Goal: Information Seeking & Learning: Learn about a topic

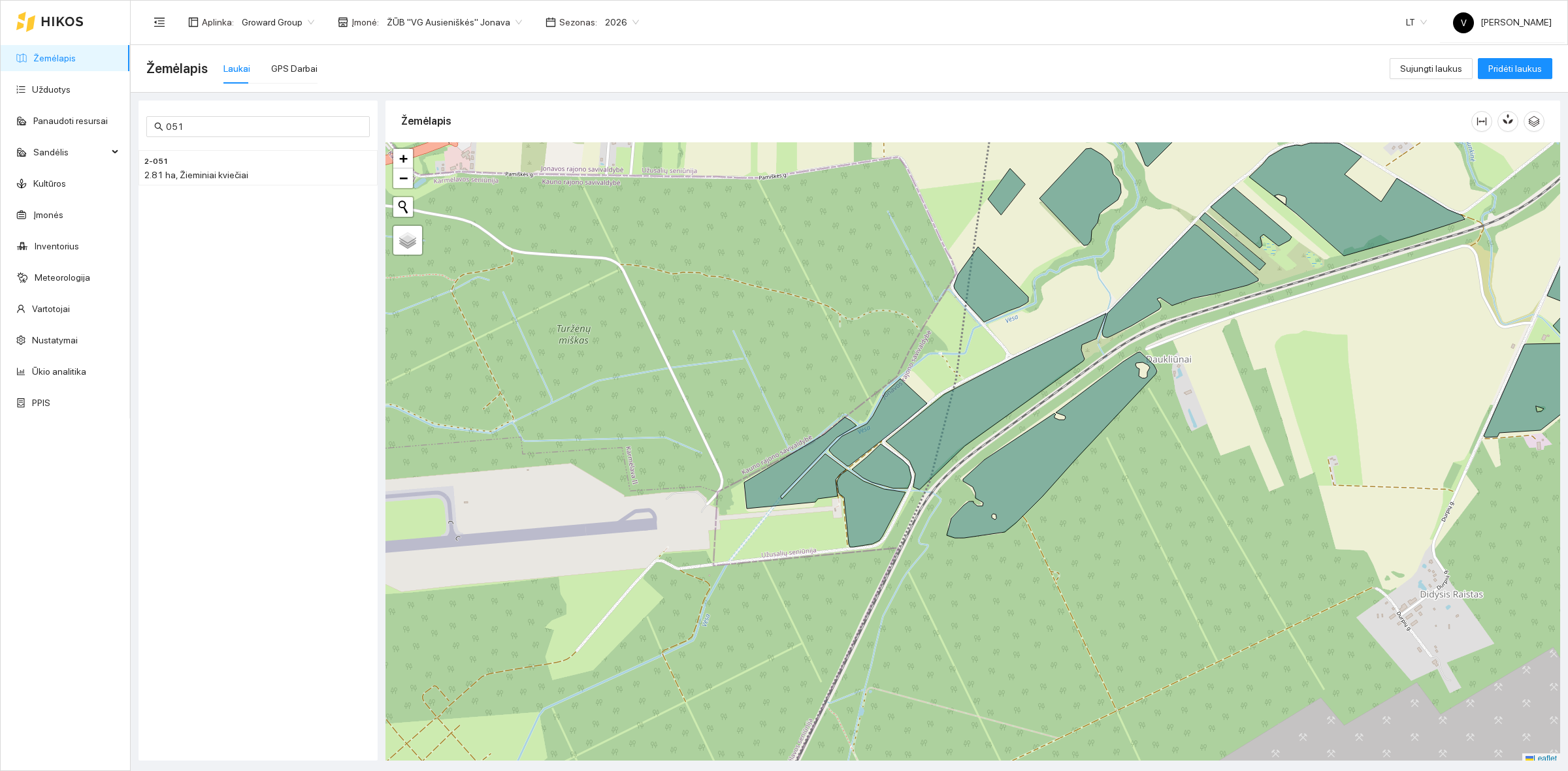
click at [461, 17] on span "ŽŪB "VG Ausieniškės" Jonava" at bounding box center [455, 22] width 136 height 20
click at [477, 109] on div "ŽŪB "VG Ausieniškės" Jonava" at bounding box center [448, 109] width 134 height 14
drag, startPoint x: 64, startPoint y: 56, endPoint x: 67, endPoint y: 66, distance: 10.4
click at [65, 56] on link "Žemėlapis" at bounding box center [54, 57] width 43 height 10
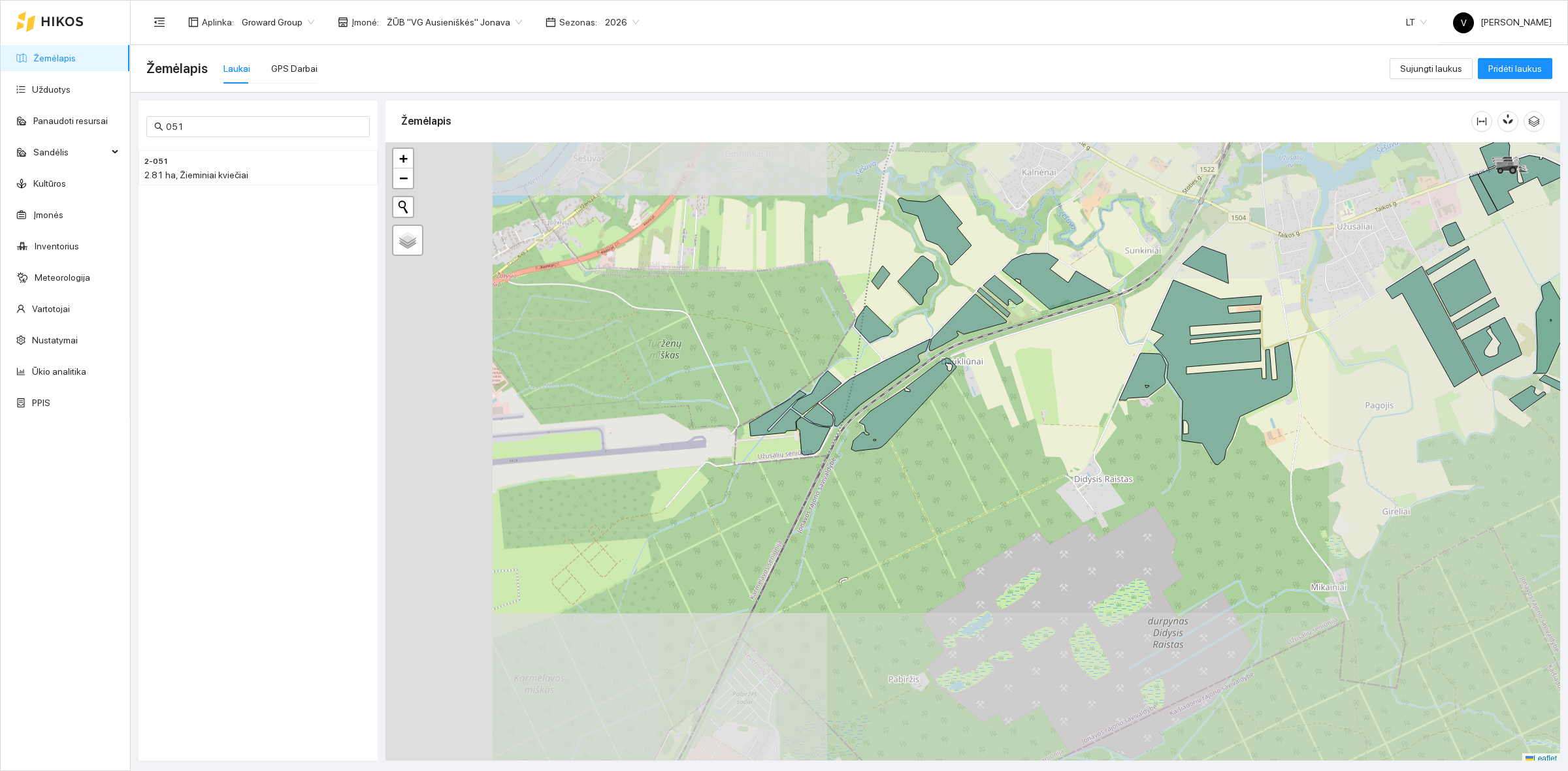
scroll to position [4, 0]
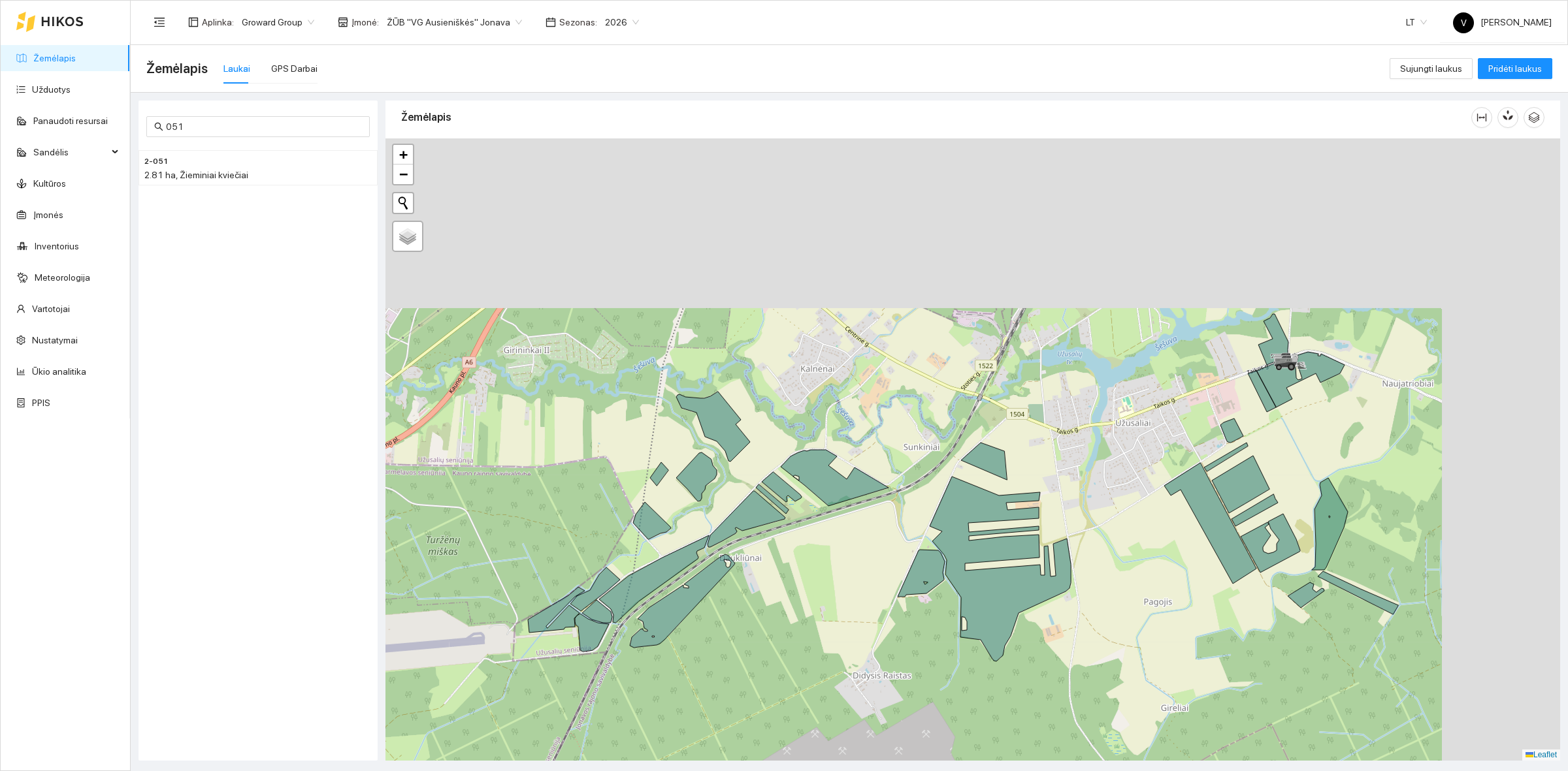
drag, startPoint x: 1016, startPoint y: 350, endPoint x: 700, endPoint y: 571, distance: 385.6
click at [788, 572] on div at bounding box center [972, 450] width 1175 height 622
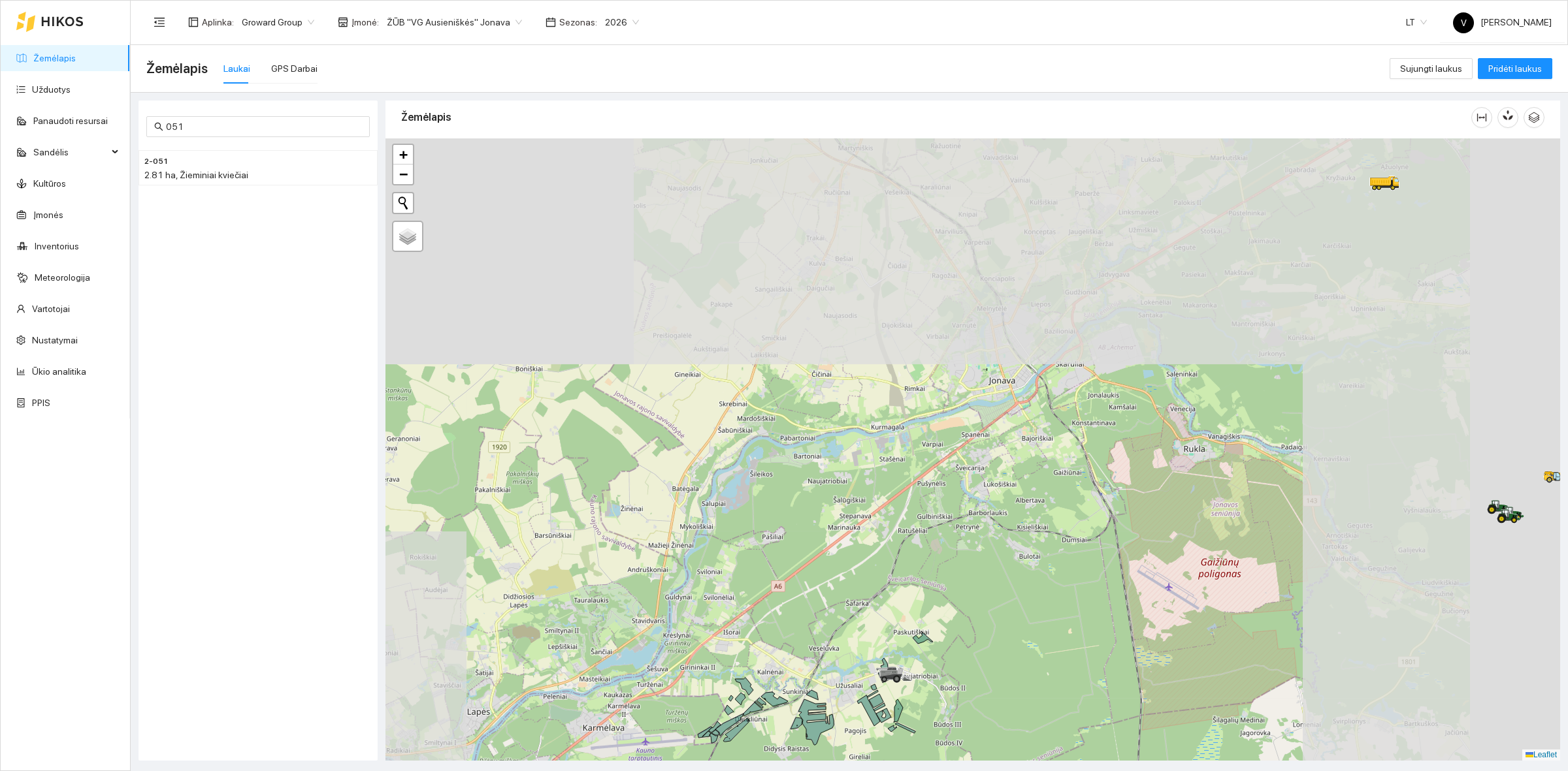
drag, startPoint x: 1287, startPoint y: 361, endPoint x: 884, endPoint y: 602, distance: 469.6
click at [853, 610] on div at bounding box center [972, 450] width 1175 height 622
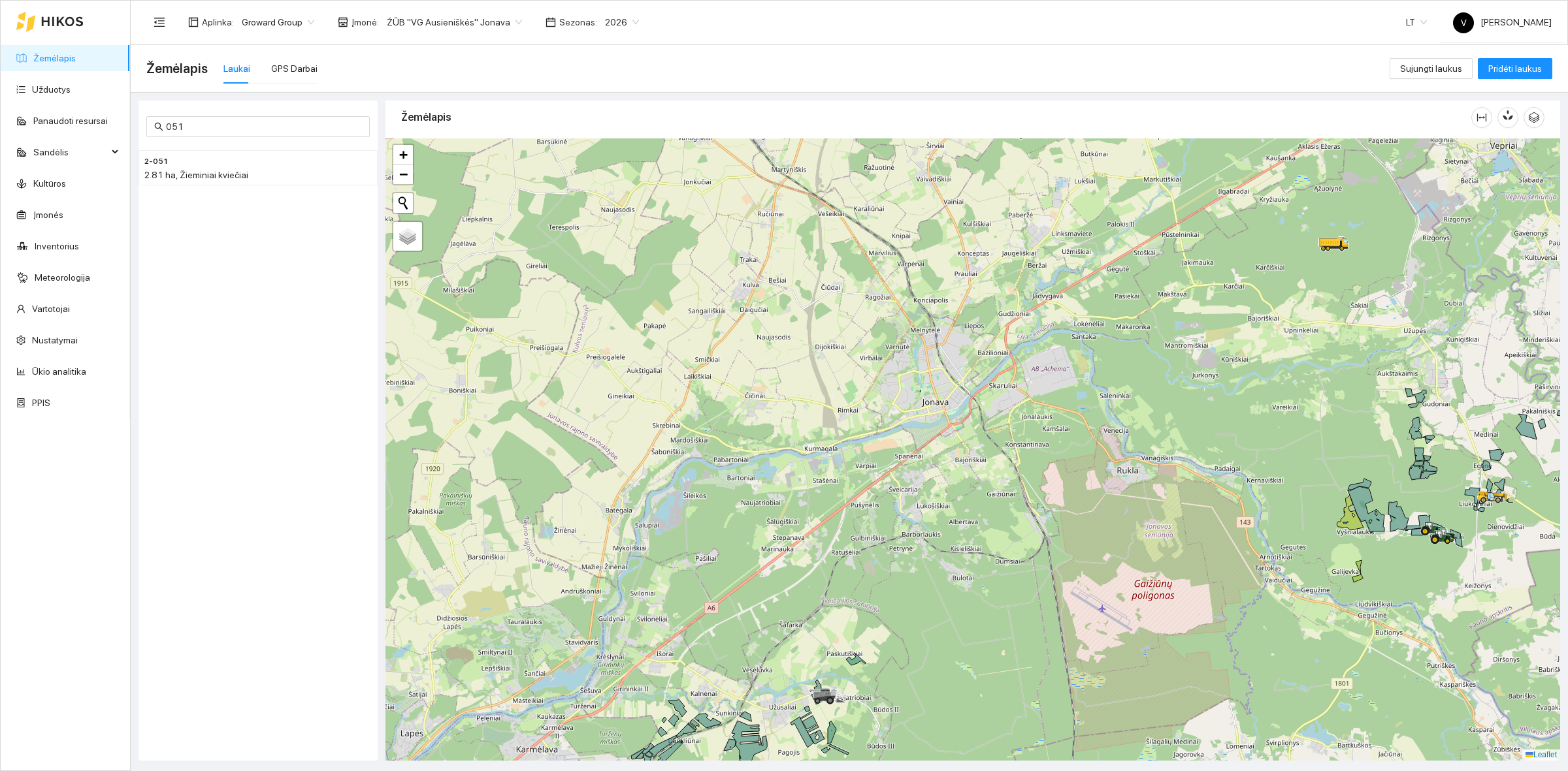
drag, startPoint x: 1275, startPoint y: 370, endPoint x: 923, endPoint y: 586, distance: 413.0
click at [908, 604] on div at bounding box center [972, 450] width 1175 height 622
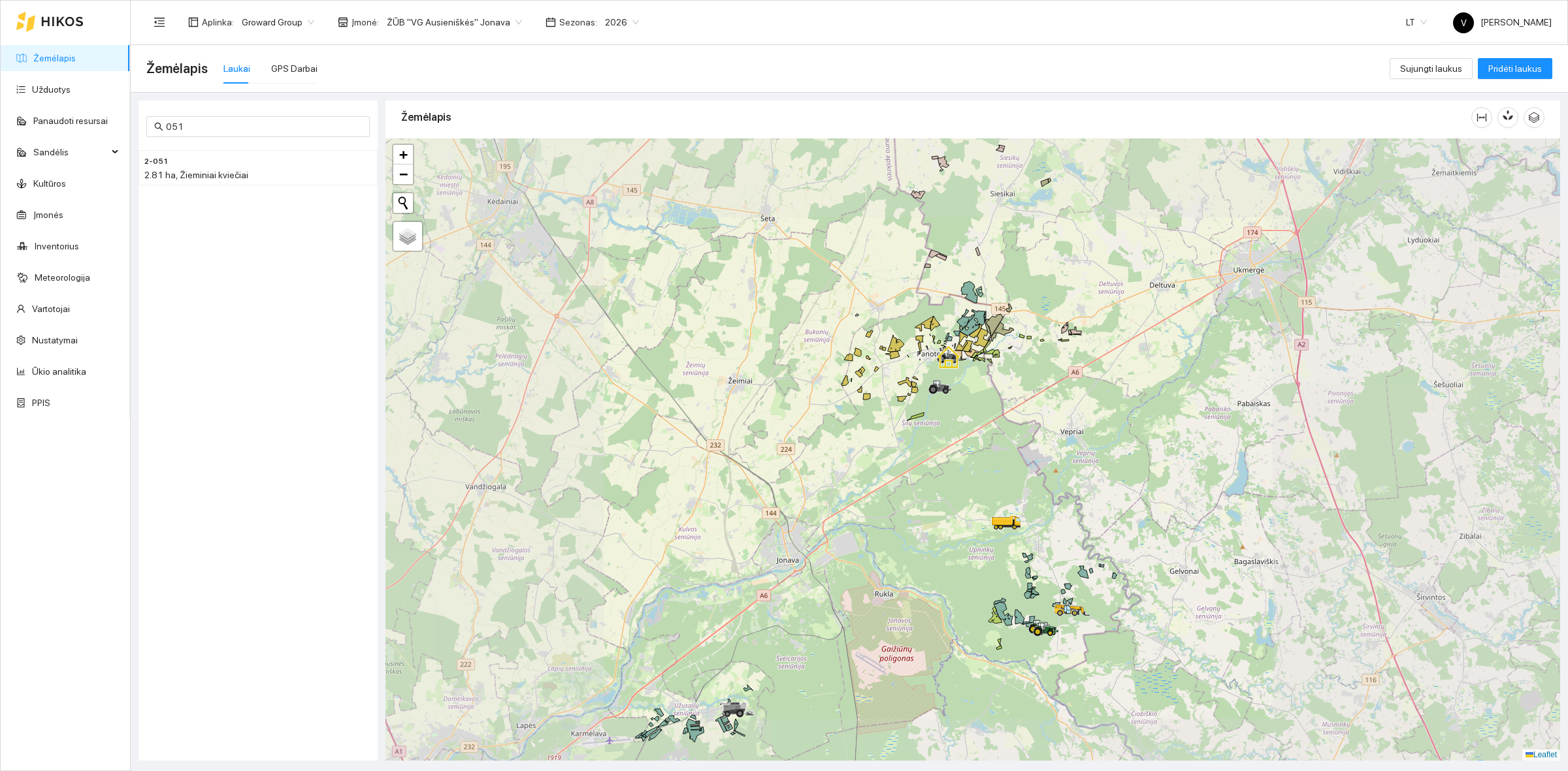
drag, startPoint x: 1041, startPoint y: 369, endPoint x: 994, endPoint y: 446, distance: 90.2
click at [995, 445] on div at bounding box center [972, 450] width 1175 height 622
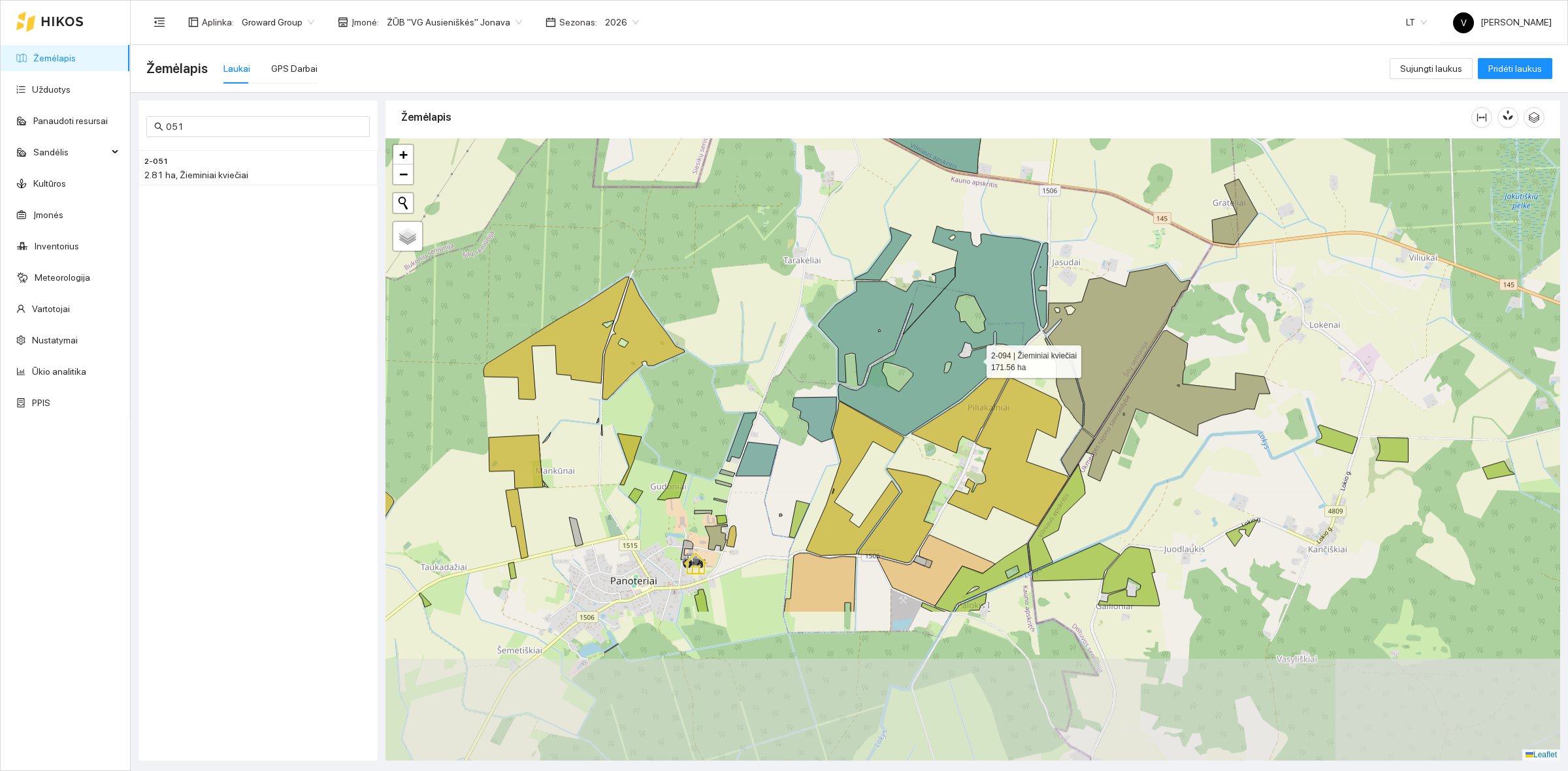
drag, startPoint x: 950, startPoint y: 501, endPoint x: 975, endPoint y: 357, distance: 146.2
click at [975, 357] on icon at bounding box center [930, 331] width 222 height 209
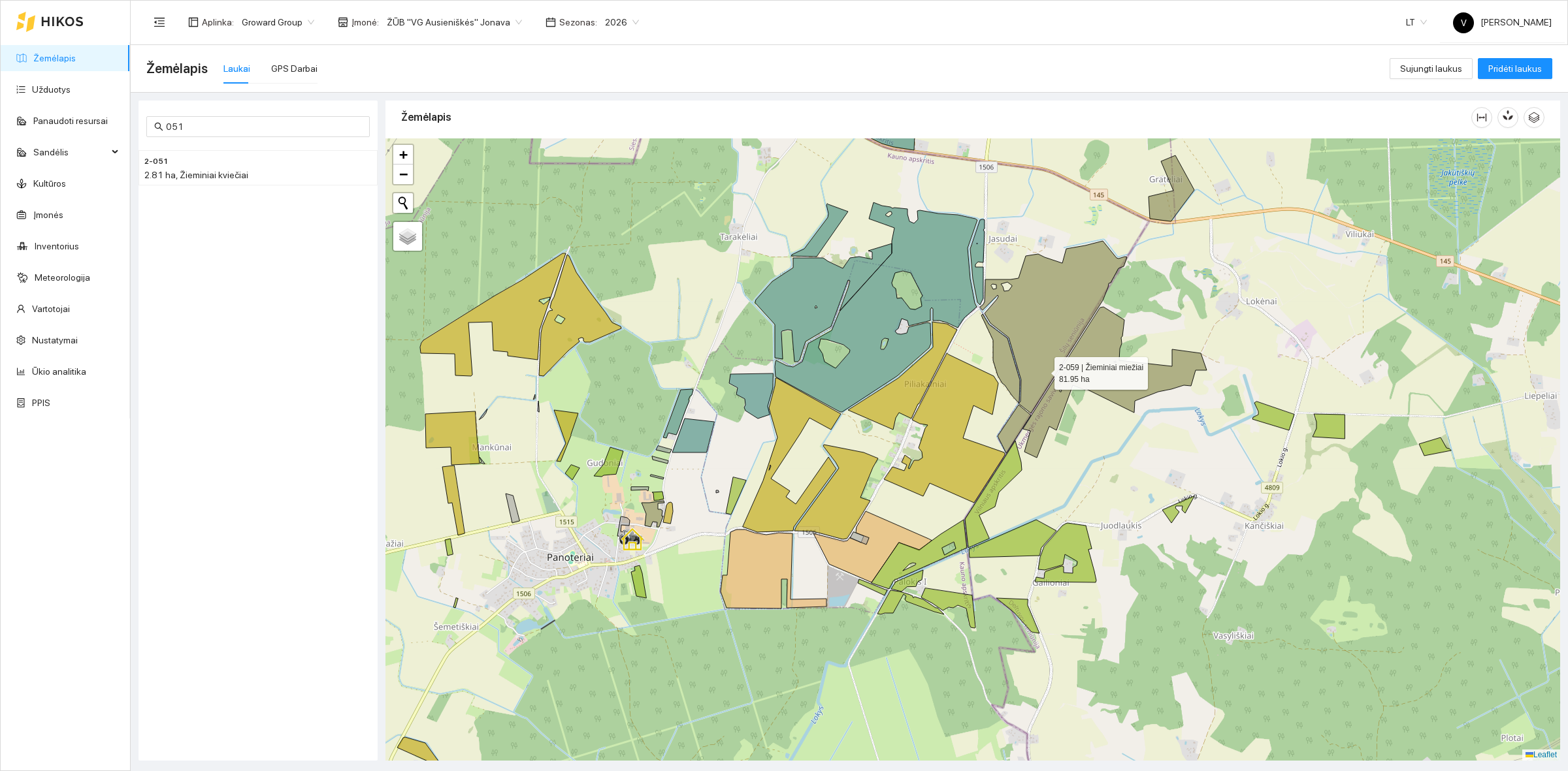
drag, startPoint x: 1102, startPoint y: 387, endPoint x: 1044, endPoint y: 370, distance: 60.4
click at [1044, 370] on icon at bounding box center [1053, 327] width 147 height 172
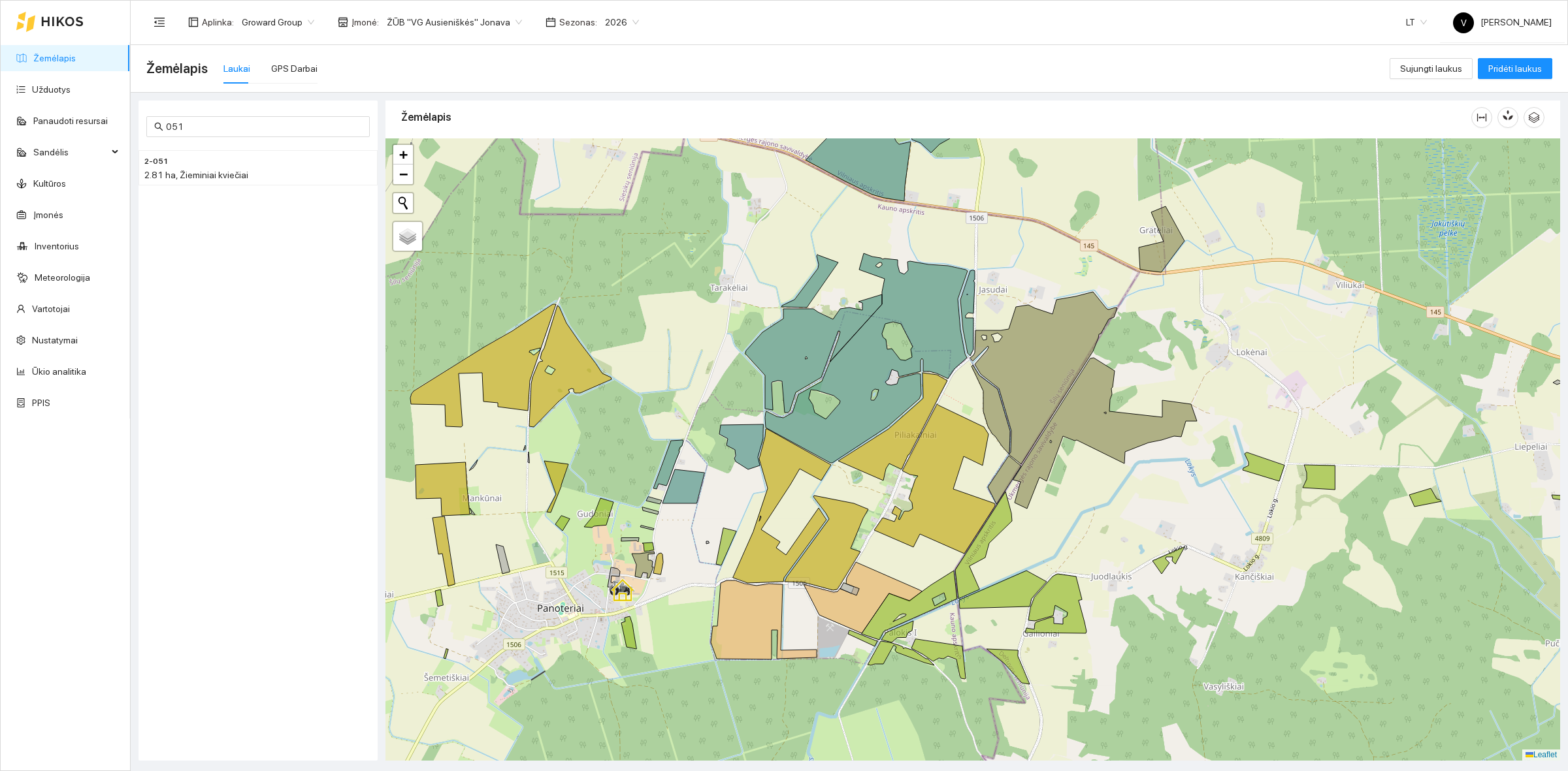
drag, startPoint x: 972, startPoint y: 320, endPoint x: 960, endPoint y: 384, distance: 65.1
click at [961, 384] on div at bounding box center [972, 450] width 1175 height 622
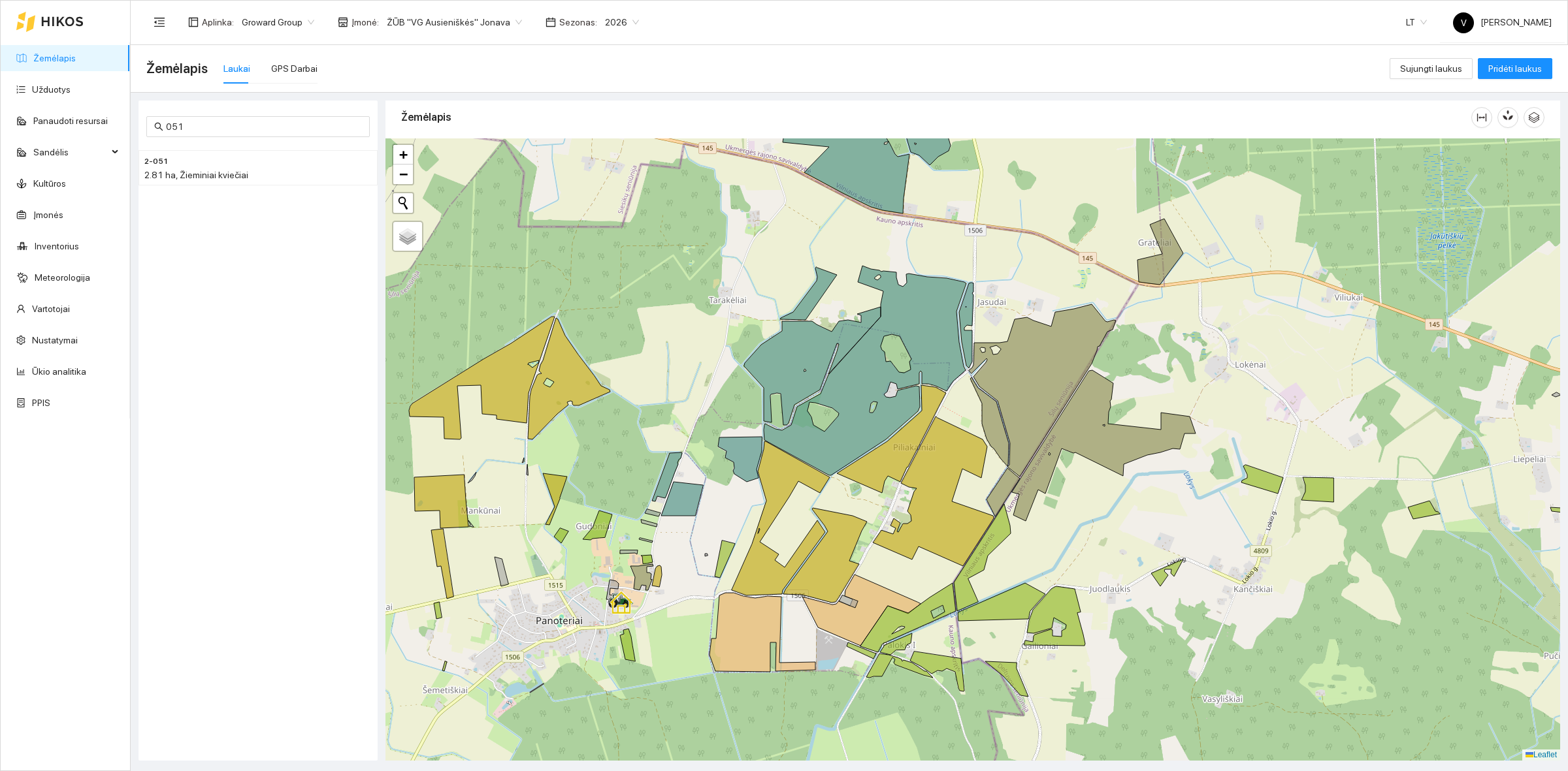
click at [67, 57] on link "Žemėlapis" at bounding box center [54, 57] width 43 height 10
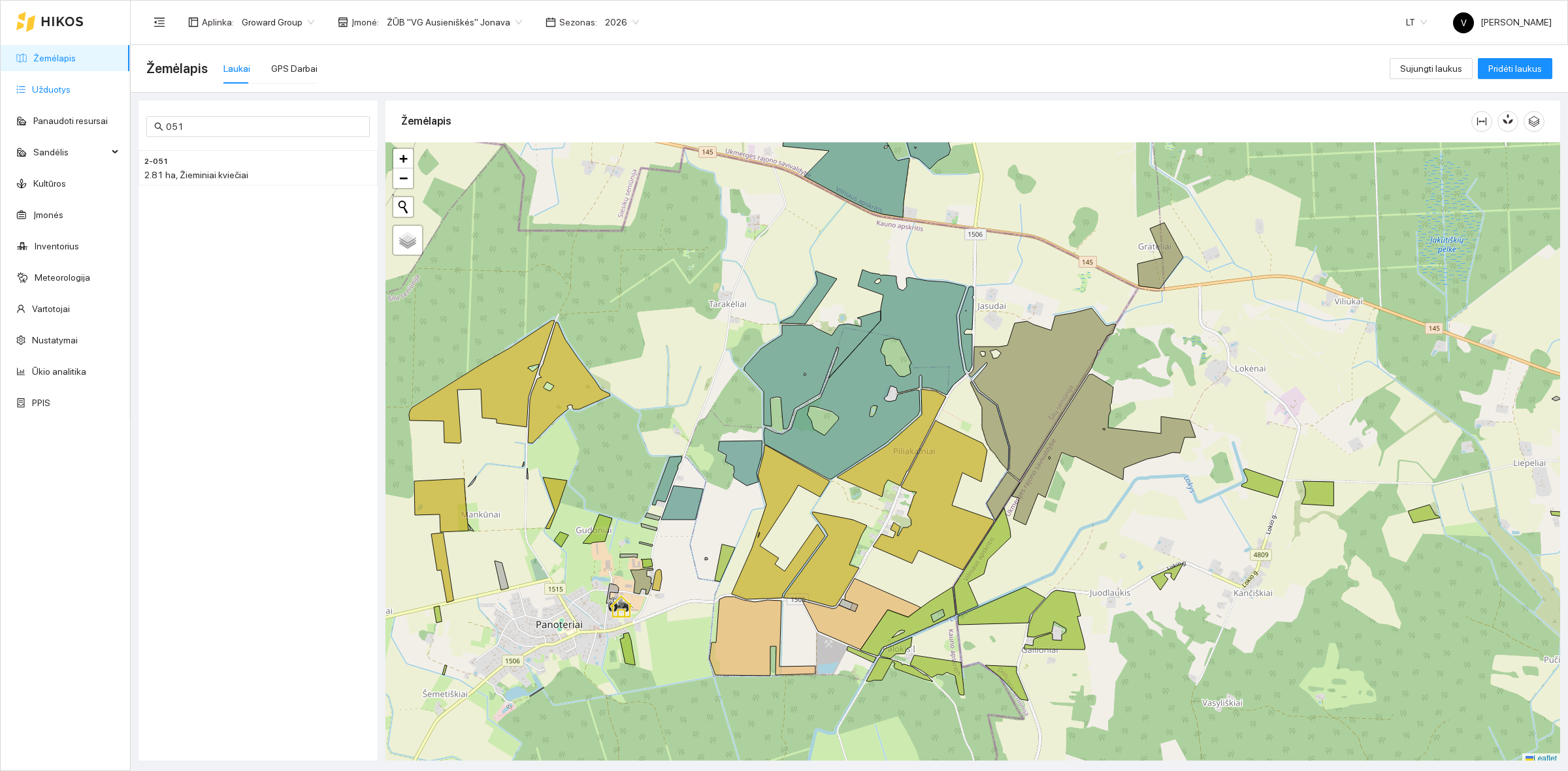
click at [65, 92] on link "Užduotys" at bounding box center [51, 89] width 39 height 10
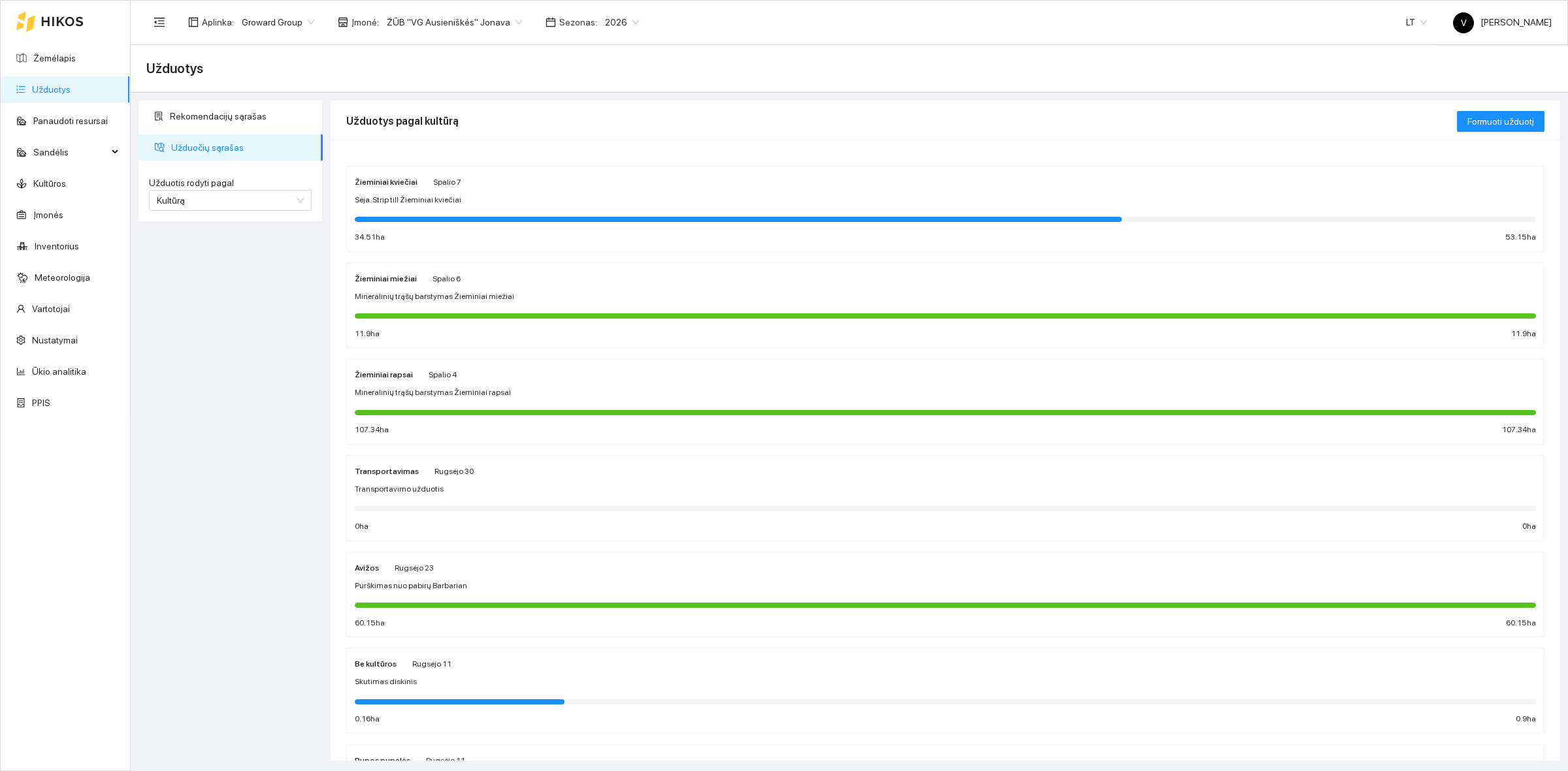
click at [399, 376] on strong "Žieminiai rapsai" at bounding box center [384, 375] width 58 height 9
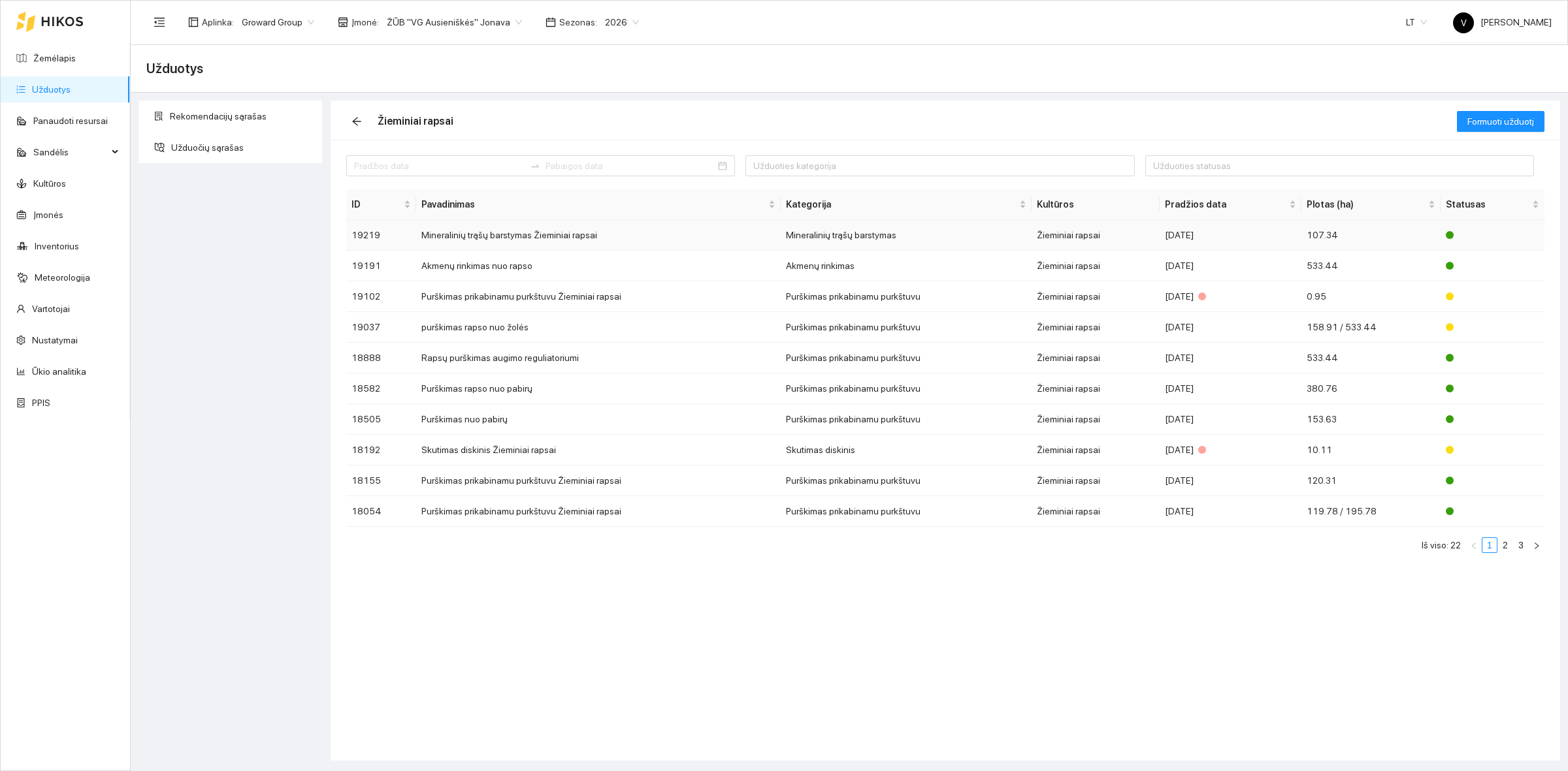
click at [481, 235] on td "Mineralinių trąšų barstymas Žieminiai rapsai" at bounding box center [598, 235] width 365 height 31
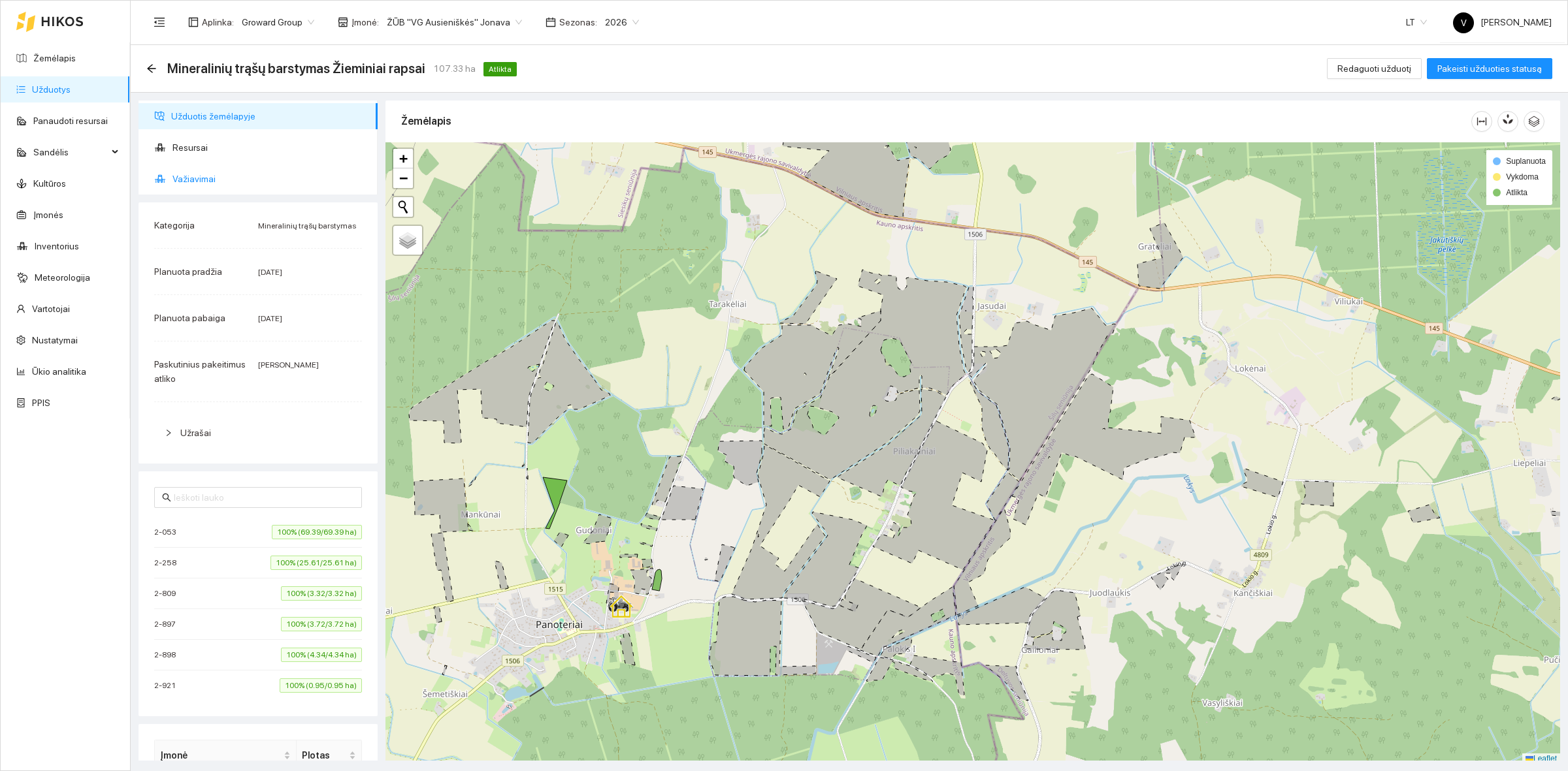
click at [191, 178] on span "Važiavimai" at bounding box center [269, 179] width 195 height 26
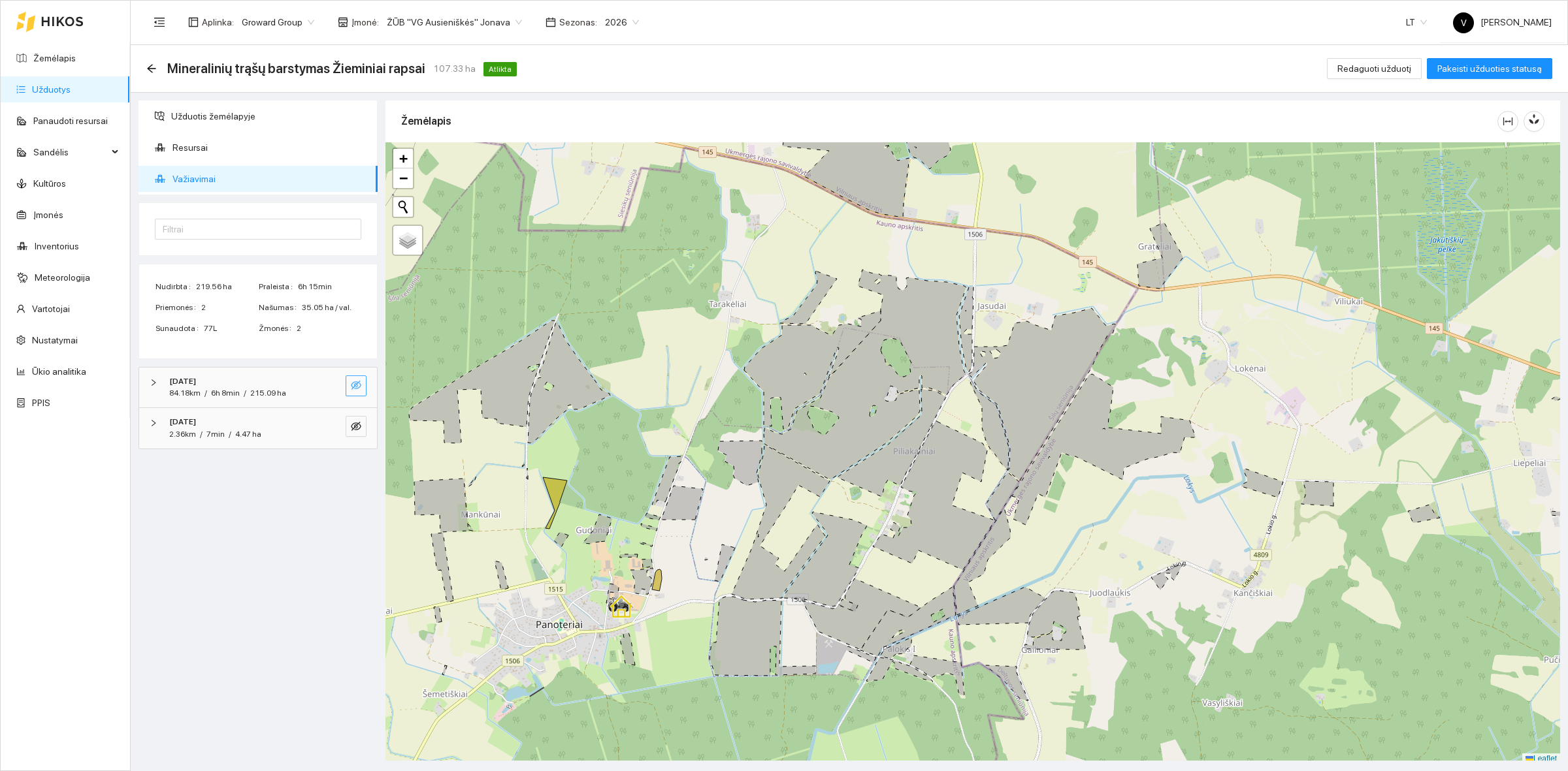
click at [361, 387] on icon "eye-invisible" at bounding box center [355, 385] width 10 height 10
click at [359, 428] on icon "eye-invisible" at bounding box center [355, 426] width 10 height 10
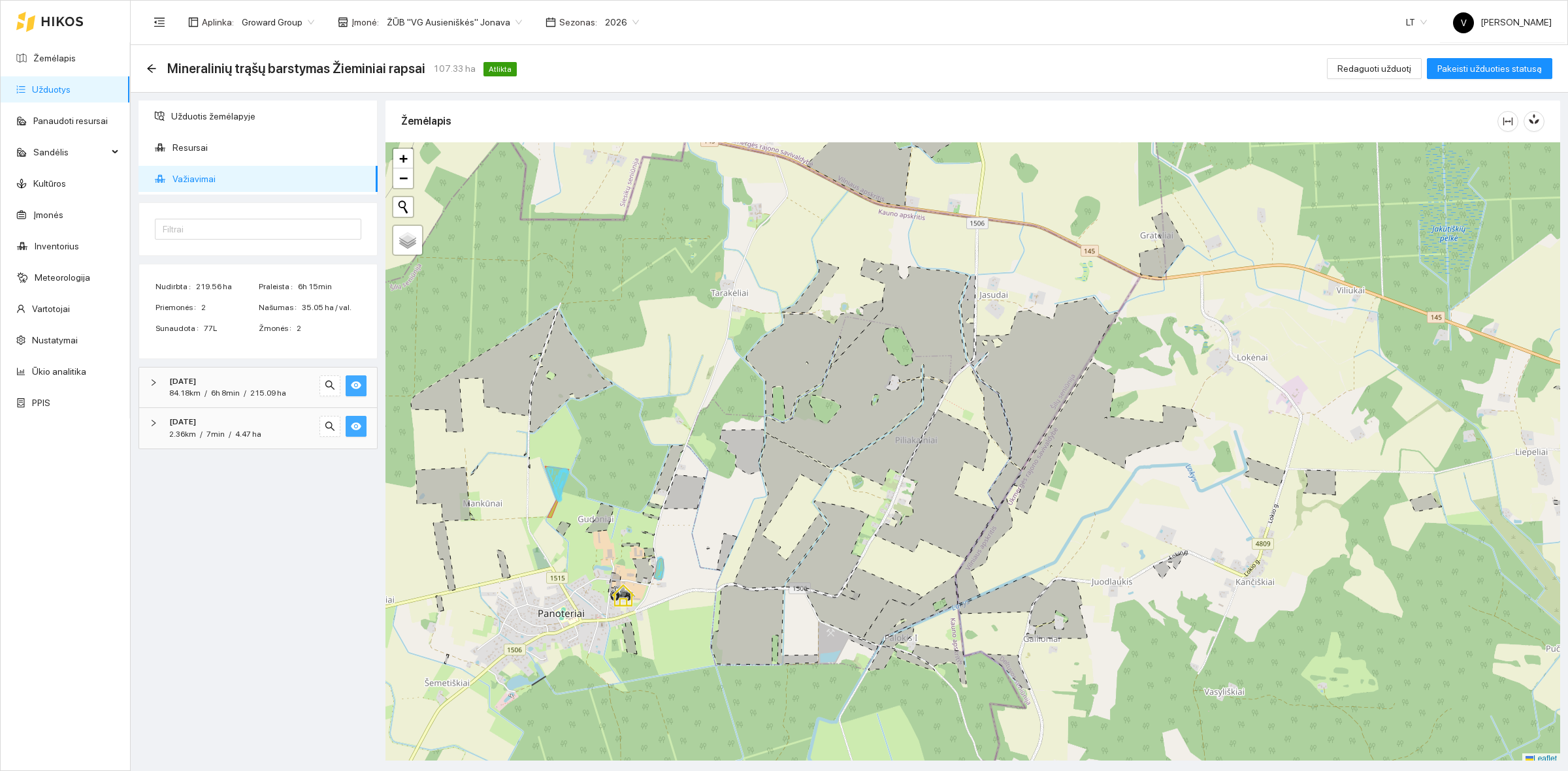
scroll to position [4, 0]
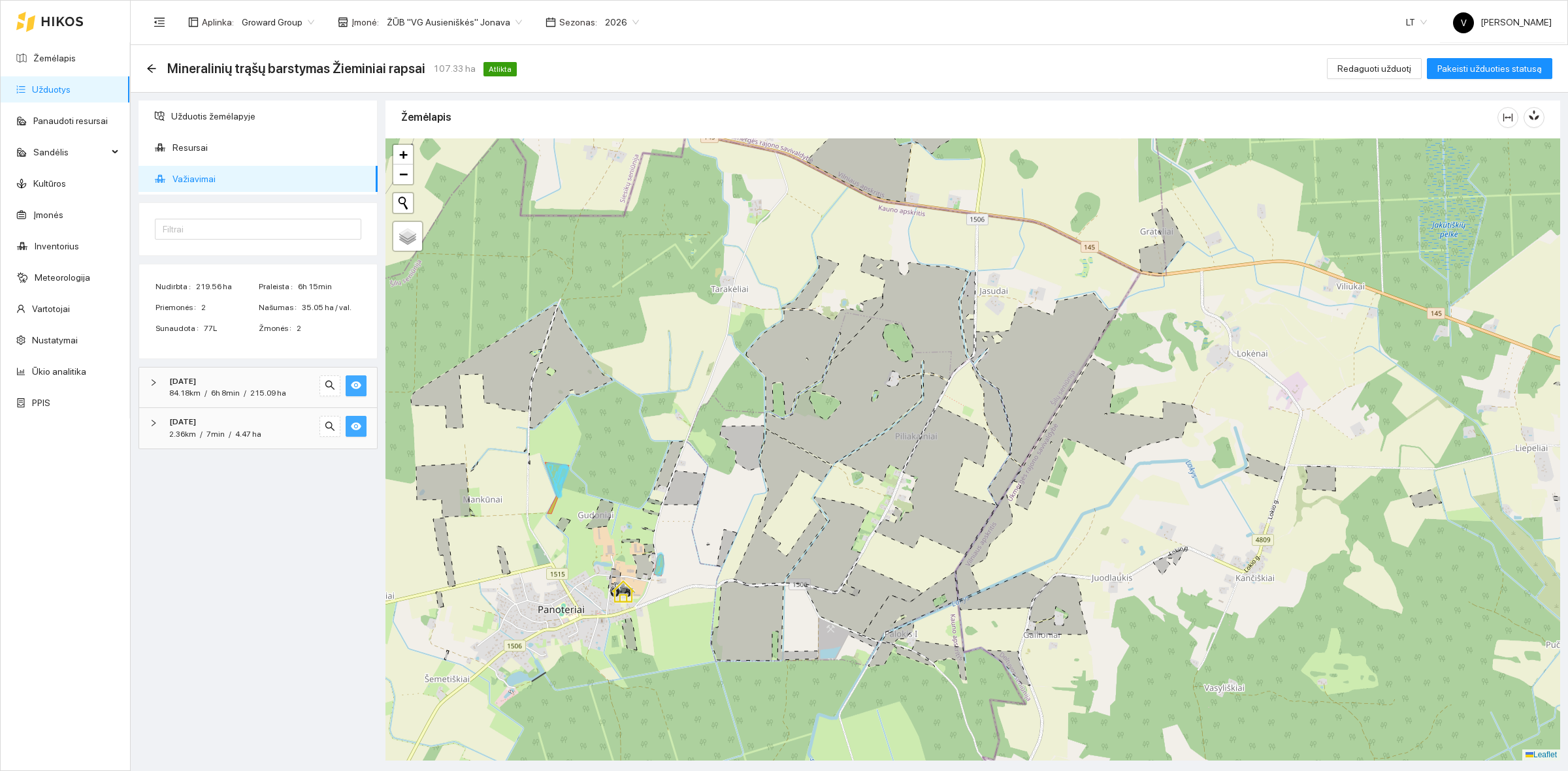
drag, startPoint x: 745, startPoint y: 425, endPoint x: 773, endPoint y: 374, distance: 58.2
click at [773, 374] on div at bounding box center [972, 450] width 1175 height 622
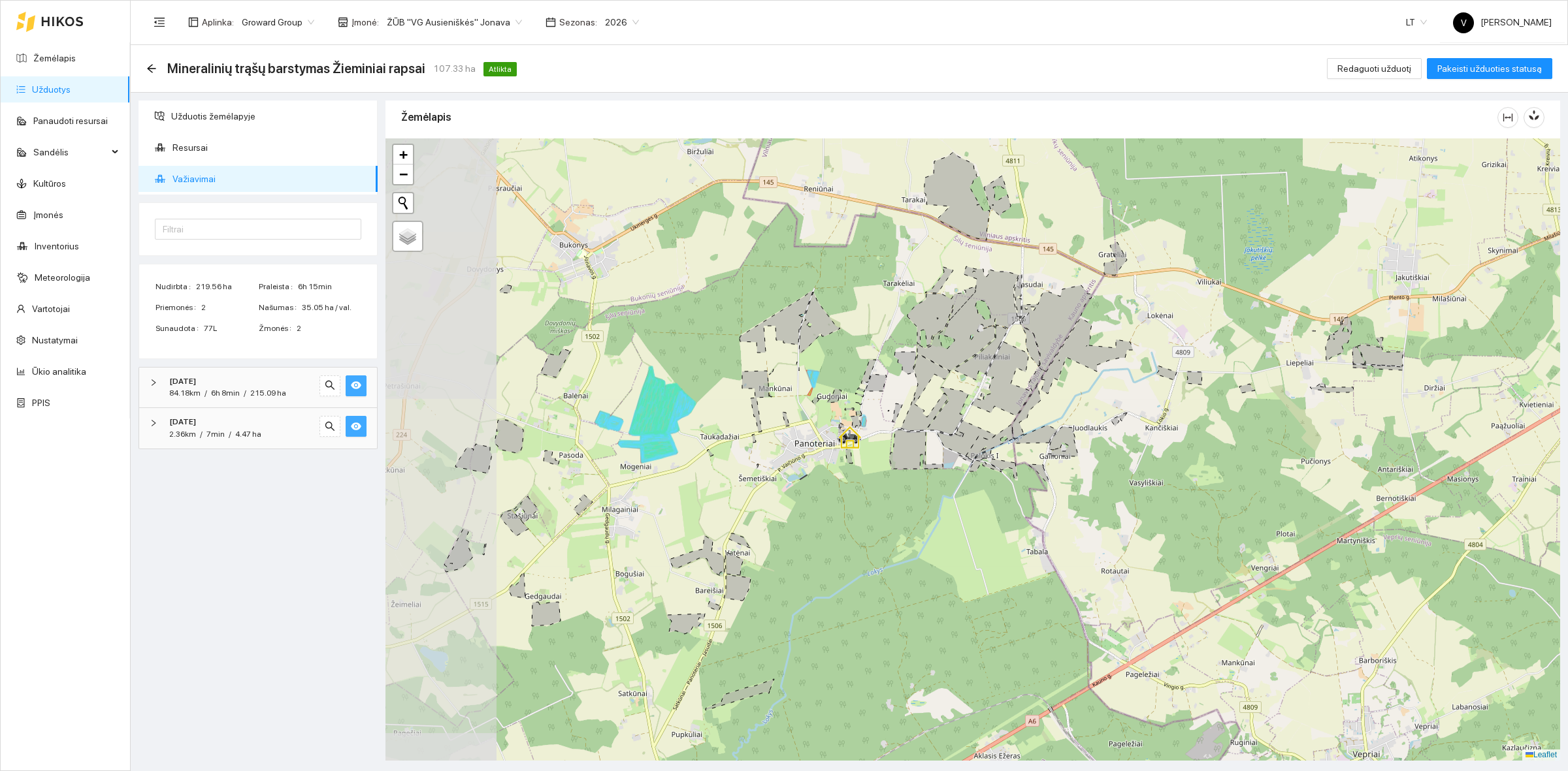
drag, startPoint x: 745, startPoint y: 385, endPoint x: 881, endPoint y: 363, distance: 137.8
click at [881, 363] on div at bounding box center [972, 450] width 1175 height 622
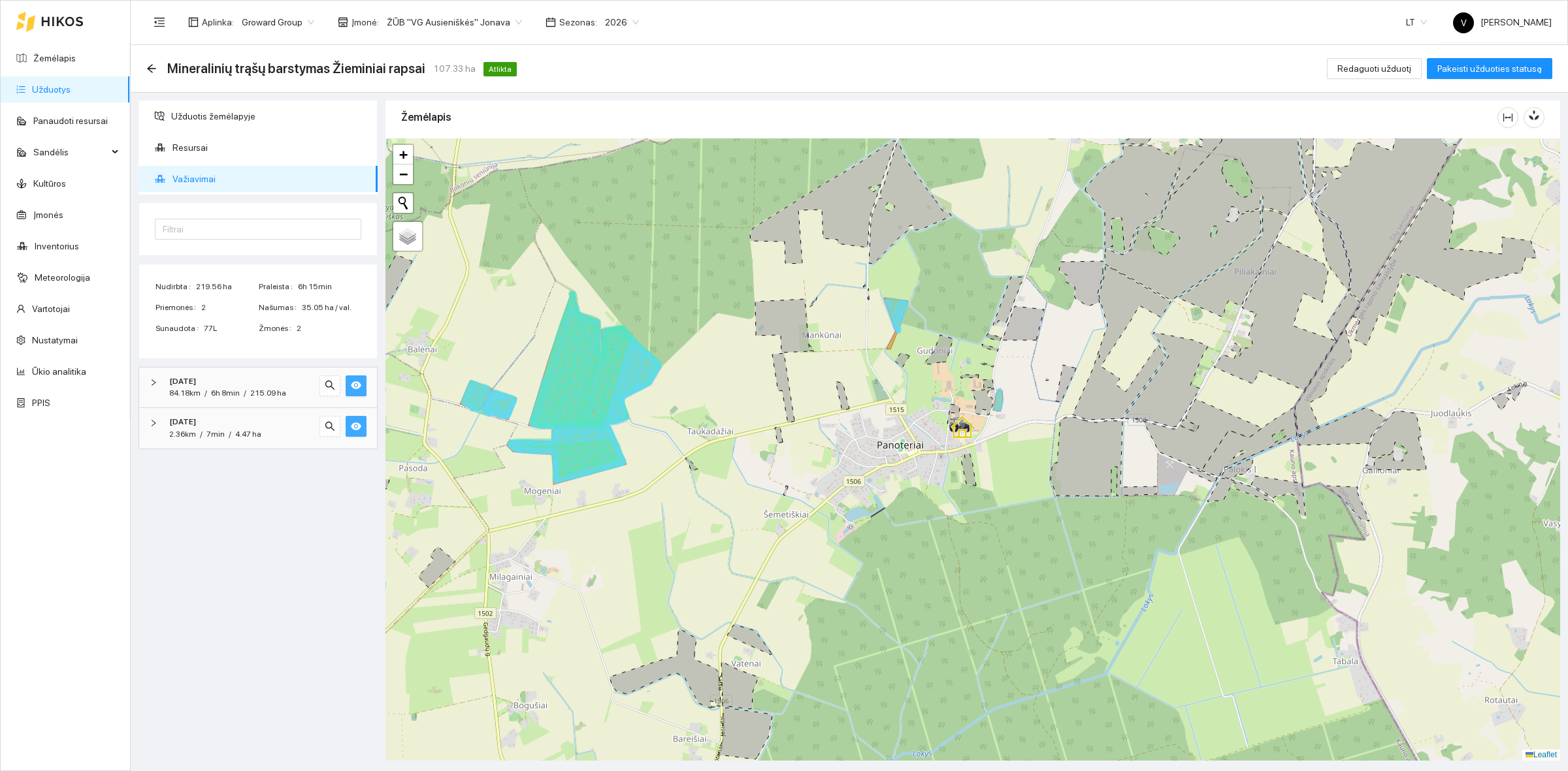
drag, startPoint x: 759, startPoint y: 425, endPoint x: 682, endPoint y: 417, distance: 77.4
click at [682, 417] on div at bounding box center [972, 450] width 1175 height 622
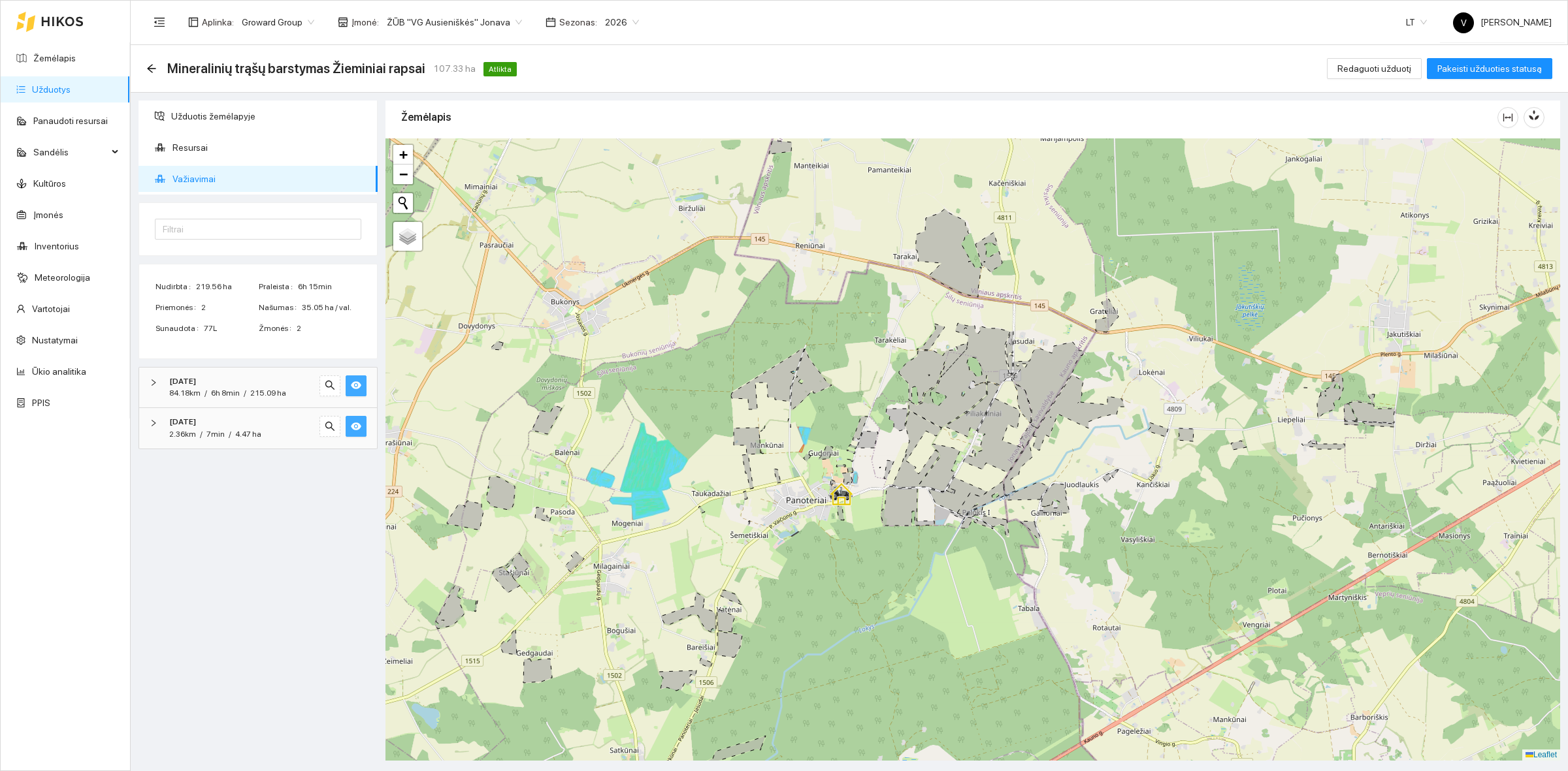
drag, startPoint x: 955, startPoint y: 327, endPoint x: 908, endPoint y: 369, distance: 63.0
click at [908, 369] on icon at bounding box center [954, 375] width 111 height 105
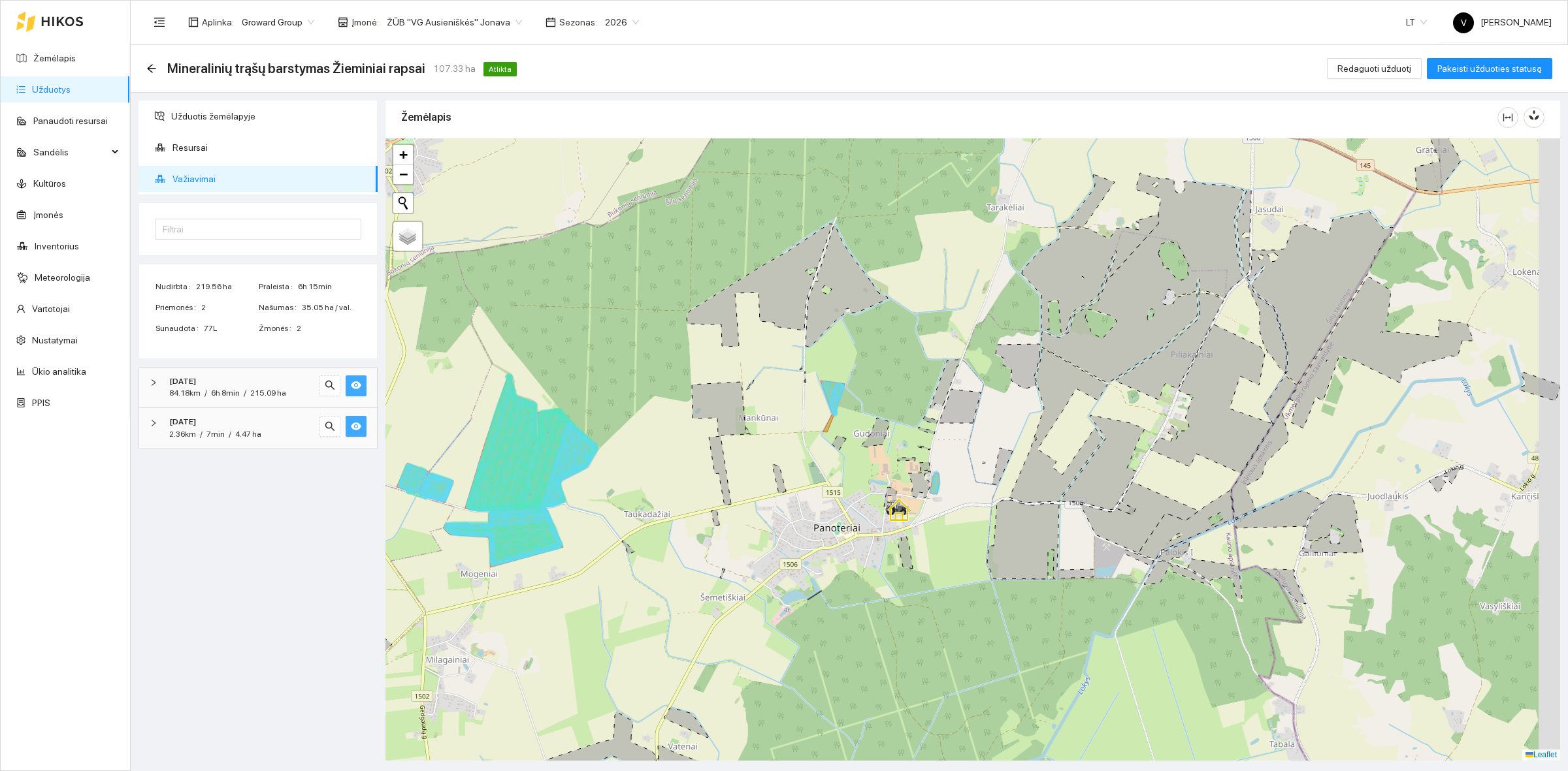
drag, startPoint x: 710, startPoint y: 471, endPoint x: 663, endPoint y: 464, distance: 47.5
click at [689, 471] on div at bounding box center [972, 450] width 1175 height 622
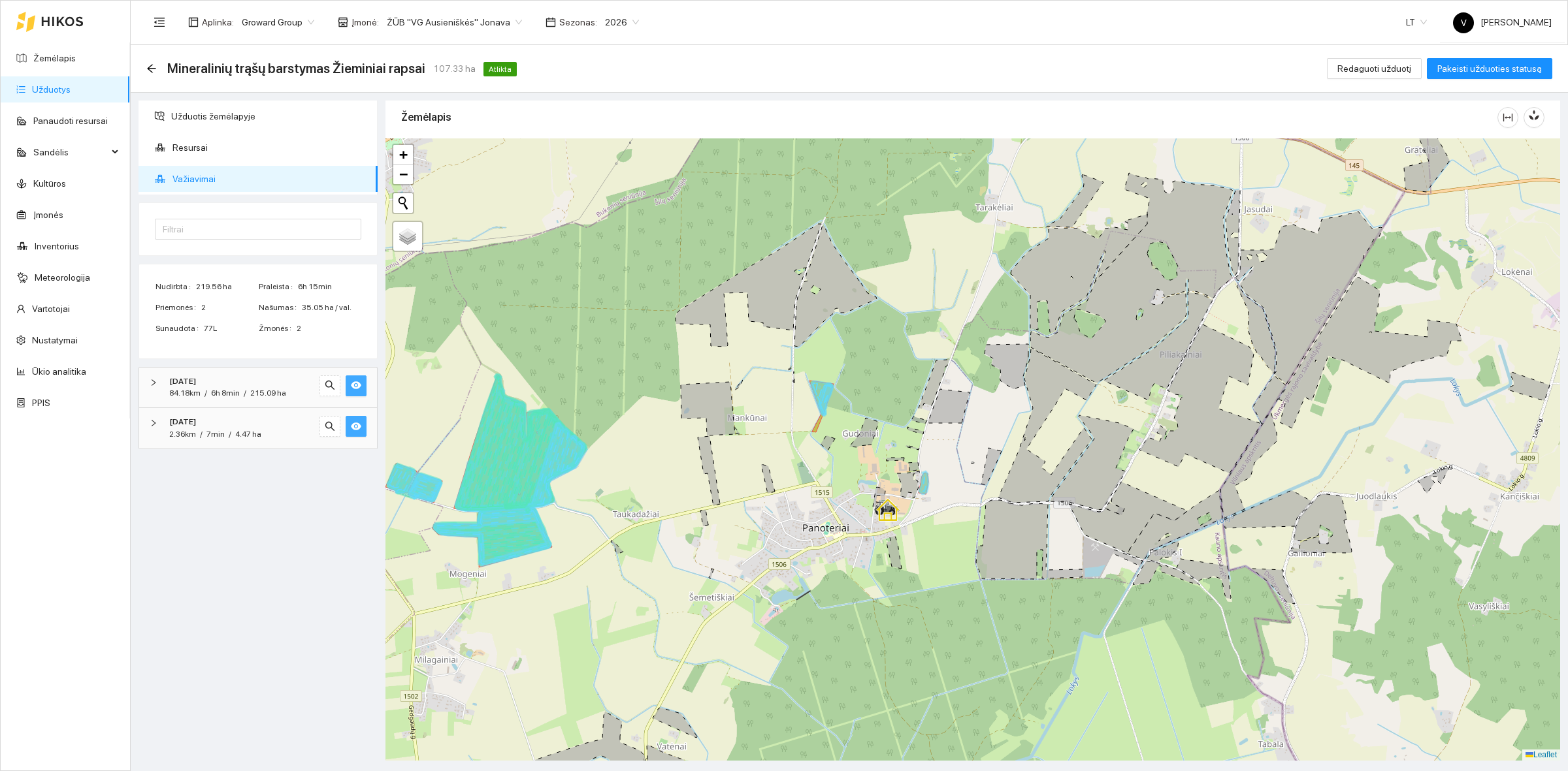
click at [52, 89] on link "Užduotys" at bounding box center [51, 89] width 39 height 10
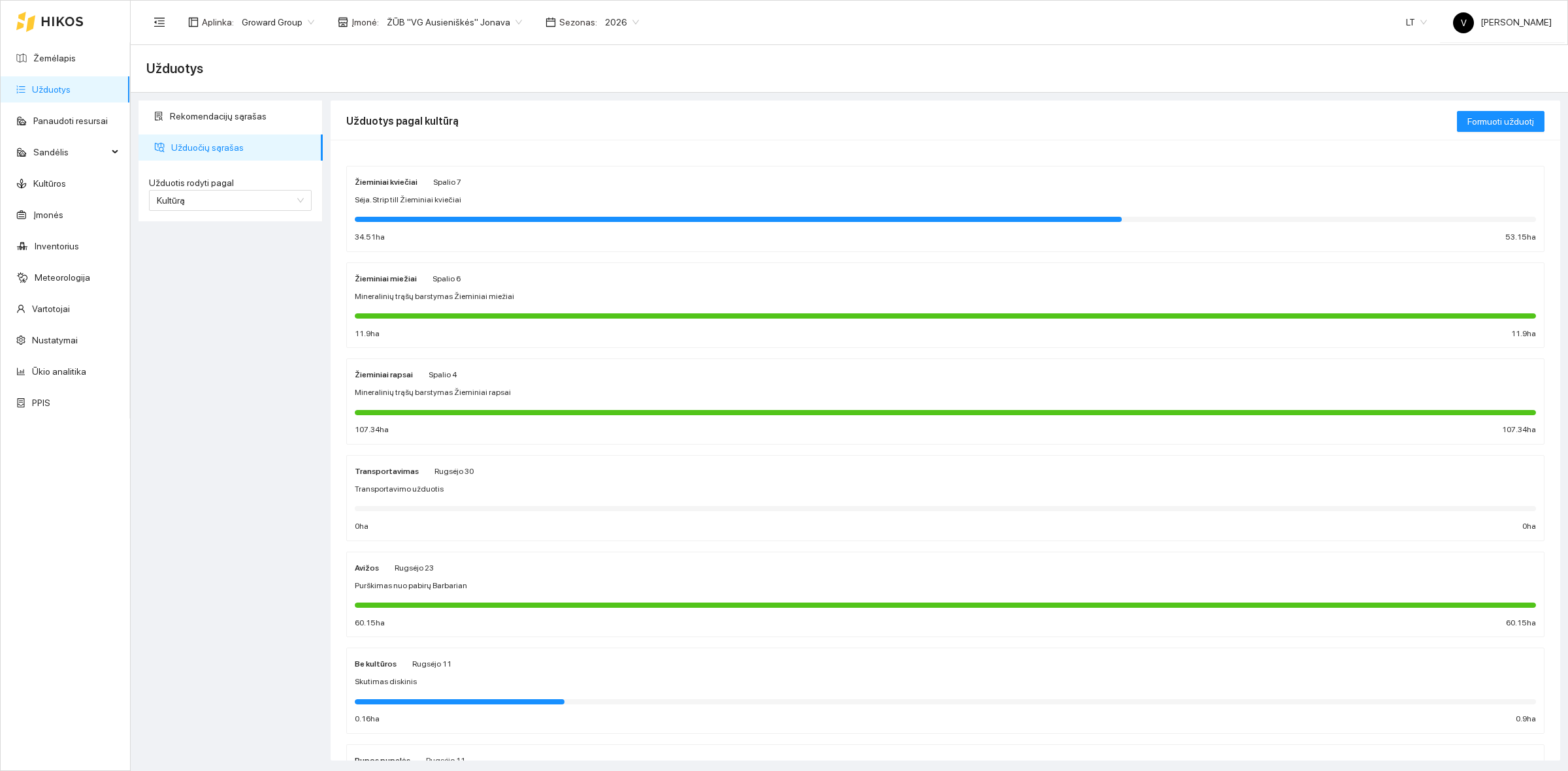
click at [403, 373] on strong "Žieminiai rapsai" at bounding box center [384, 375] width 58 height 9
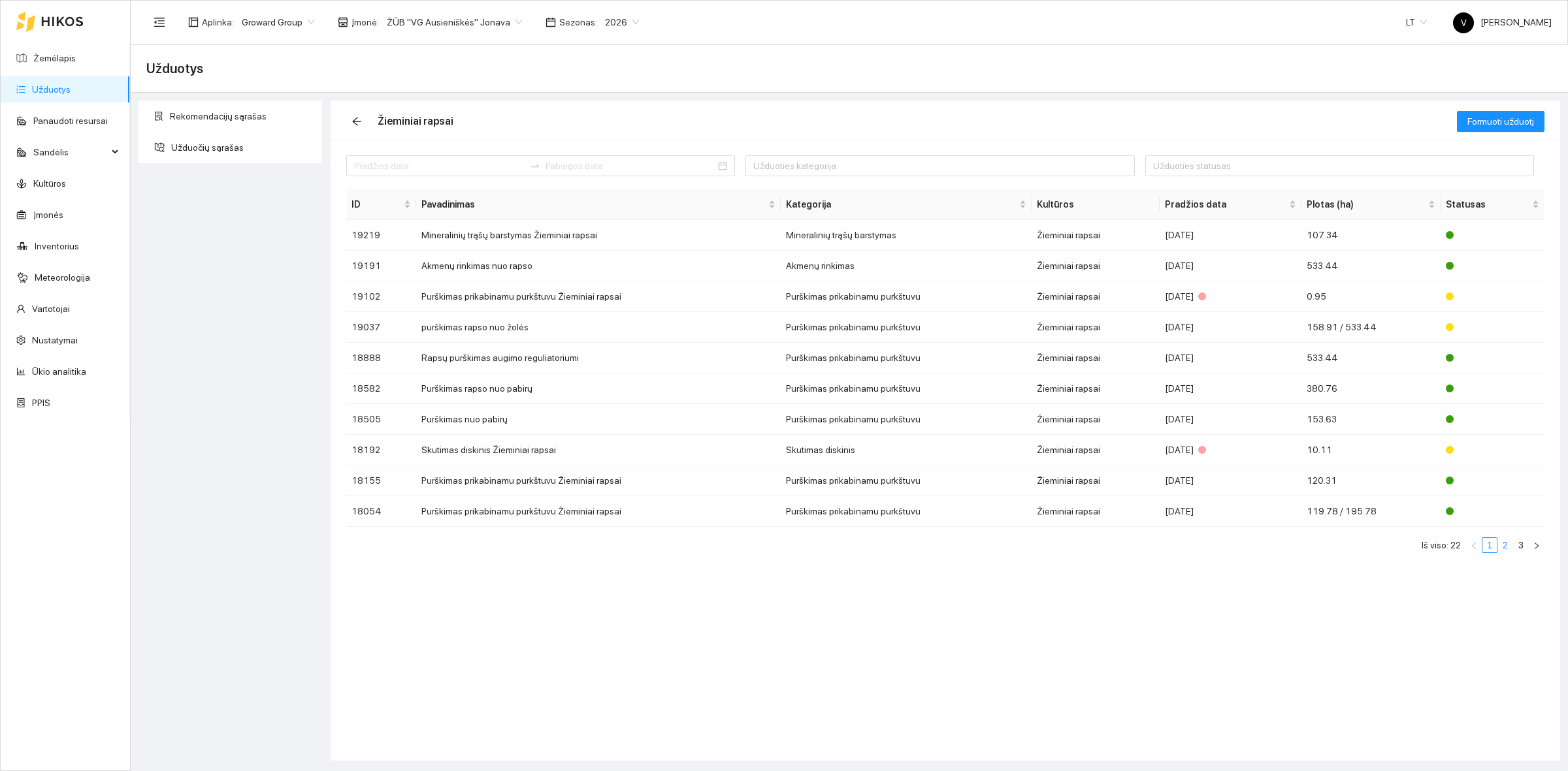
click at [1507, 545] on link "2" at bounding box center [1505, 545] width 14 height 14
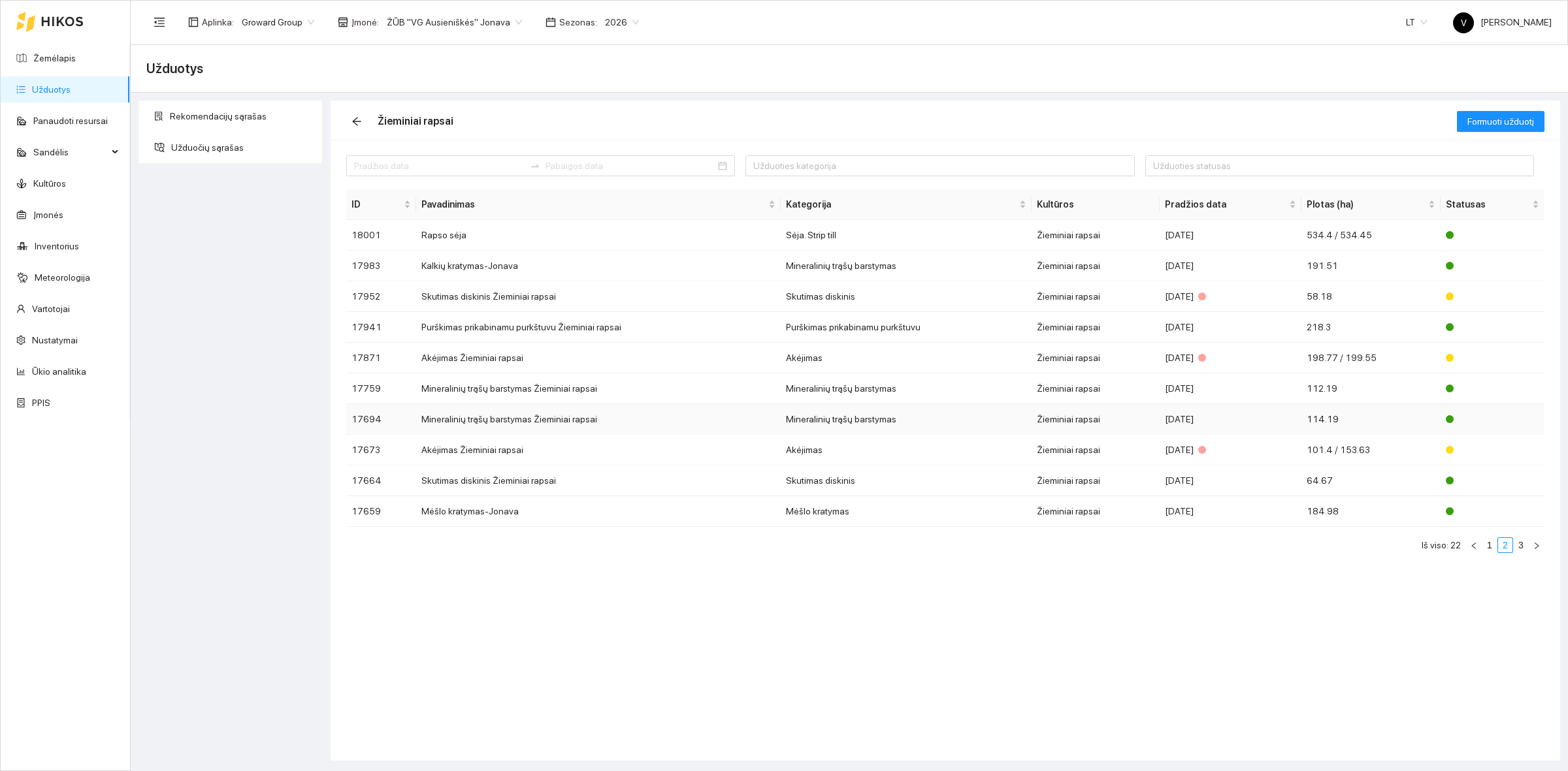
click at [510, 421] on td "Mineralinių trąšų barstymas Žieminiai rapsai" at bounding box center [598, 419] width 365 height 31
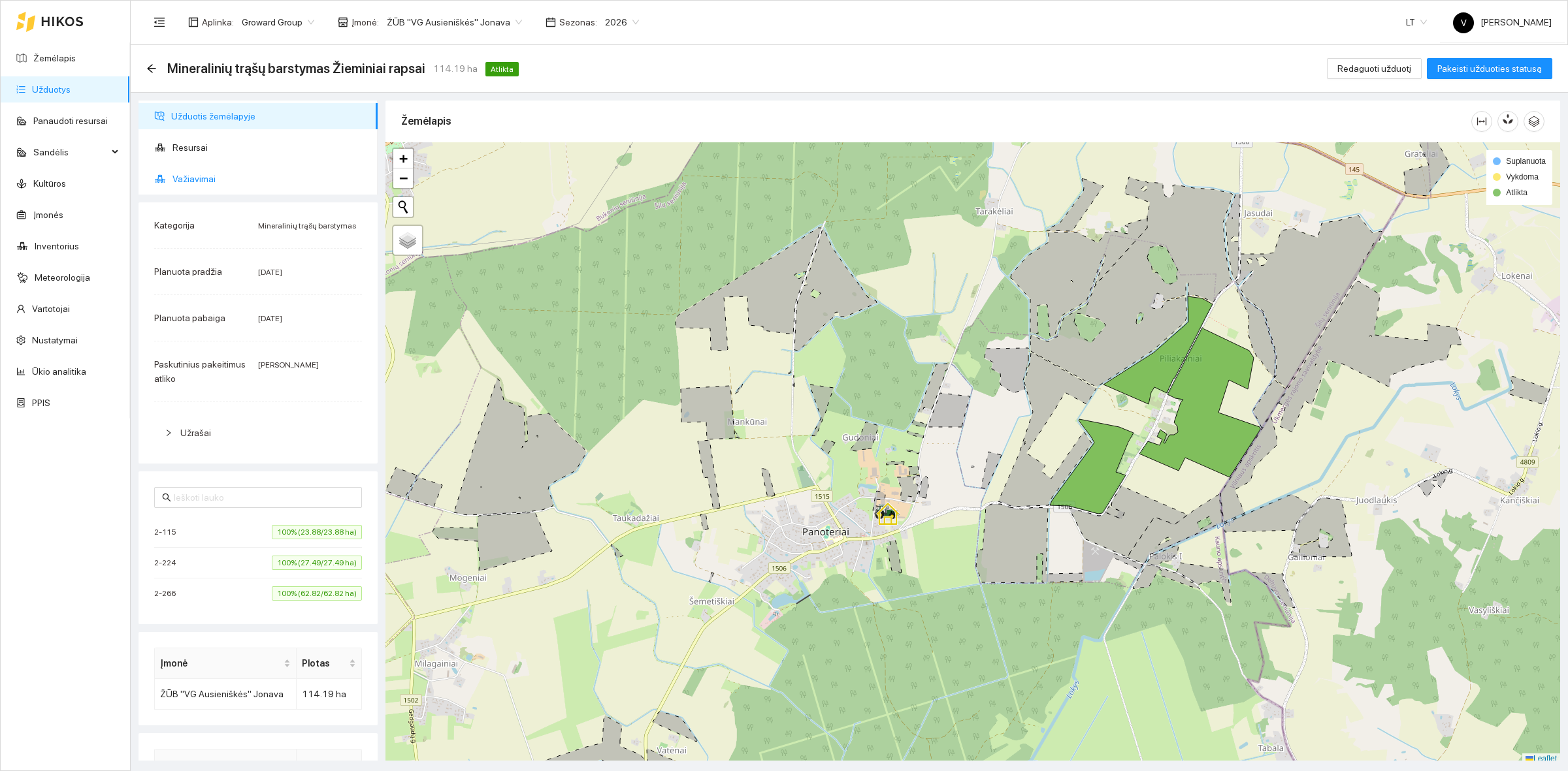
click at [203, 170] on span "Važiavimai" at bounding box center [269, 179] width 195 height 26
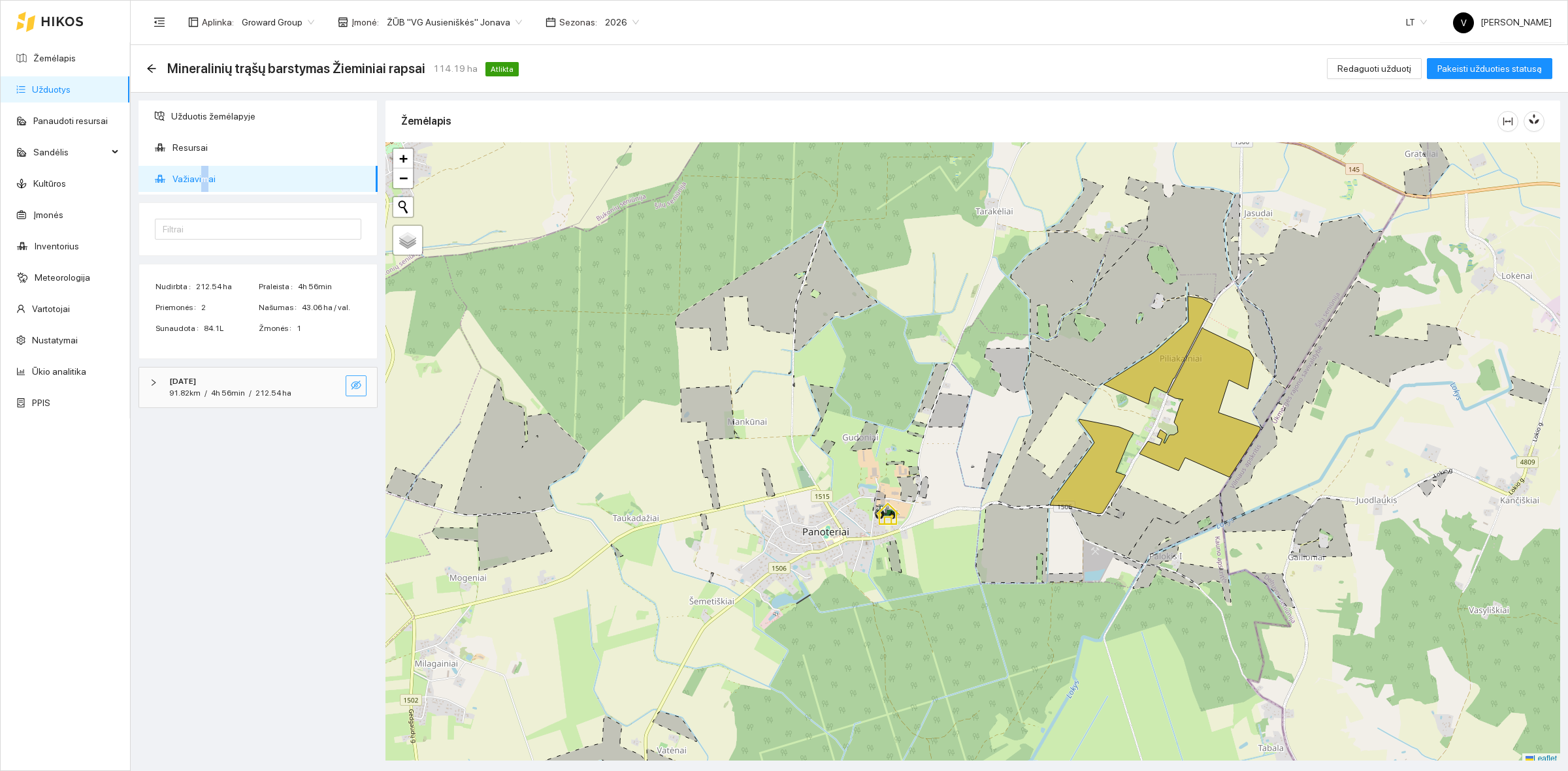
click at [351, 391] on span "eye-invisible" at bounding box center [355, 387] width 10 height 13
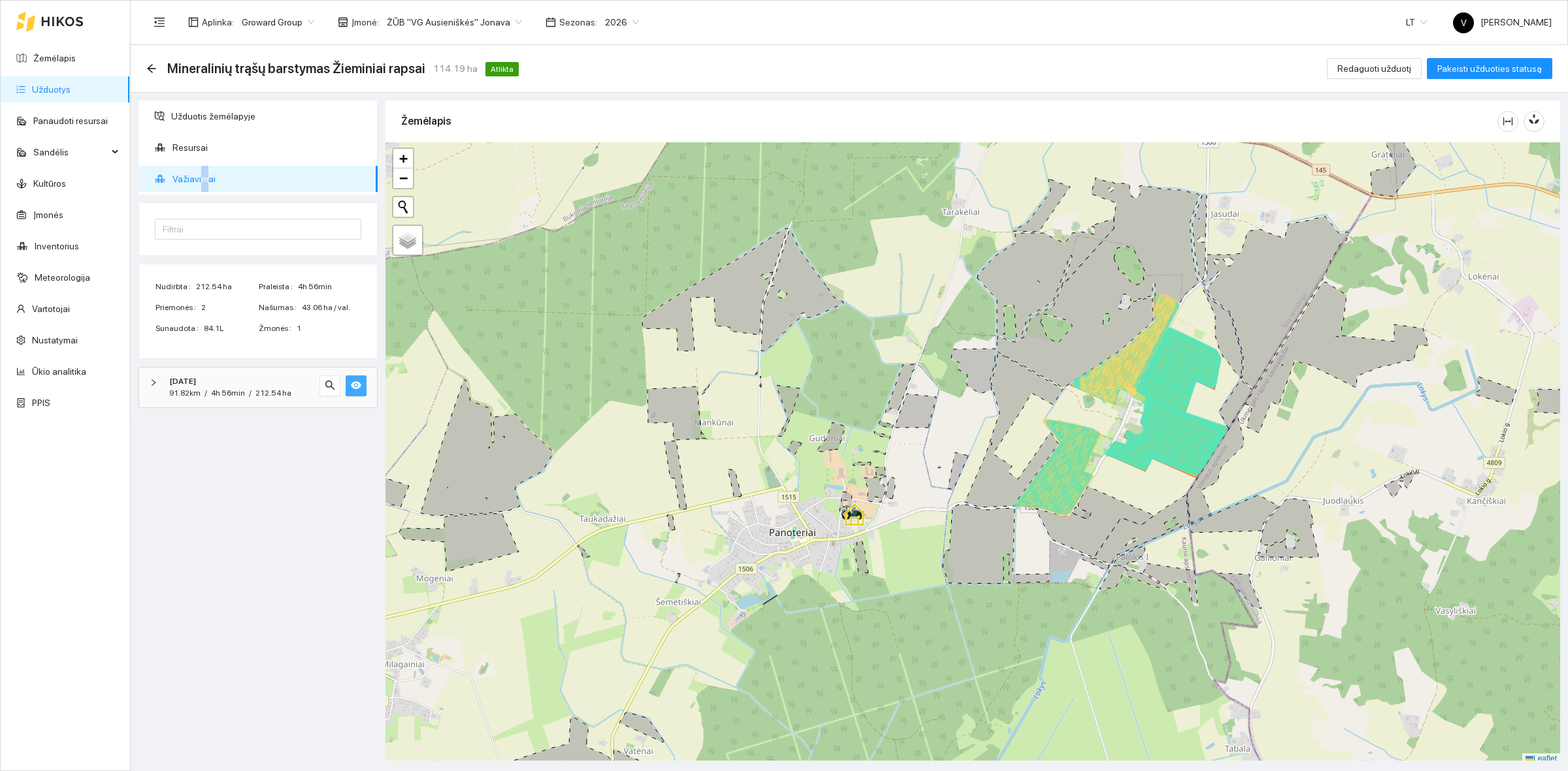
scroll to position [4, 0]
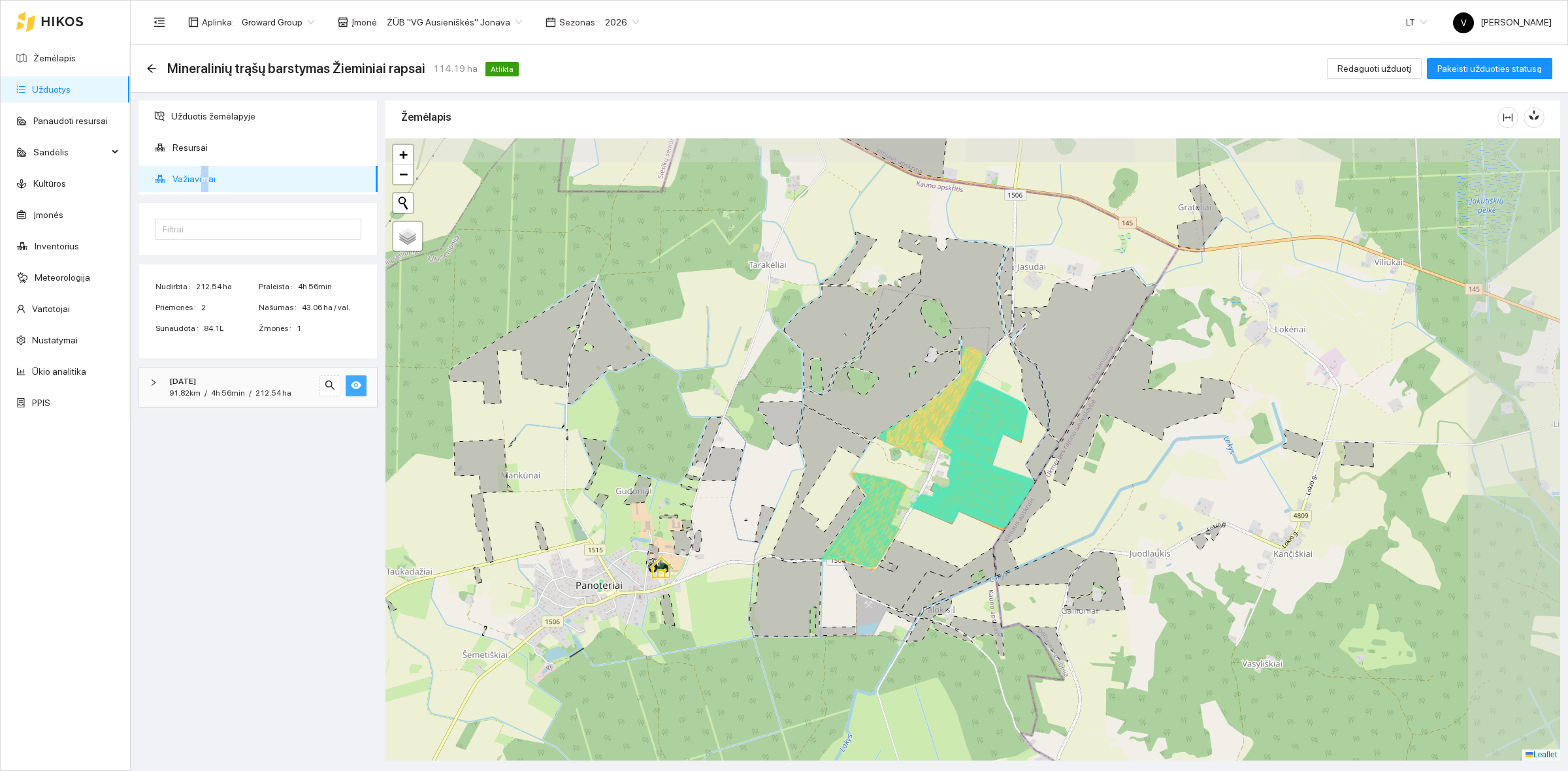
drag, startPoint x: 1332, startPoint y: 472, endPoint x: 1105, endPoint y: 529, distance: 234.0
click at [1105, 529] on div at bounding box center [972, 450] width 1175 height 622
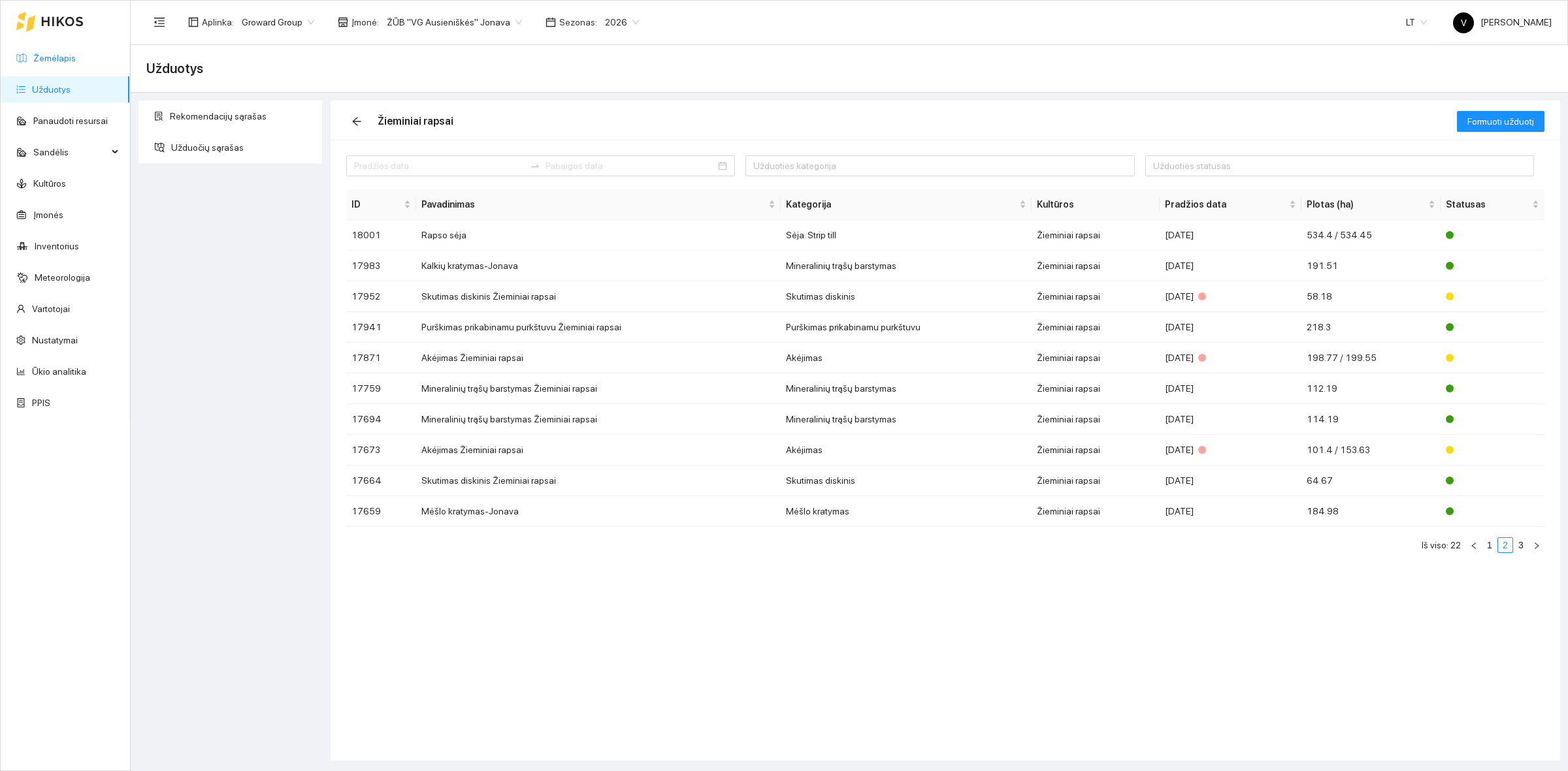
click at [54, 60] on link "Žemėlapis" at bounding box center [54, 57] width 43 height 10
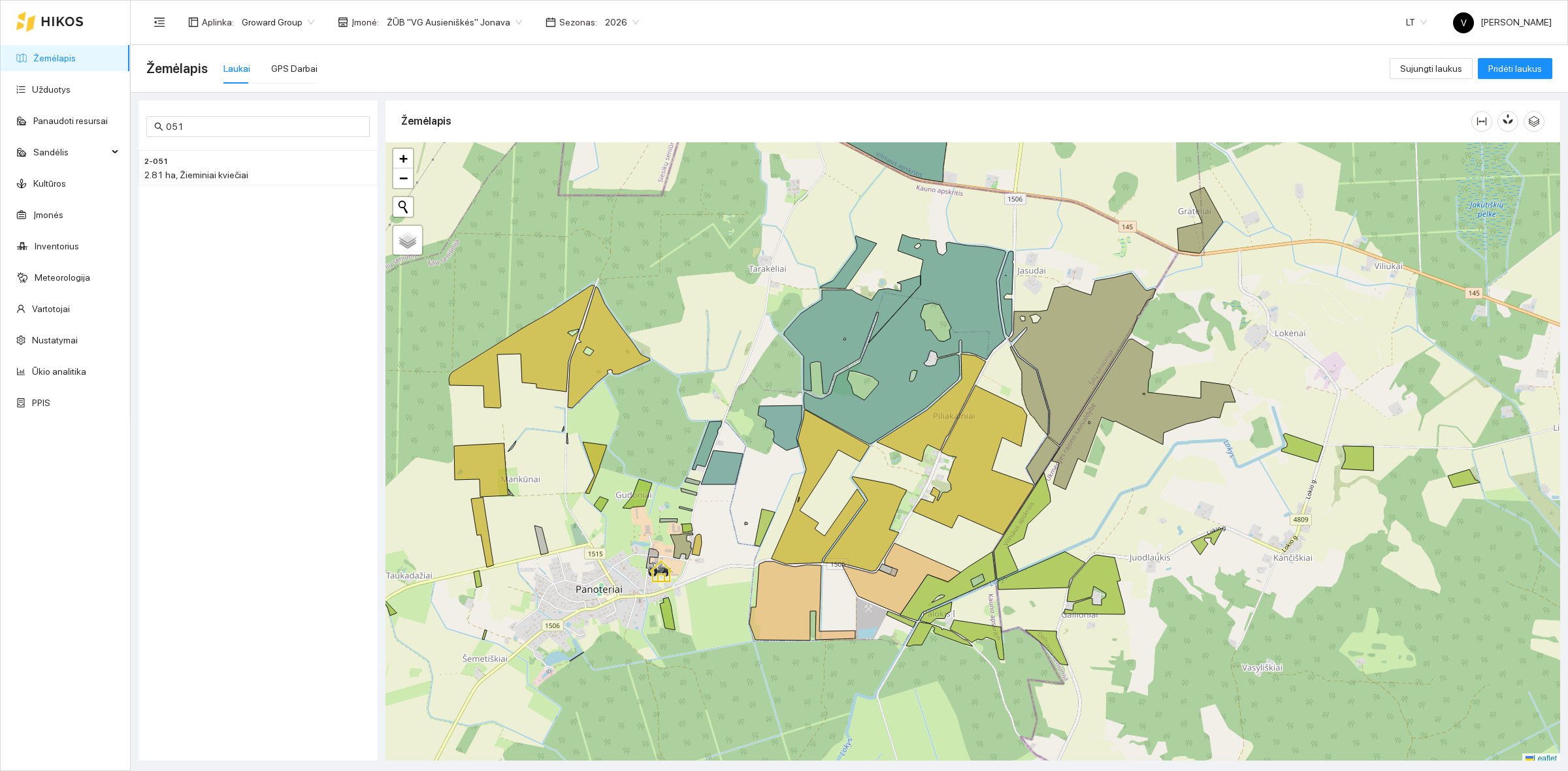
click at [1355, 575] on div at bounding box center [972, 454] width 1175 height 622
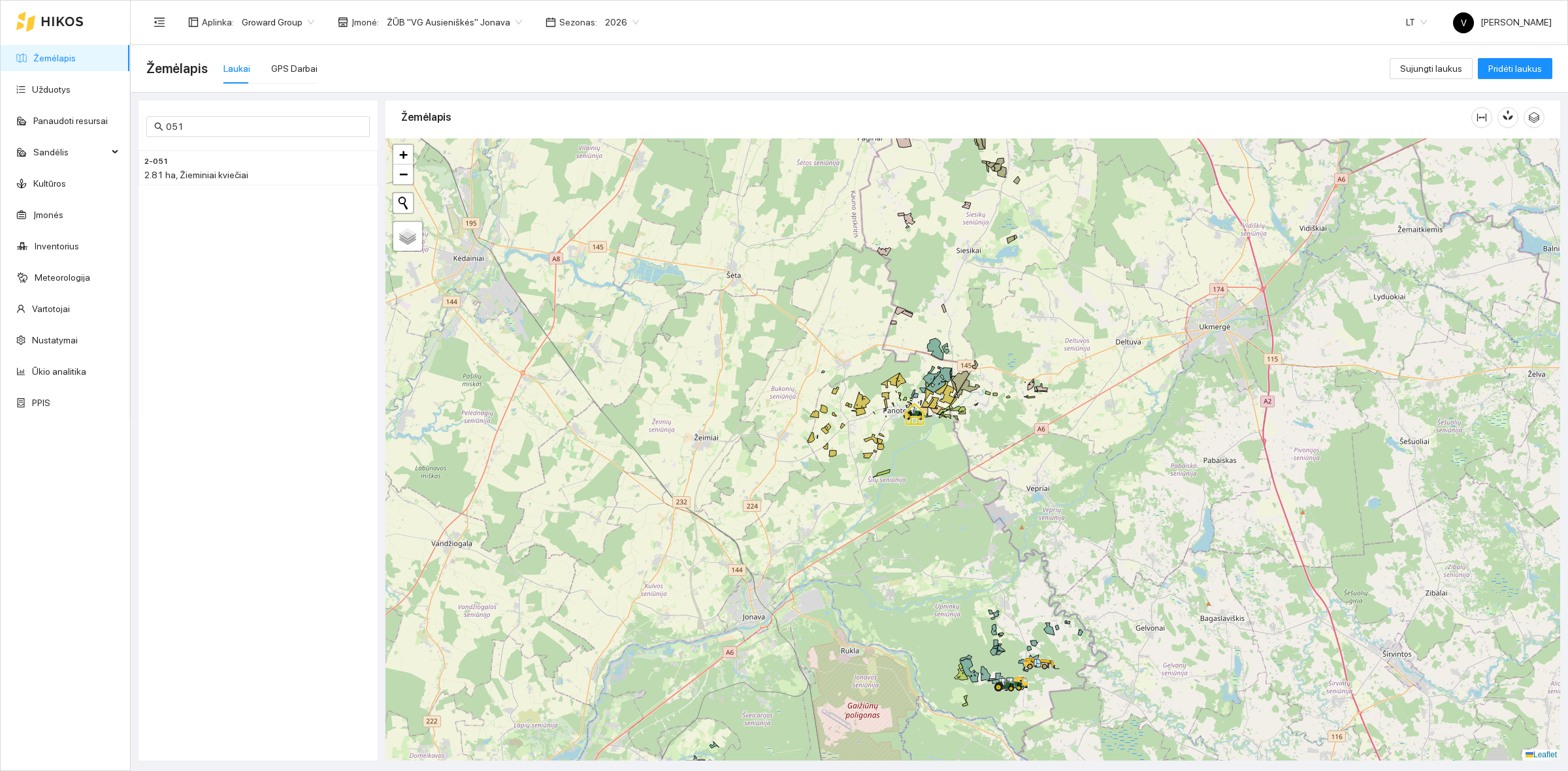
drag, startPoint x: 1000, startPoint y: 350, endPoint x: 975, endPoint y: 350, distance: 25.0
click at [975, 350] on div at bounding box center [972, 450] width 1175 height 622
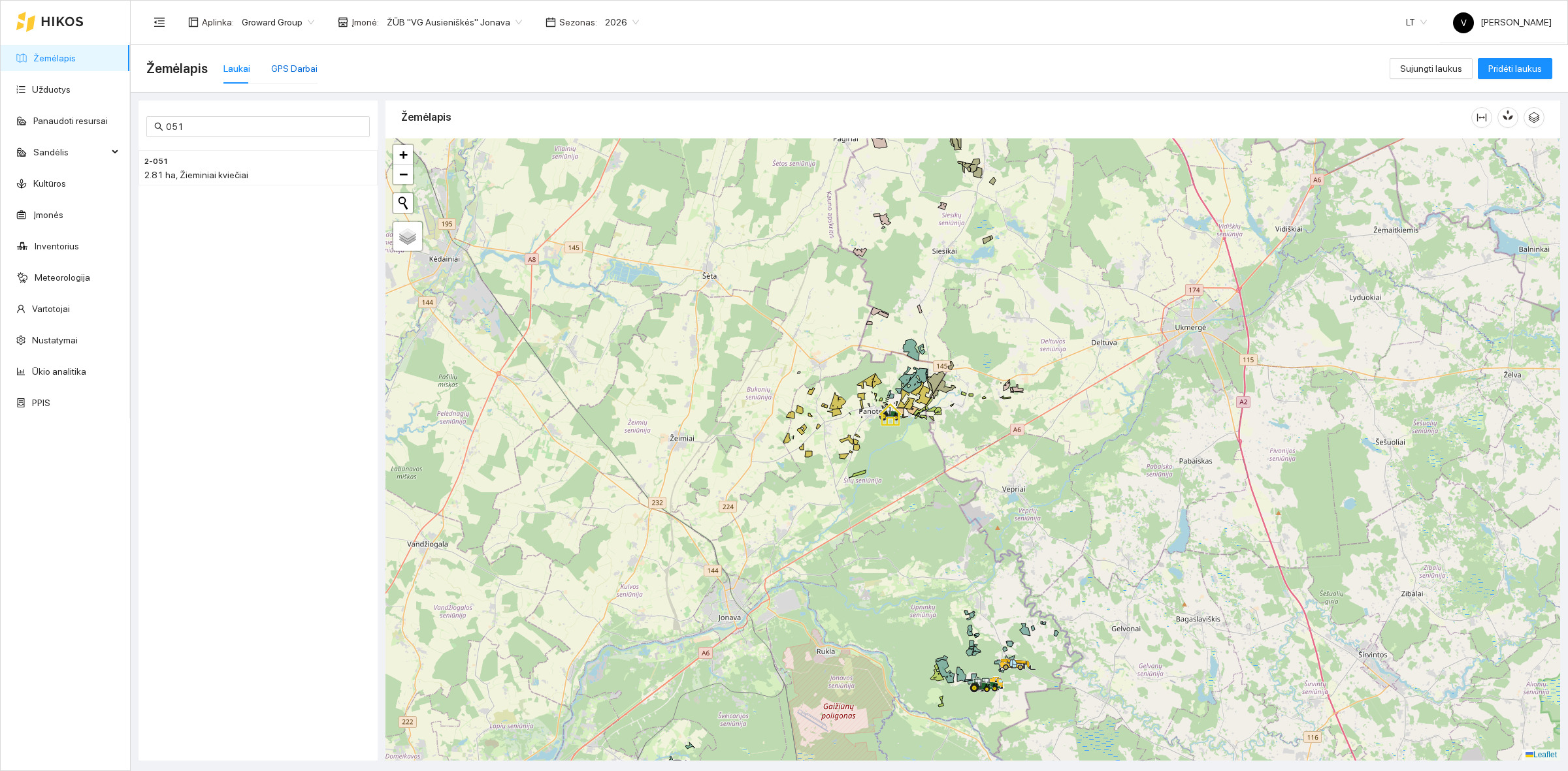
click at [283, 67] on div "GPS Darbai" at bounding box center [294, 69] width 46 height 14
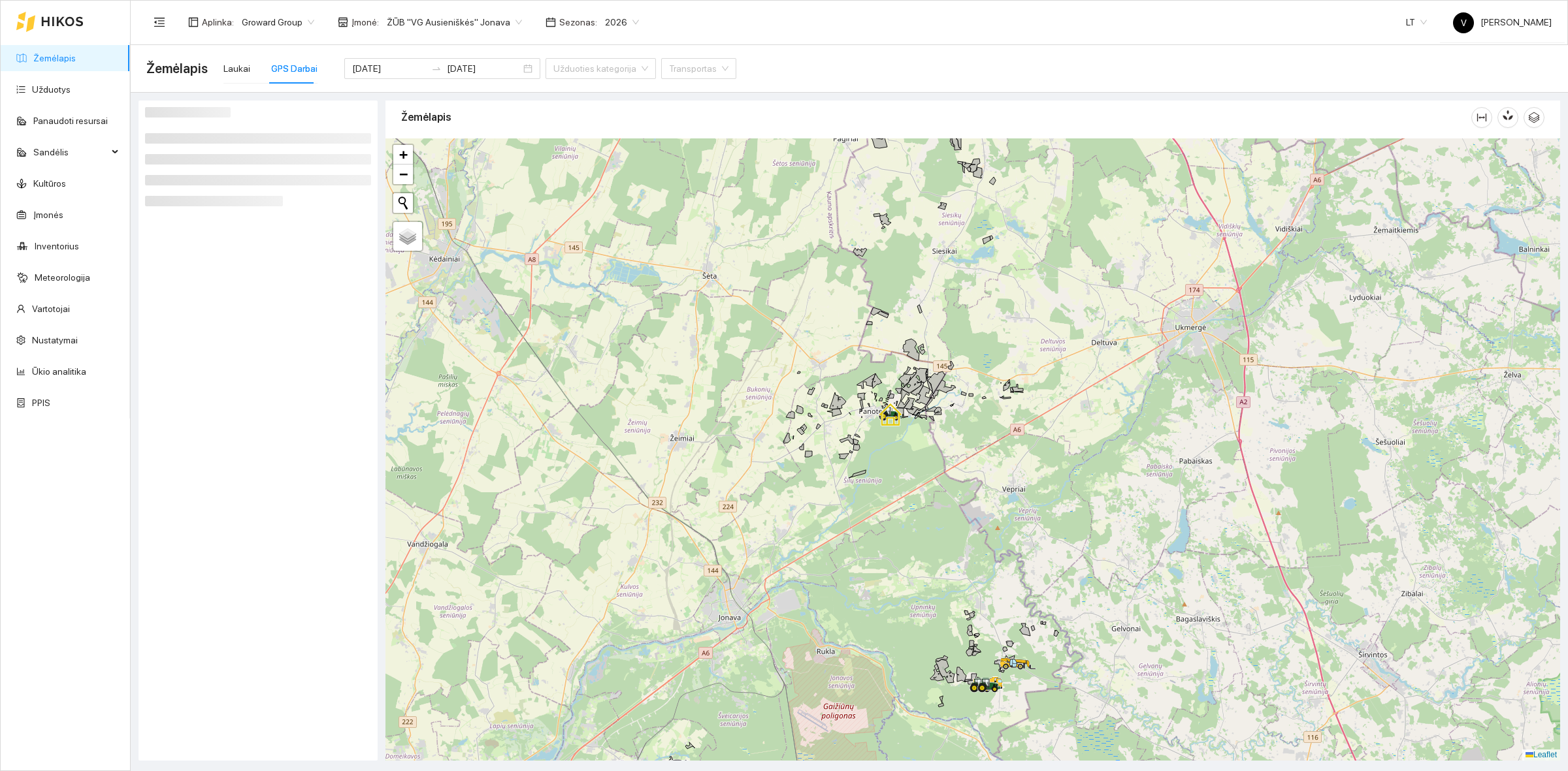
click at [879, 464] on div at bounding box center [972, 450] width 1175 height 622
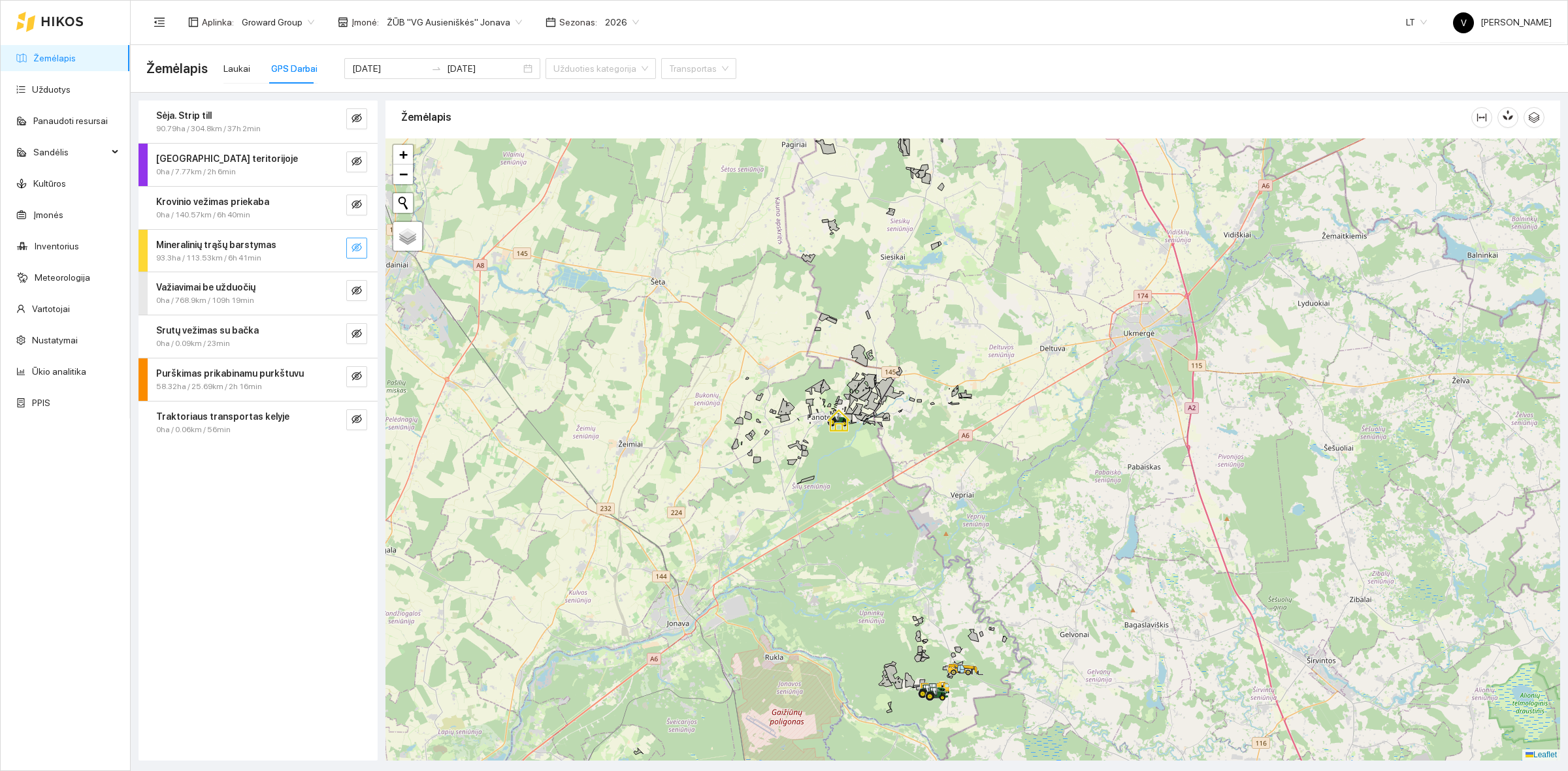
click at [351, 250] on icon "eye-invisible" at bounding box center [356, 247] width 10 height 10
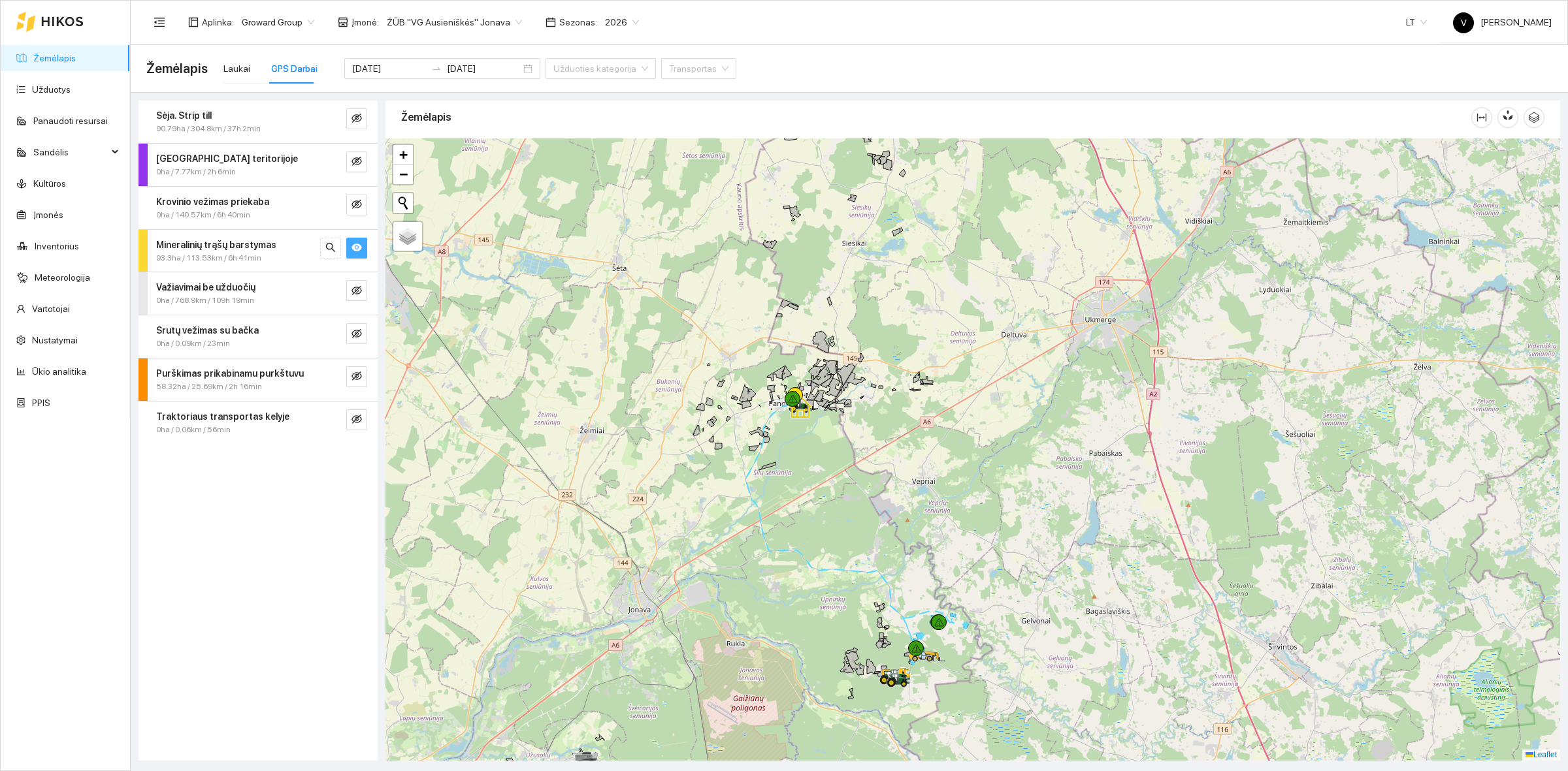
drag, startPoint x: 897, startPoint y: 606, endPoint x: 804, endPoint y: 569, distance: 100.1
click at [858, 595] on div at bounding box center [972, 450] width 1175 height 622
click at [359, 246] on icon "eye" at bounding box center [356, 247] width 10 height 8
click at [356, 207] on icon "eye-invisible" at bounding box center [356, 204] width 10 height 10
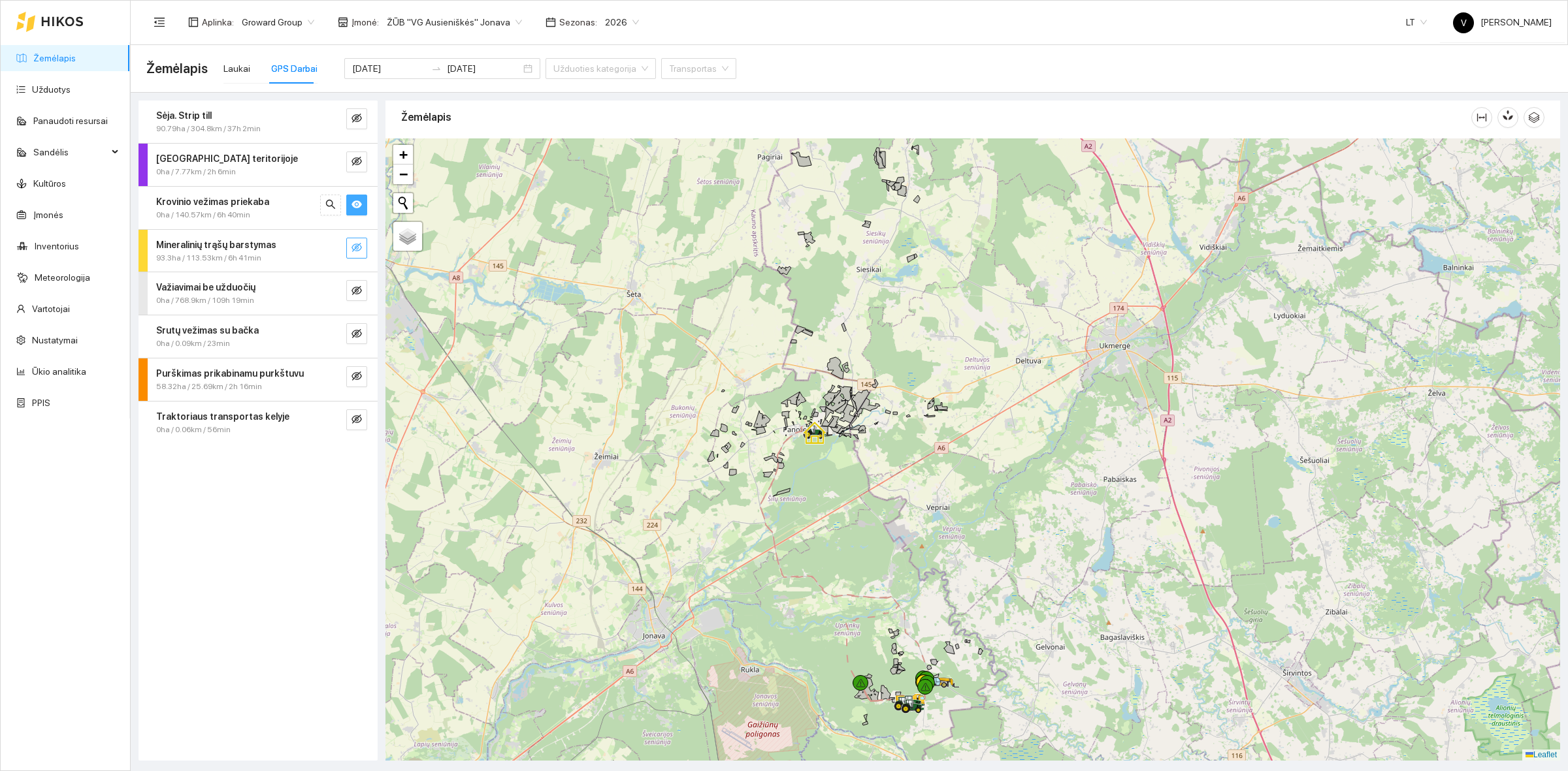
drag, startPoint x: 790, startPoint y: 478, endPoint x: 802, endPoint y: 497, distance: 22.5
click at [802, 497] on div at bounding box center [972, 450] width 1175 height 622
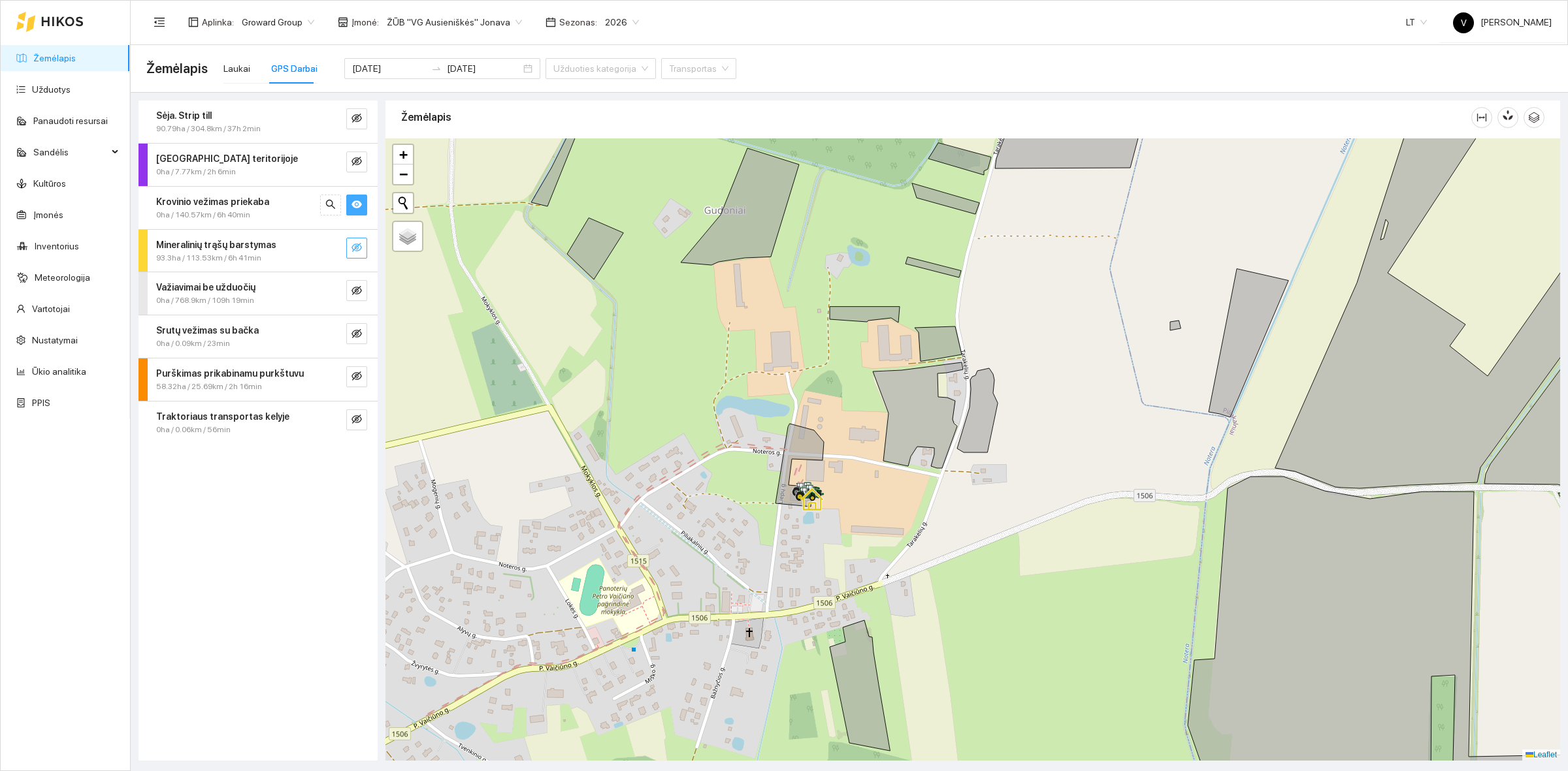
drag, startPoint x: 719, startPoint y: 500, endPoint x: 857, endPoint y: 505, distance: 138.1
click at [864, 510] on div at bounding box center [972, 450] width 1175 height 622
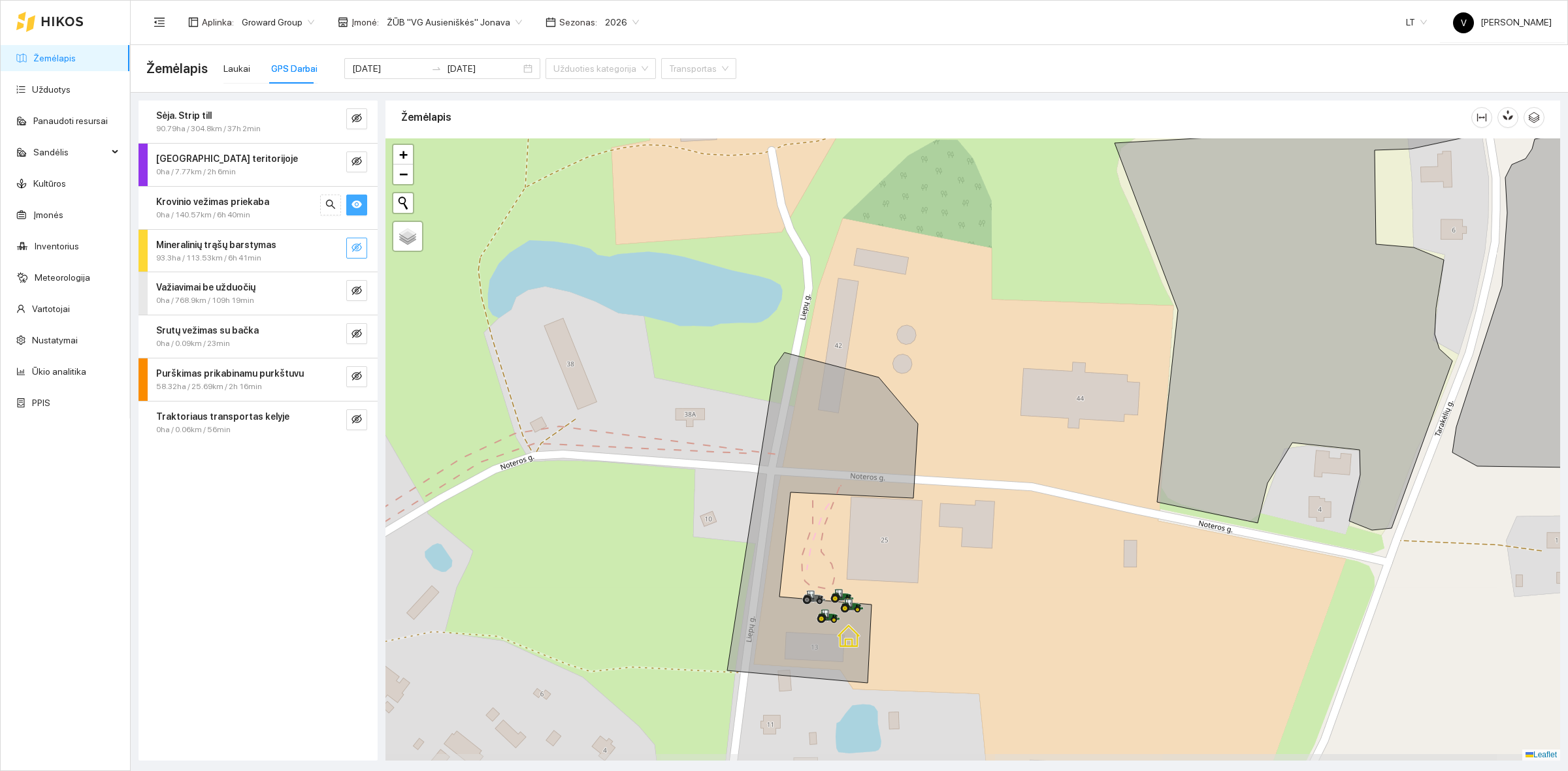
drag, startPoint x: 889, startPoint y: 556, endPoint x: 931, endPoint y: 516, distance: 58.0
click at [931, 516] on div at bounding box center [972, 450] width 1175 height 622
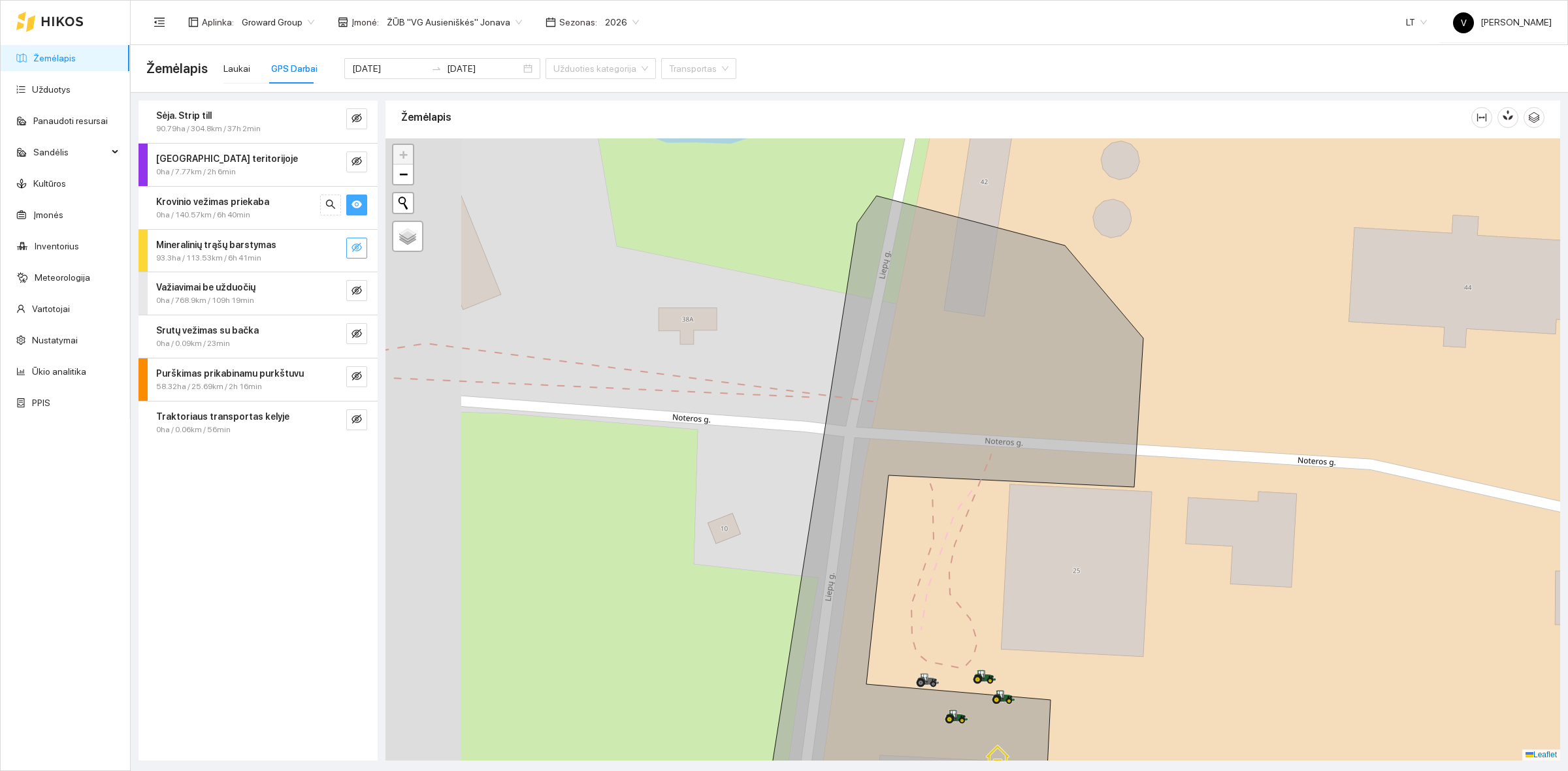
drag, startPoint x: 942, startPoint y: 699, endPoint x: 956, endPoint y: 586, distance: 113.9
click at [1039, 643] on div at bounding box center [972, 450] width 1175 height 622
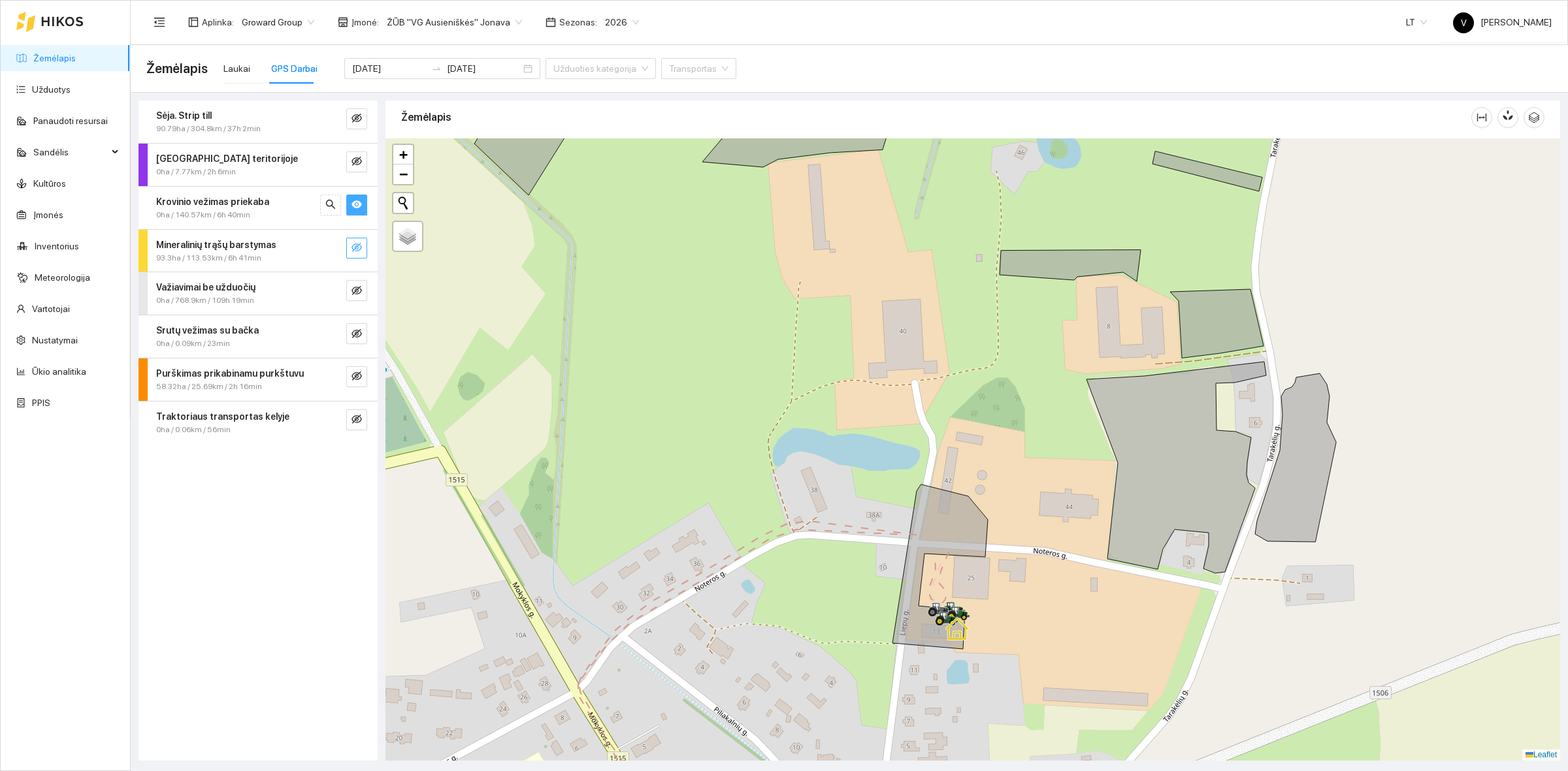
click at [158, 198] on strong "Krovinio vežimas priekaba" at bounding box center [212, 202] width 113 height 10
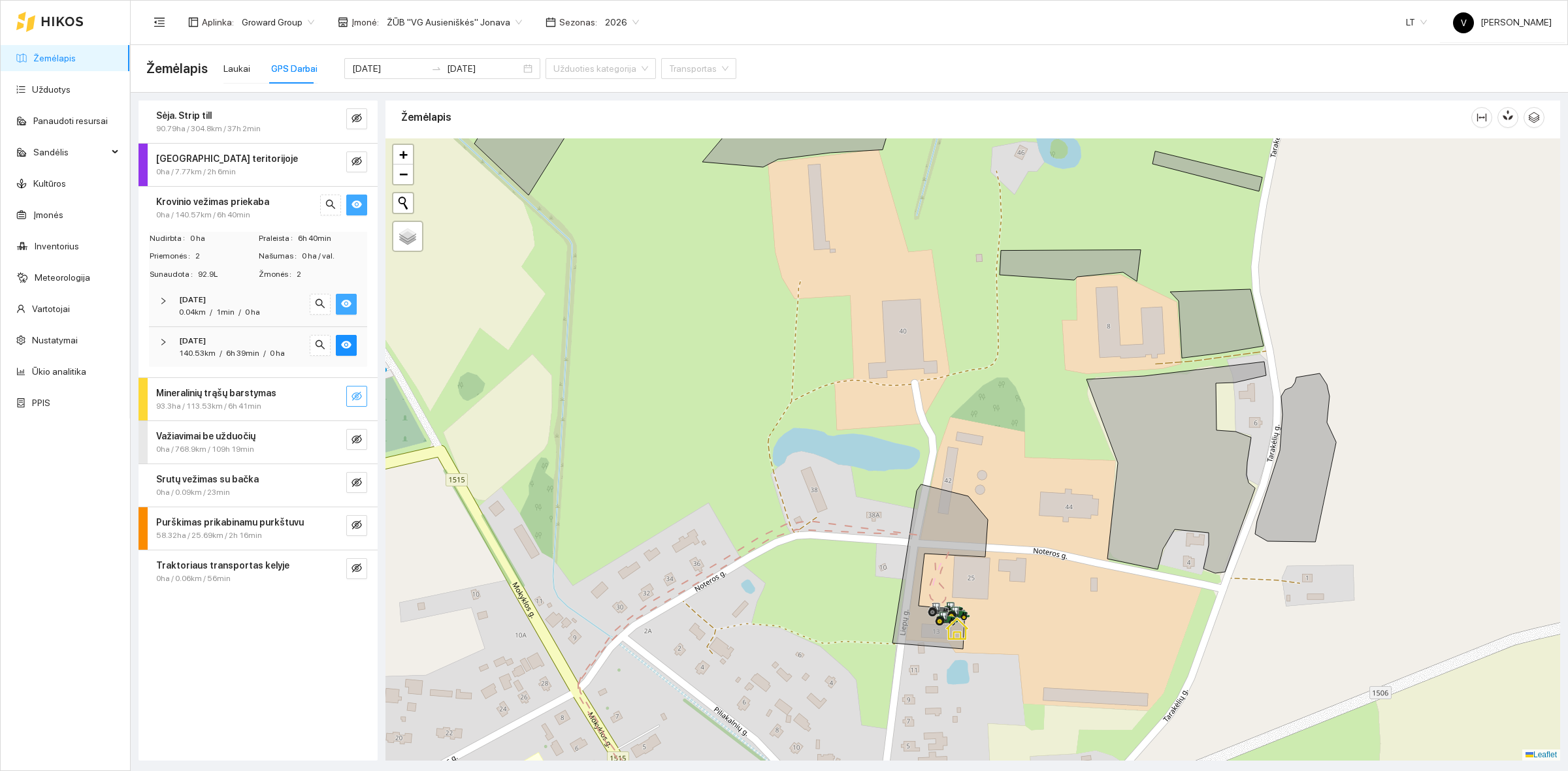
click at [351, 302] on icon "eye" at bounding box center [346, 303] width 10 height 10
click at [163, 340] on icon "right" at bounding box center [163, 342] width 8 height 8
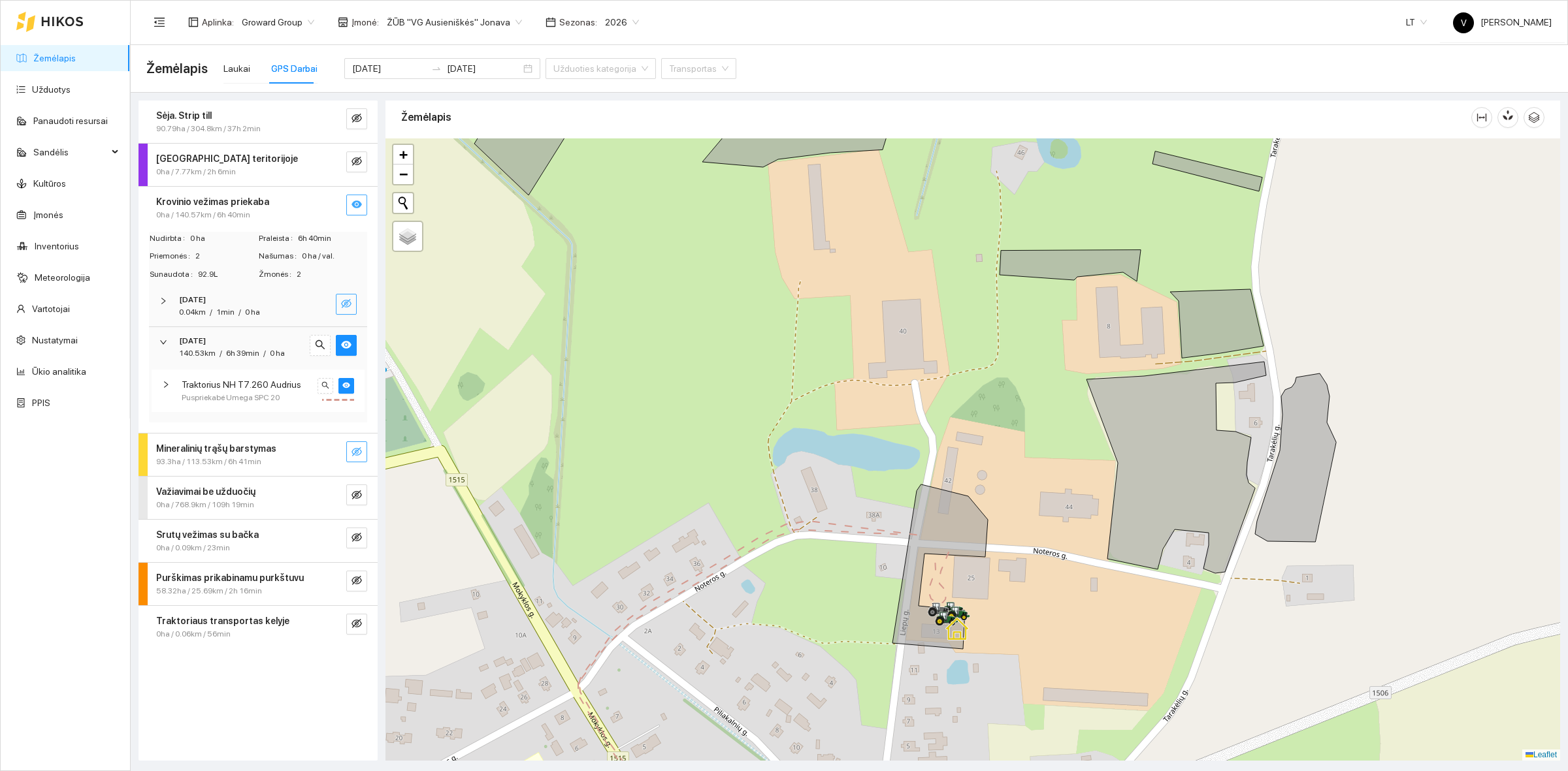
click at [255, 485] on div "Važiavimai be užduočių" at bounding box center [236, 491] width 160 height 14
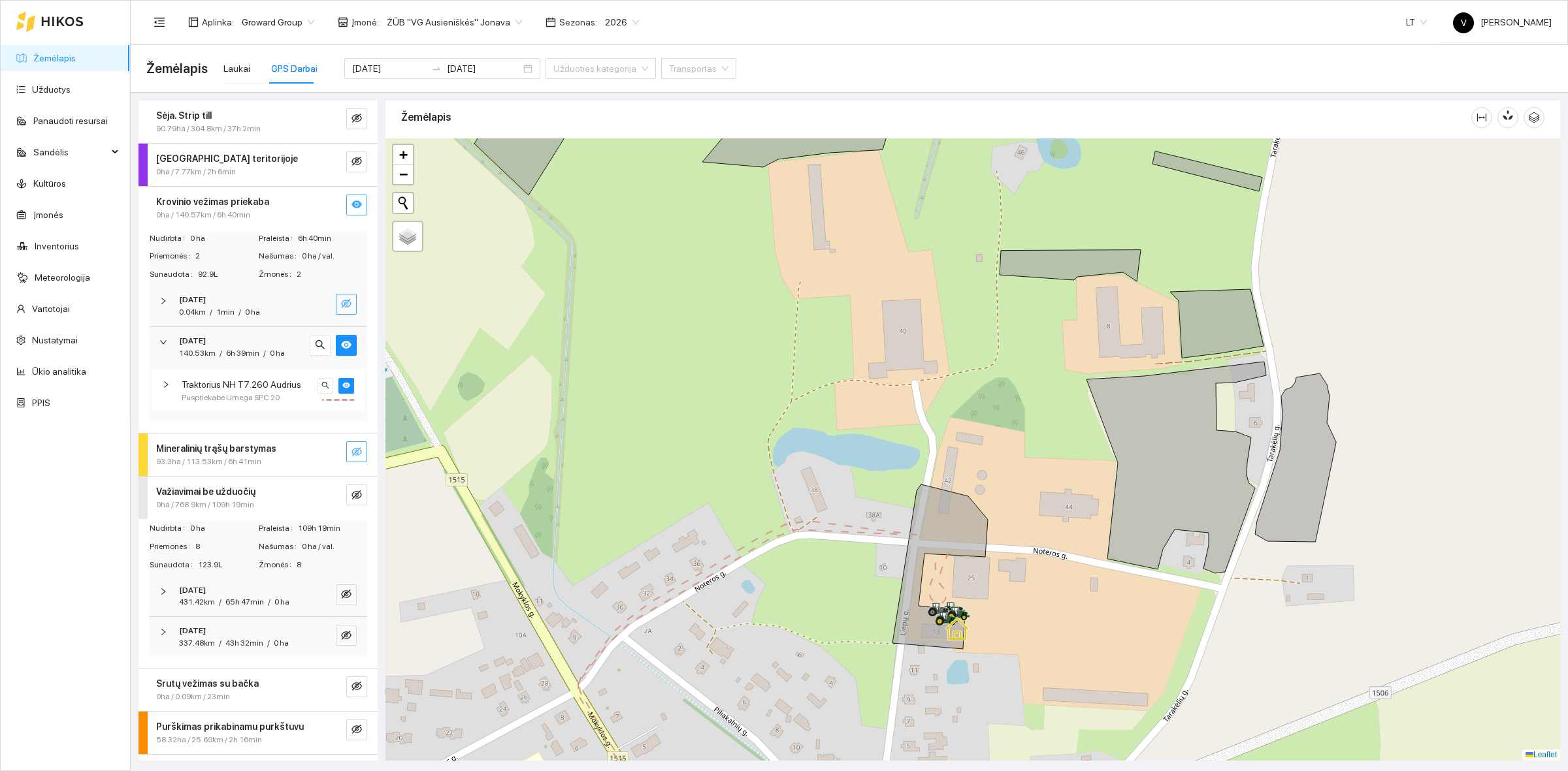
click at [161, 631] on icon "right" at bounding box center [163, 632] width 8 height 8
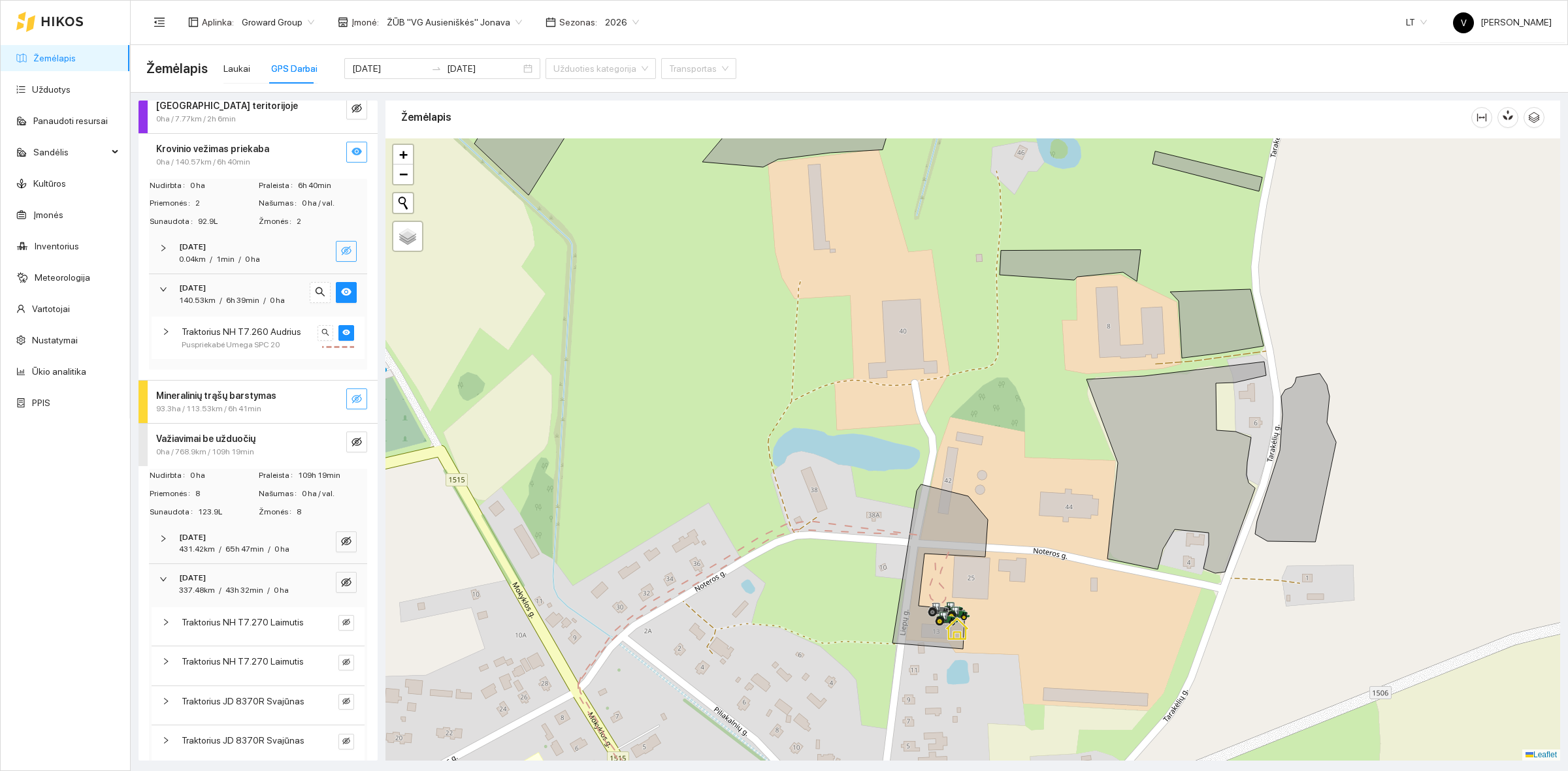
scroll to position [82, 0]
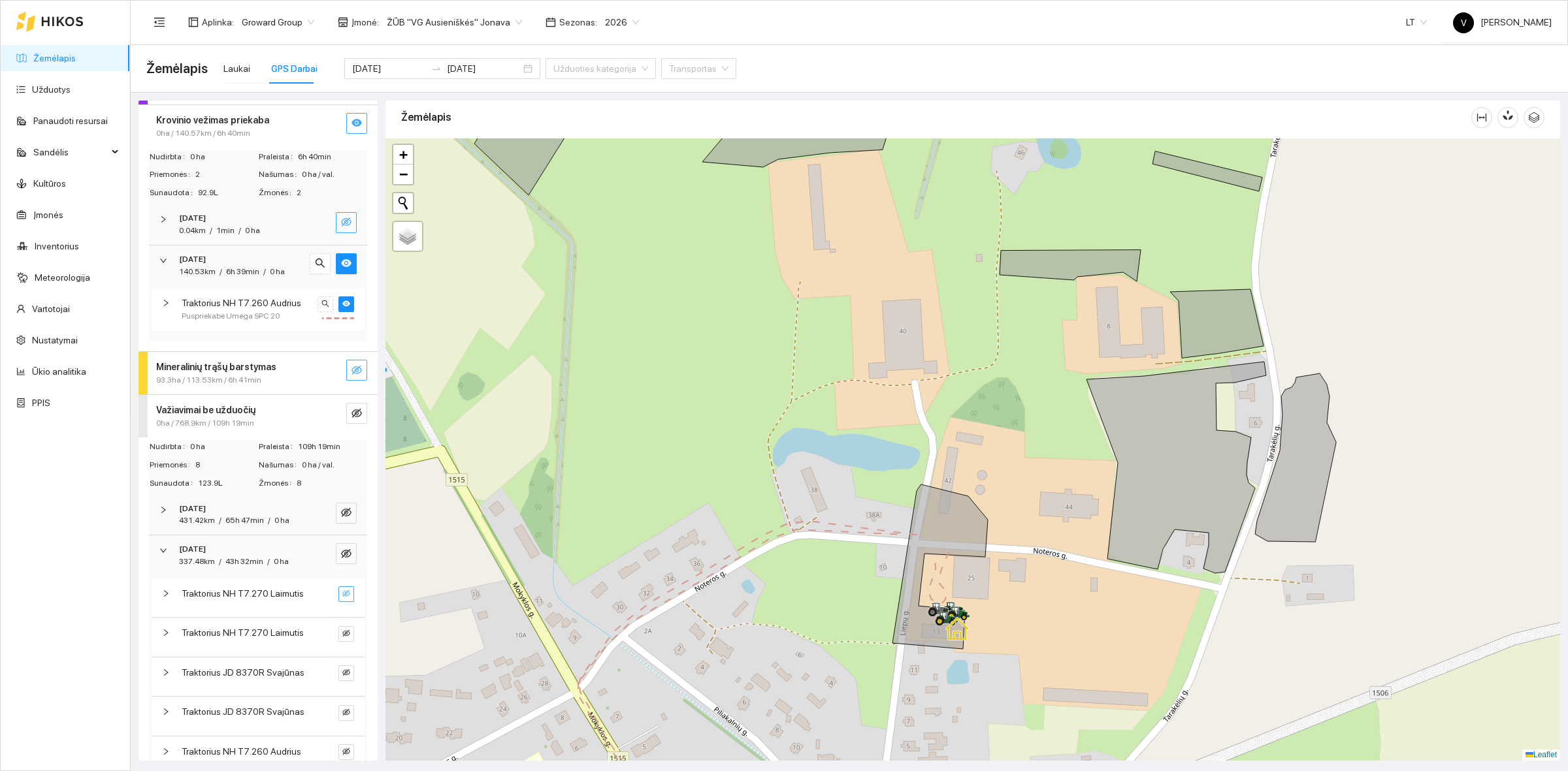
click at [340, 595] on button "button" at bounding box center [346, 595] width 16 height 16
click at [342, 632] on icon "eye-invisible" at bounding box center [346, 633] width 8 height 8
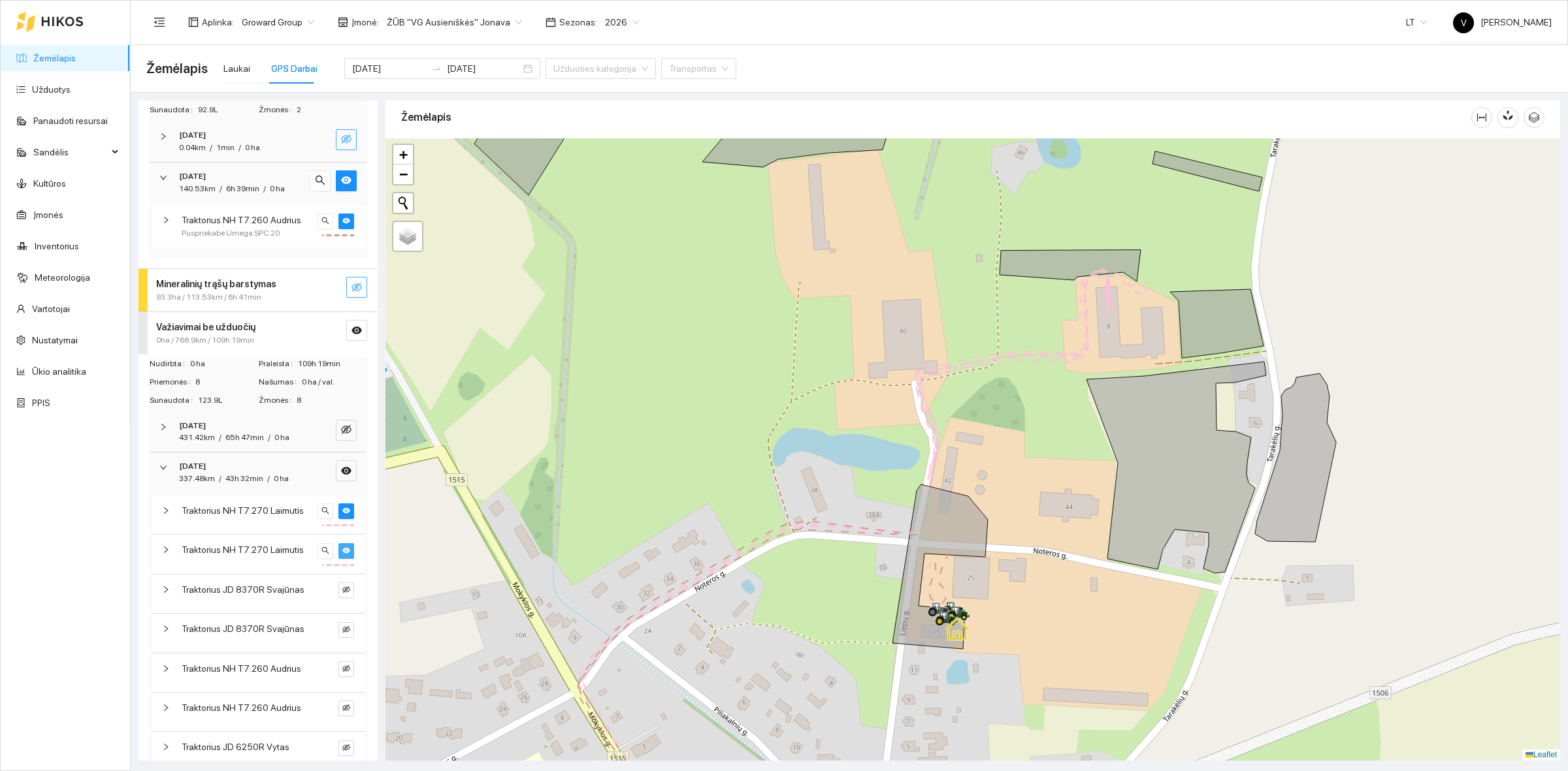
scroll to position [163, 0]
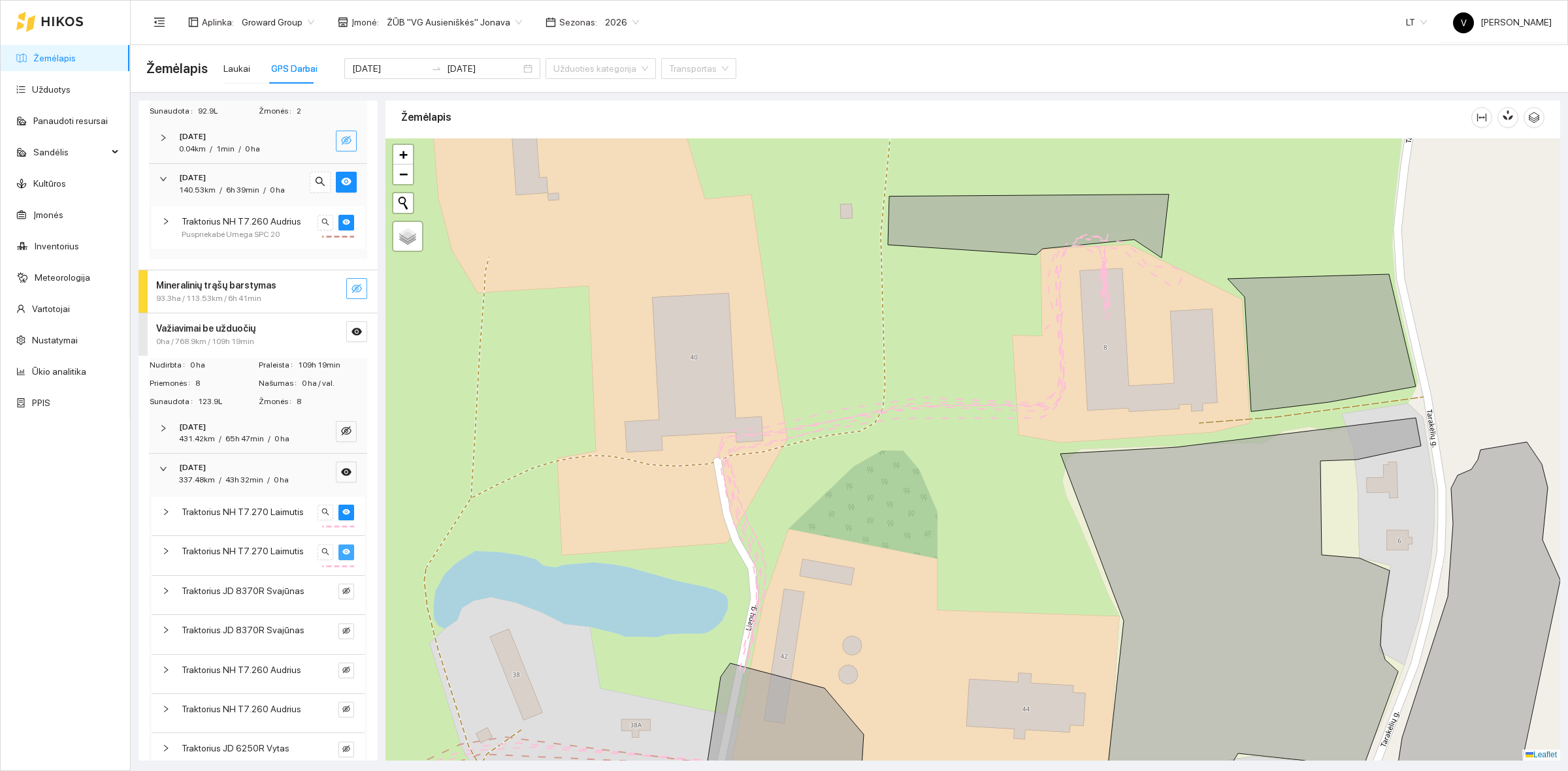
click at [1105, 252] on div at bounding box center [972, 450] width 1175 height 622
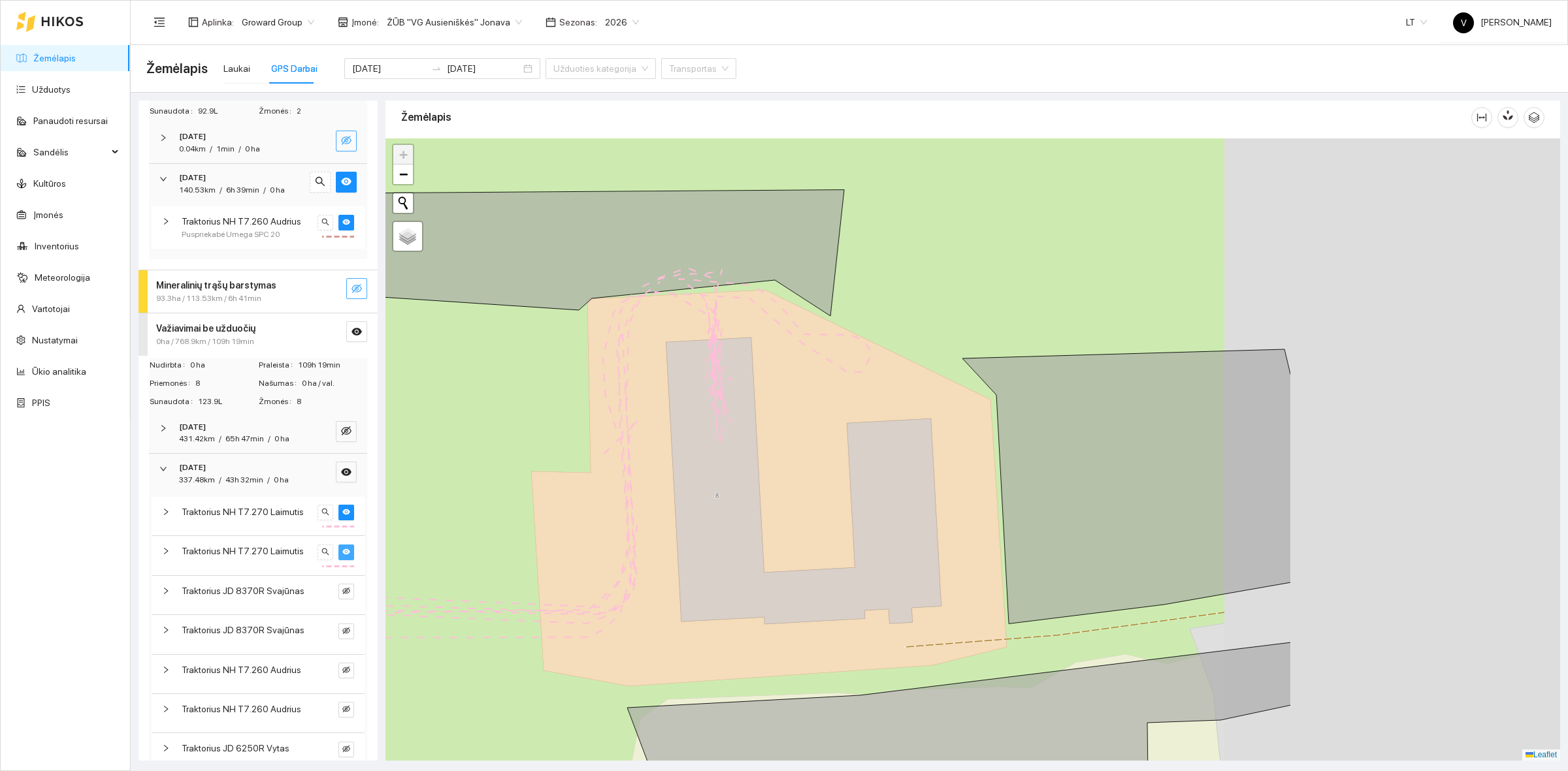
drag, startPoint x: 1103, startPoint y: 263, endPoint x: 693, endPoint y: 357, distance: 420.6
click at [690, 356] on div at bounding box center [972, 450] width 1175 height 622
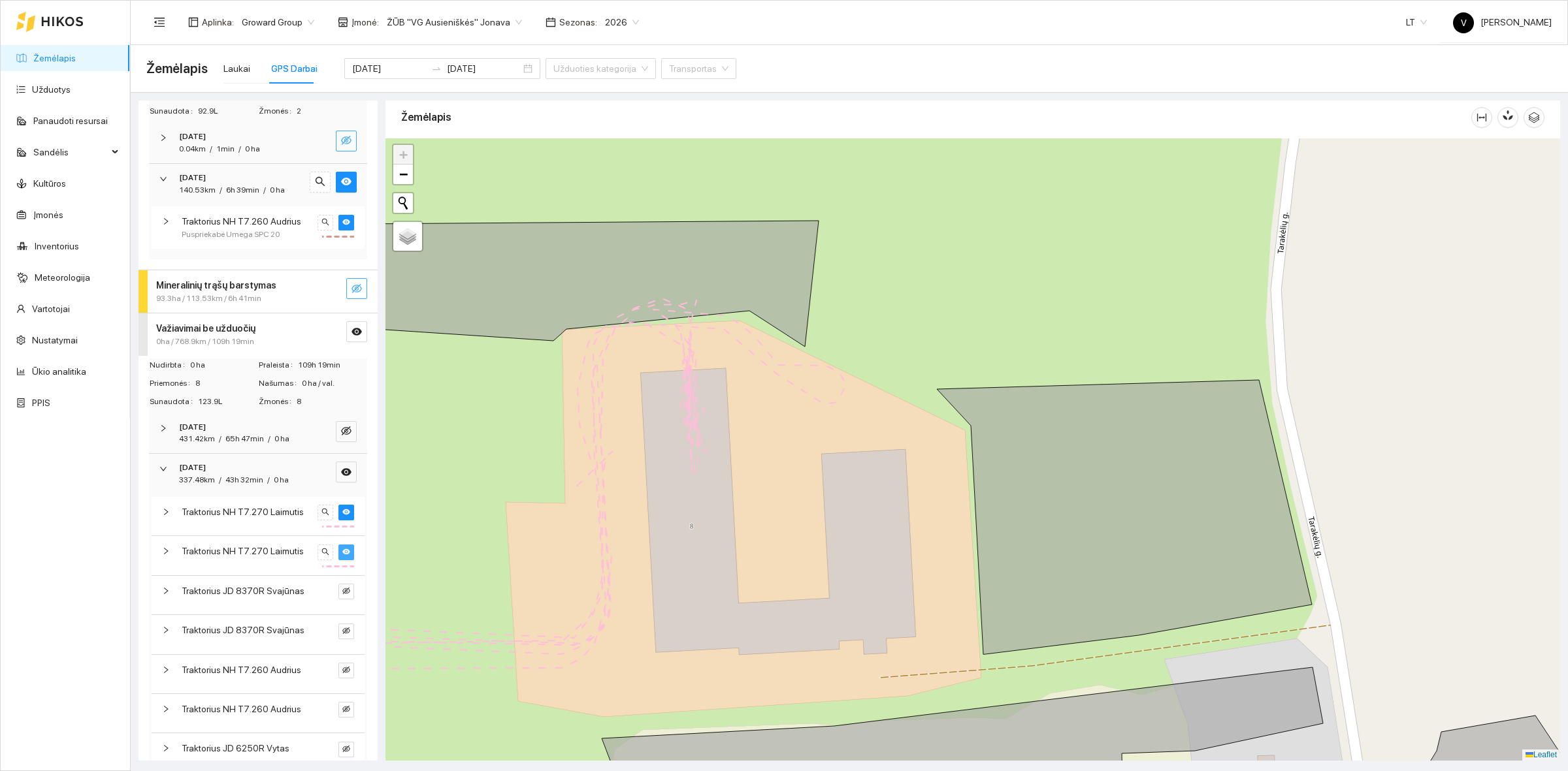
click at [234, 469] on div "[DATE]" at bounding box center [240, 468] width 122 height 13
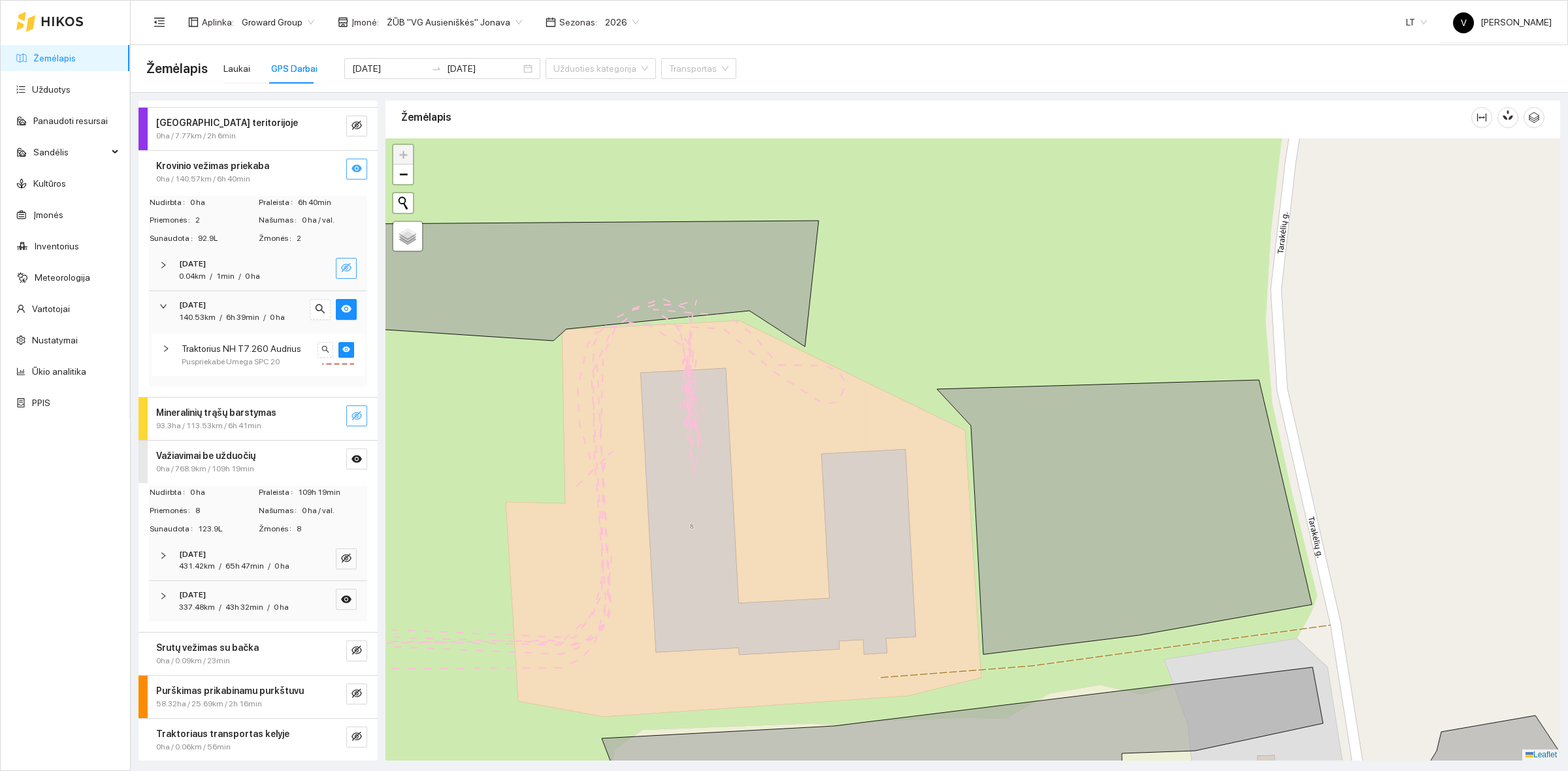
click at [214, 606] on span "337.48km" at bounding box center [197, 607] width 36 height 9
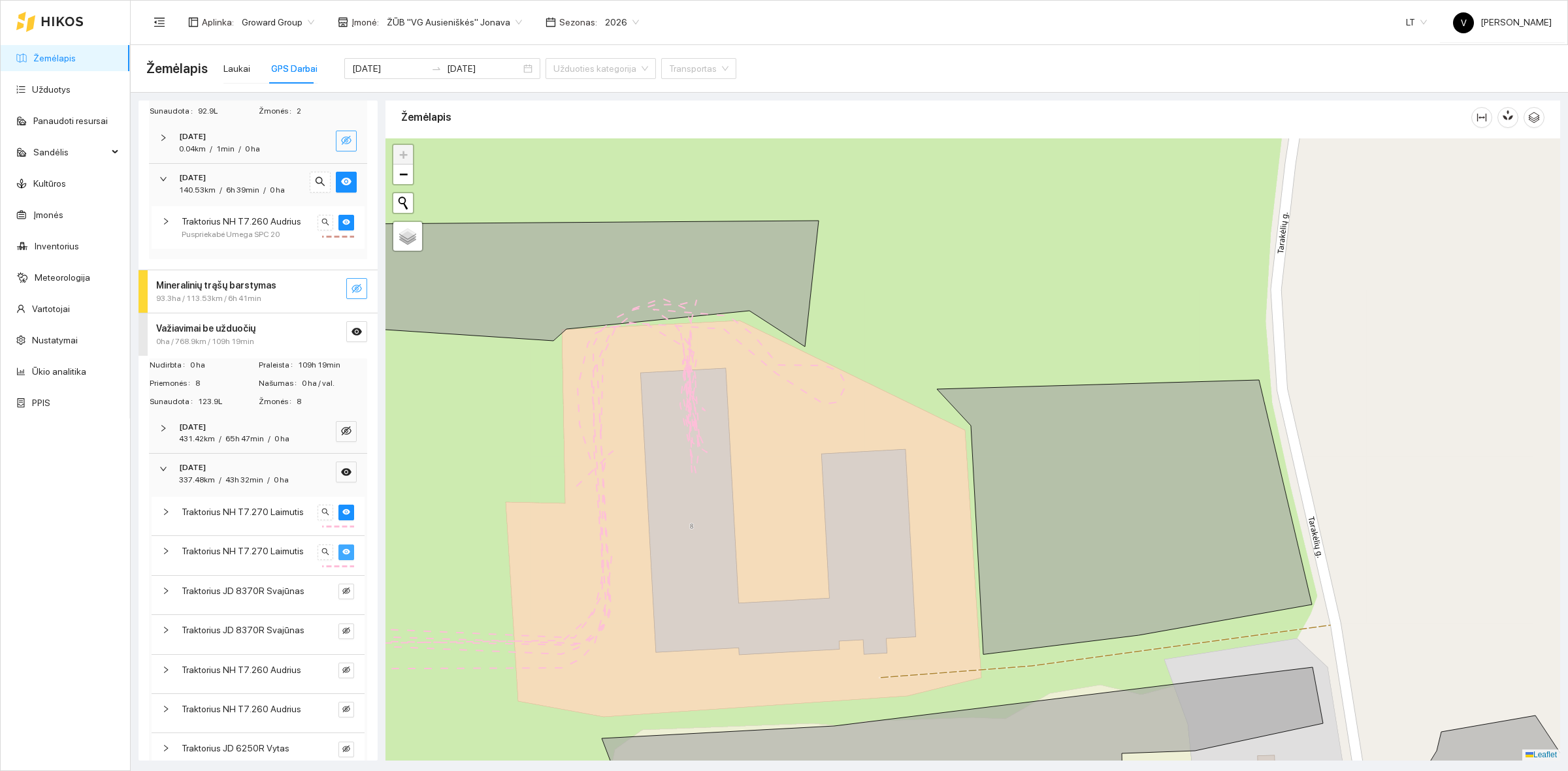
scroll to position [245, 0]
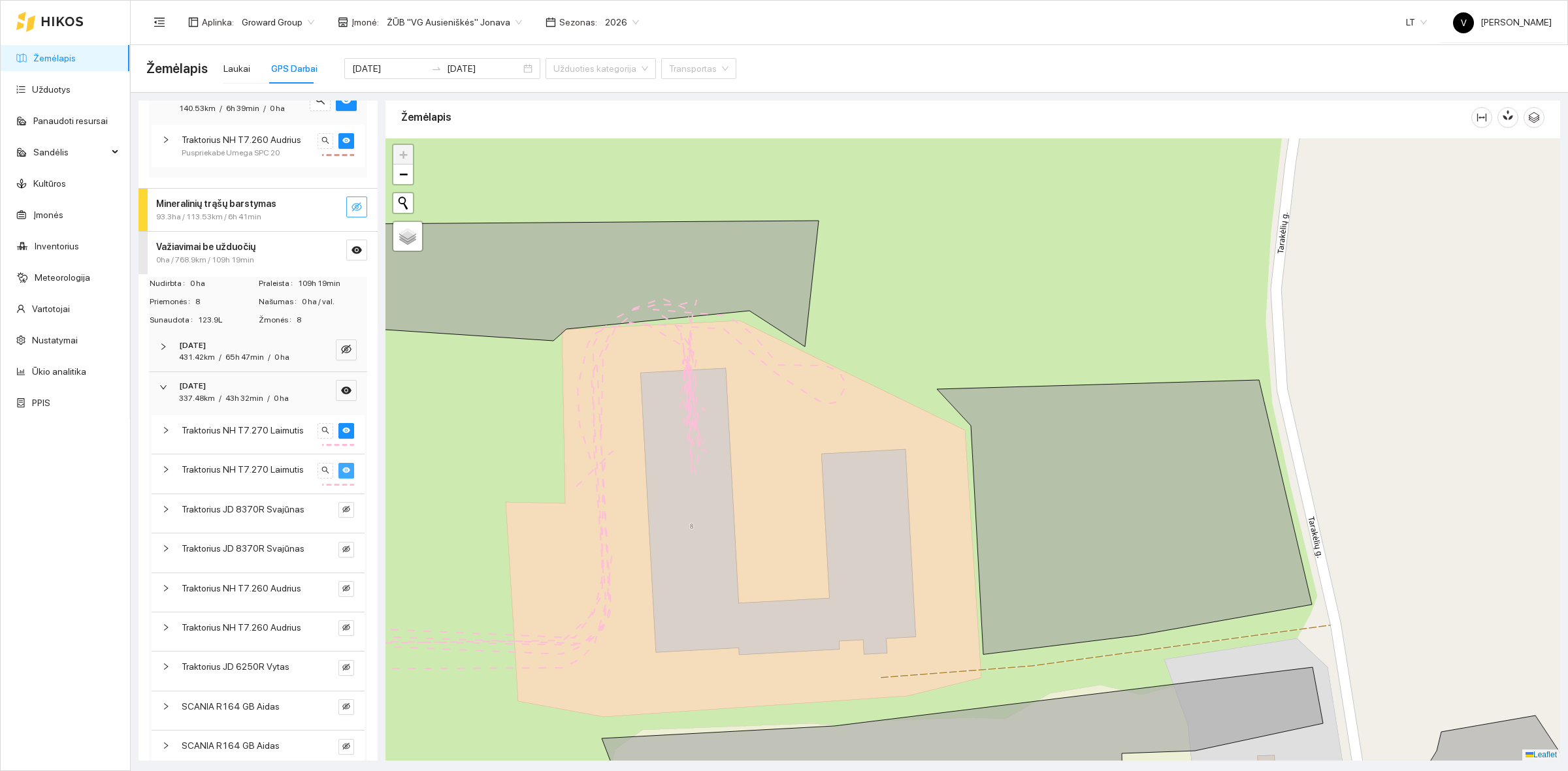
click at [759, 343] on icon at bounding box center [557, 482] width 578 height 345
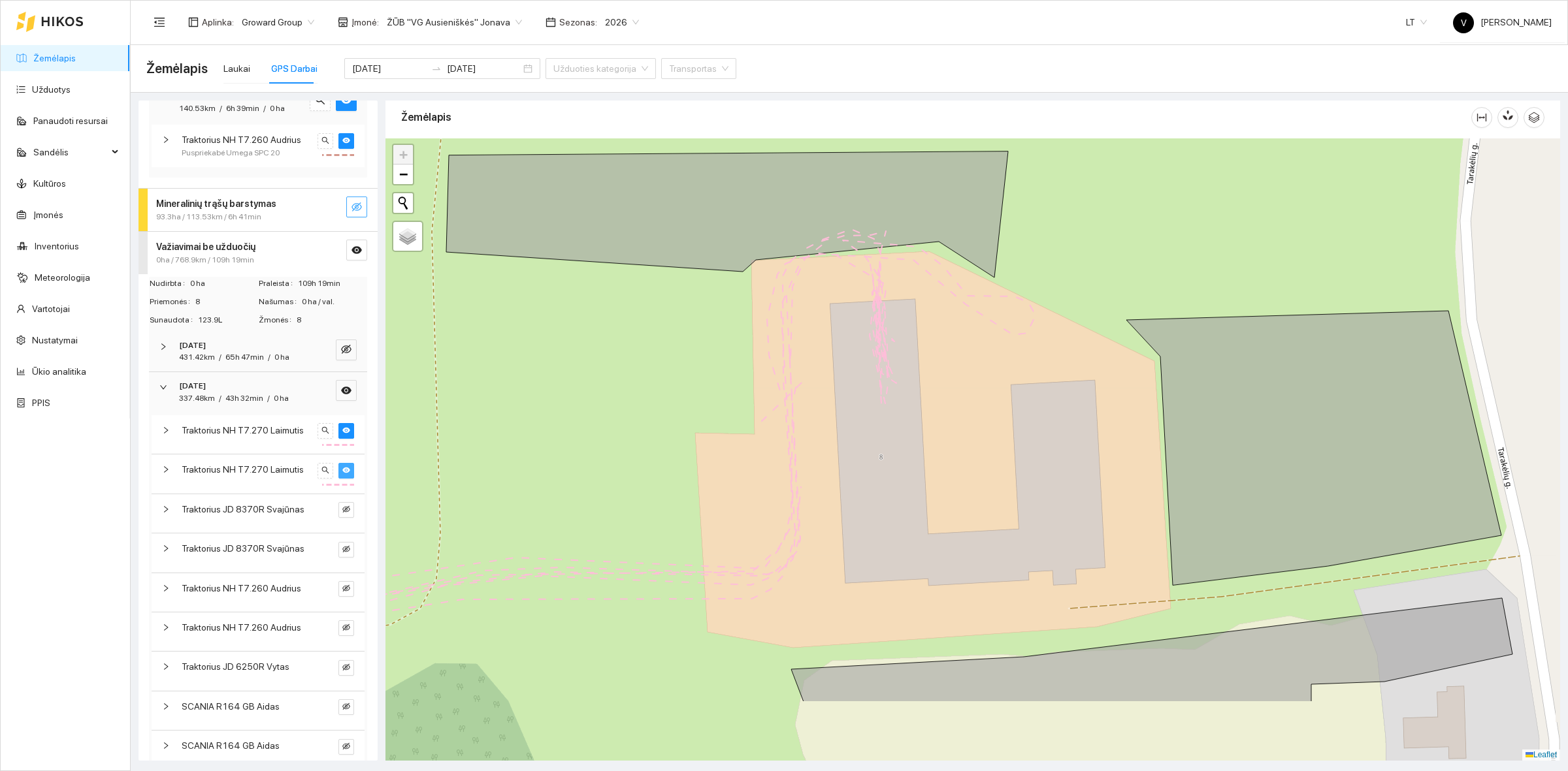
drag, startPoint x: 866, startPoint y: 475, endPoint x: 929, endPoint y: 392, distance: 104.2
click at [929, 392] on div at bounding box center [972, 450] width 1175 height 622
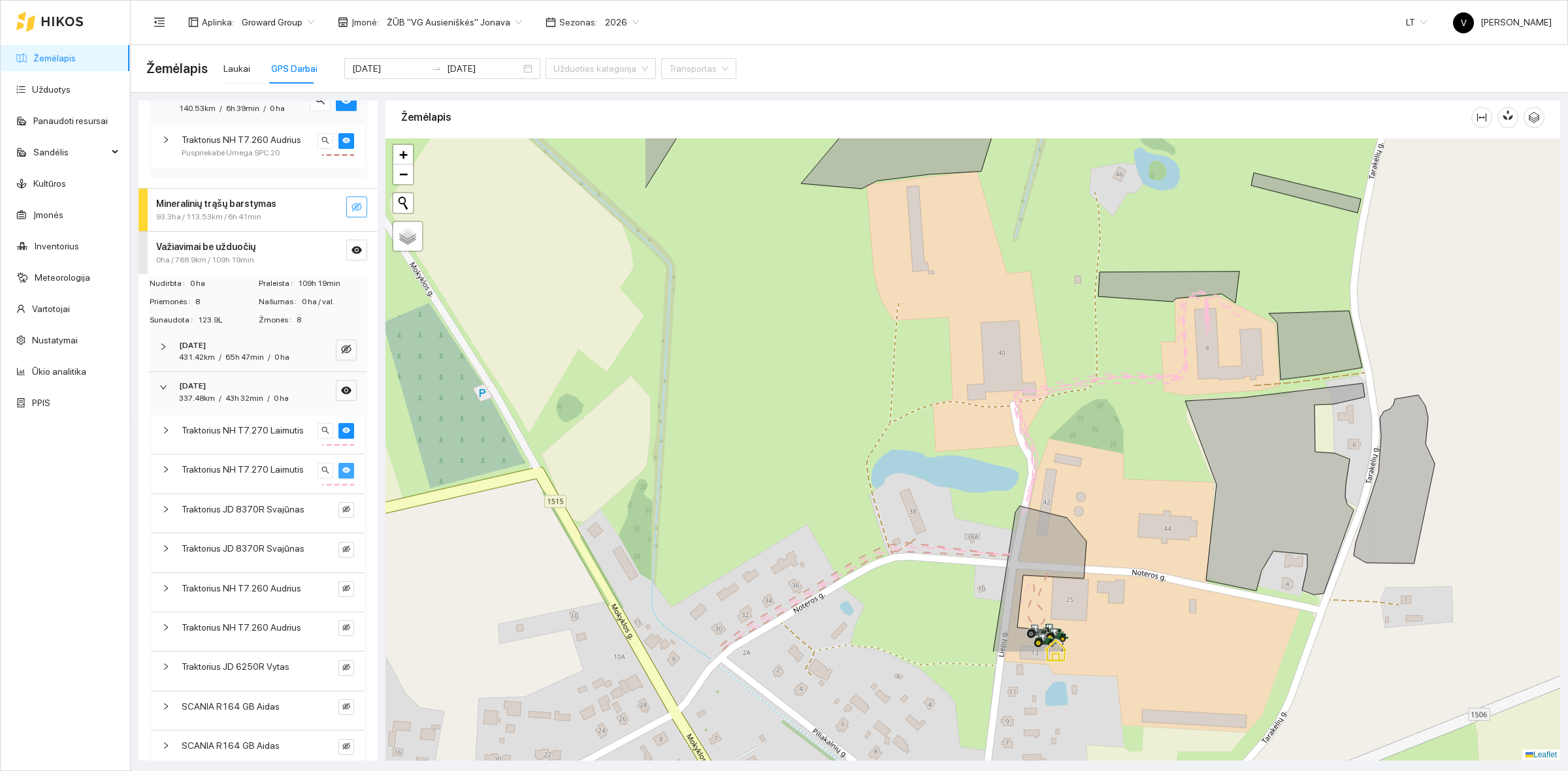
drag, startPoint x: 807, startPoint y: 552, endPoint x: 1183, endPoint y: 380, distance: 413.5
click at [1183, 380] on div at bounding box center [972, 450] width 1175 height 622
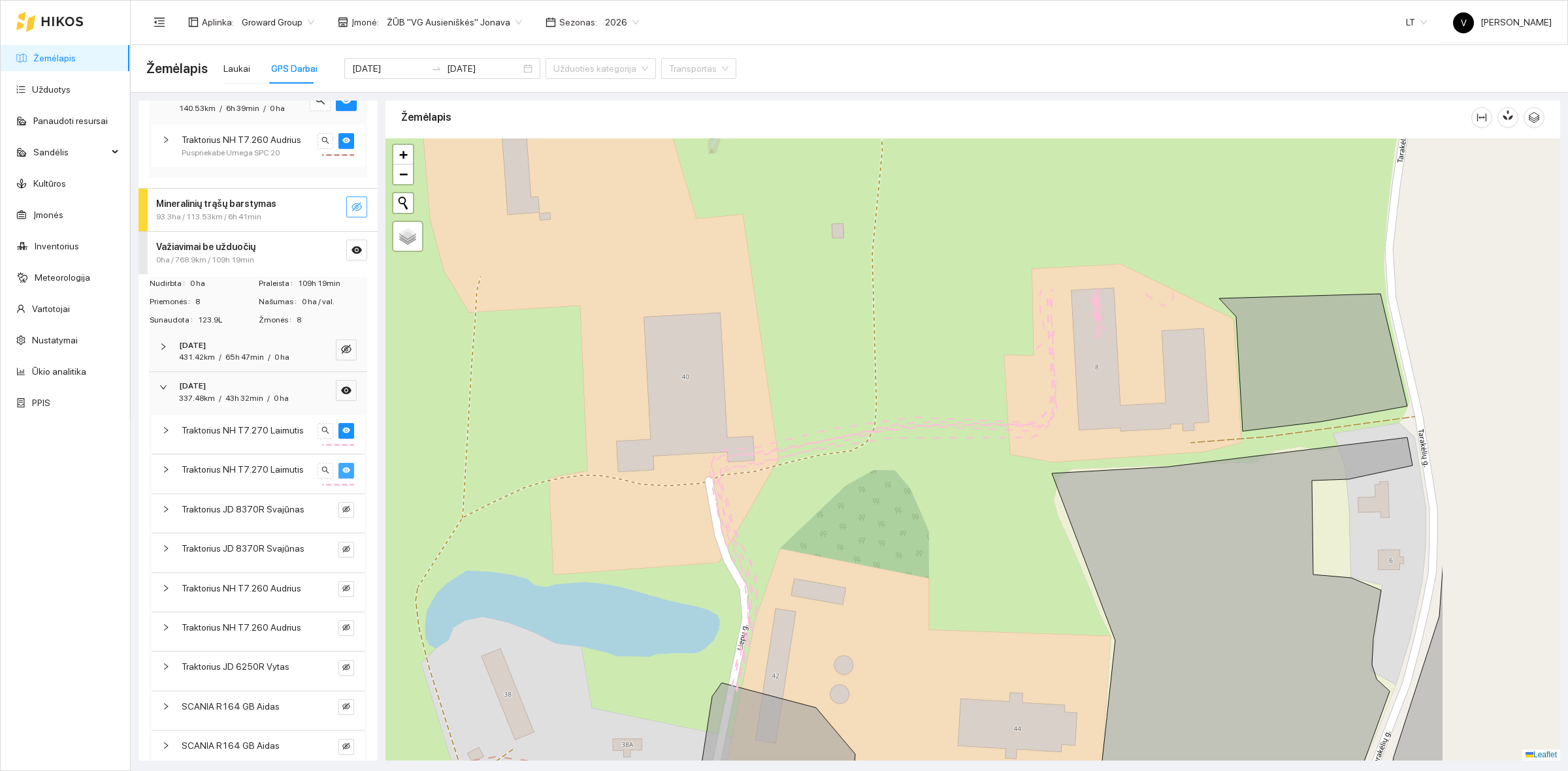
drag, startPoint x: 1131, startPoint y: 344, endPoint x: 897, endPoint y: 557, distance: 316.4
click at [897, 557] on div at bounding box center [972, 450] width 1175 height 622
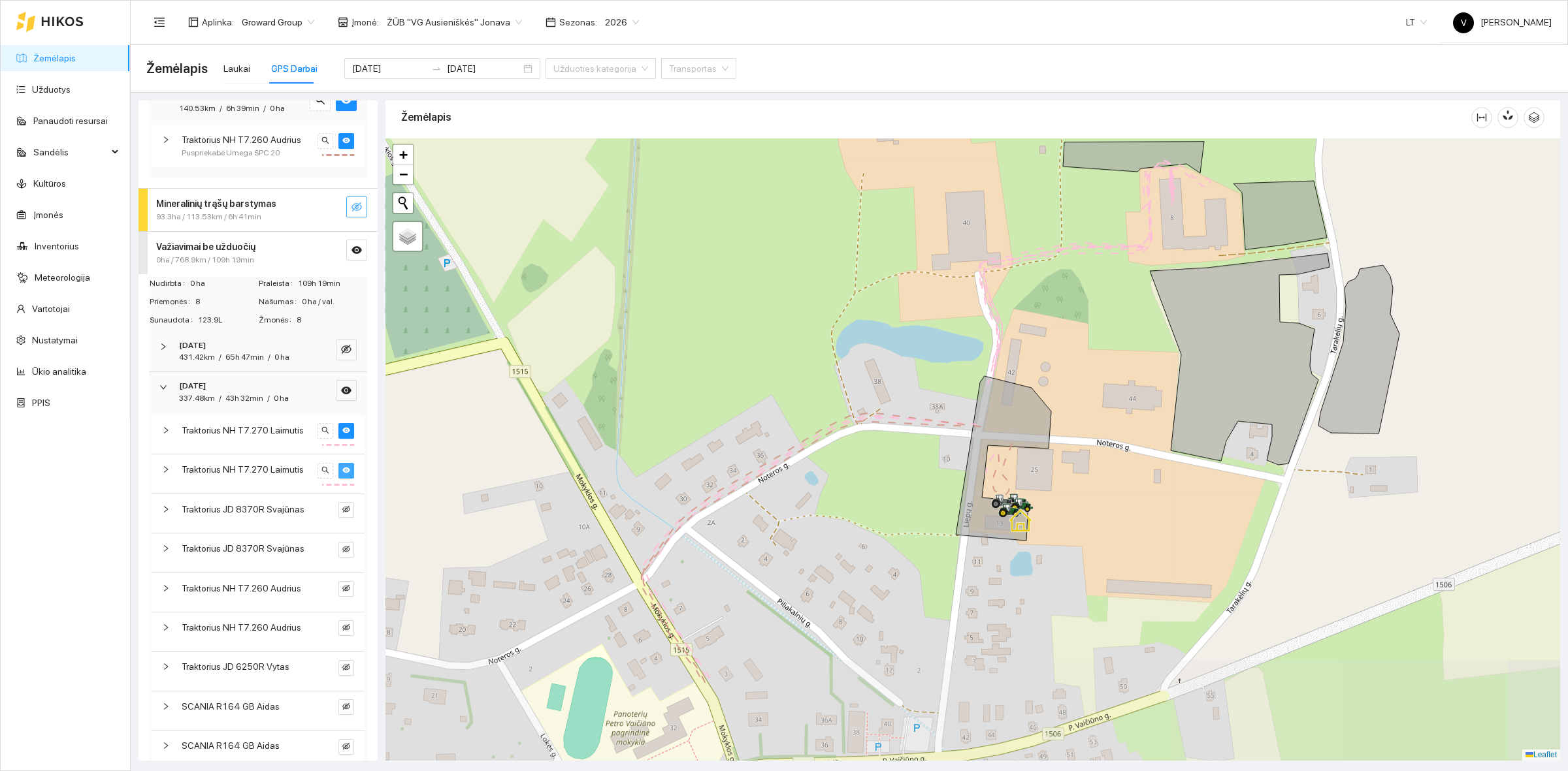
drag, startPoint x: 965, startPoint y: 505, endPoint x: 1036, endPoint y: 385, distance: 139.4
click at [1036, 385] on div at bounding box center [972, 450] width 1175 height 622
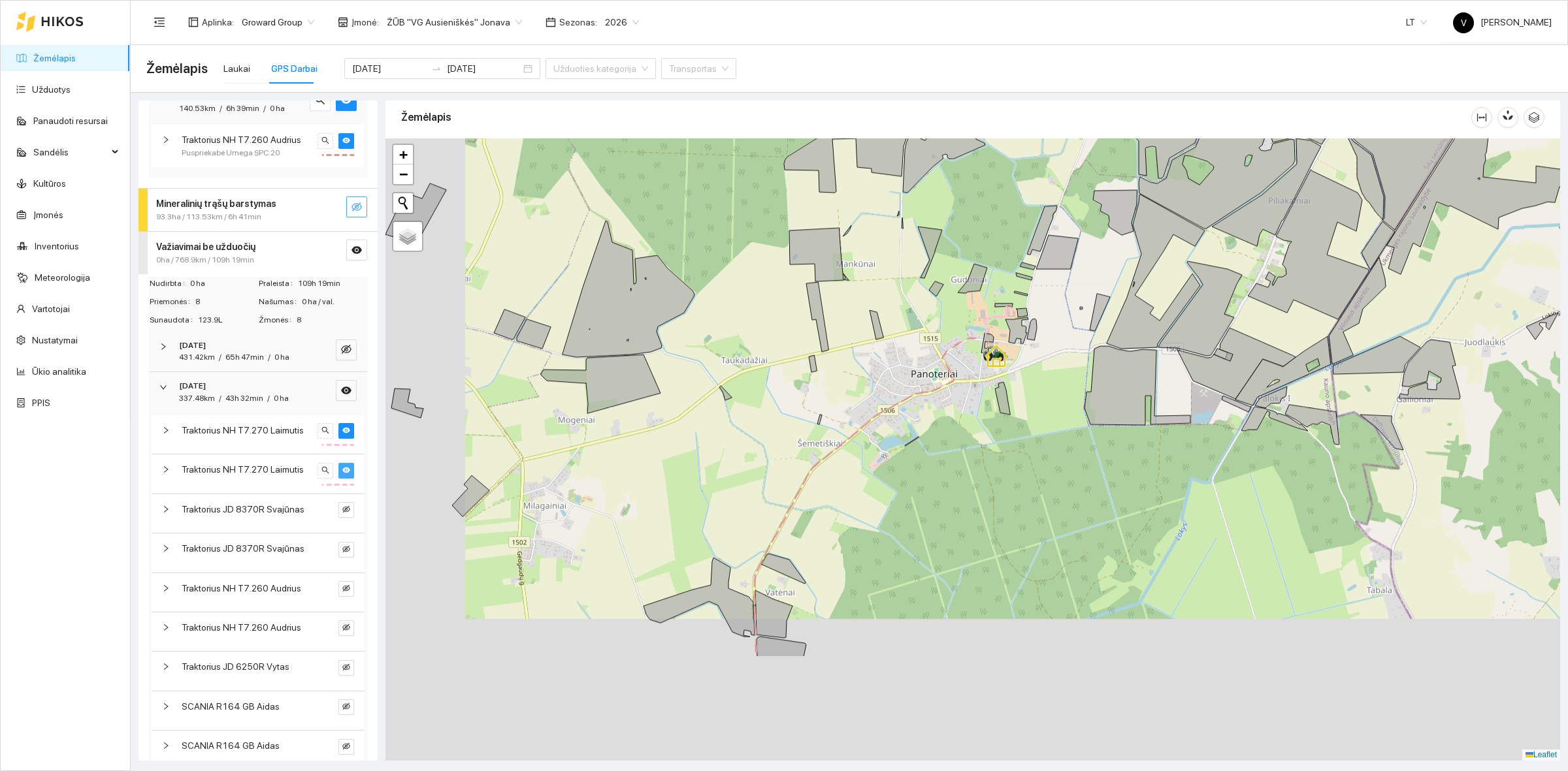
drag, startPoint x: 745, startPoint y: 596, endPoint x: 927, endPoint y: 213, distance: 424.0
click at [927, 213] on div at bounding box center [972, 450] width 1175 height 622
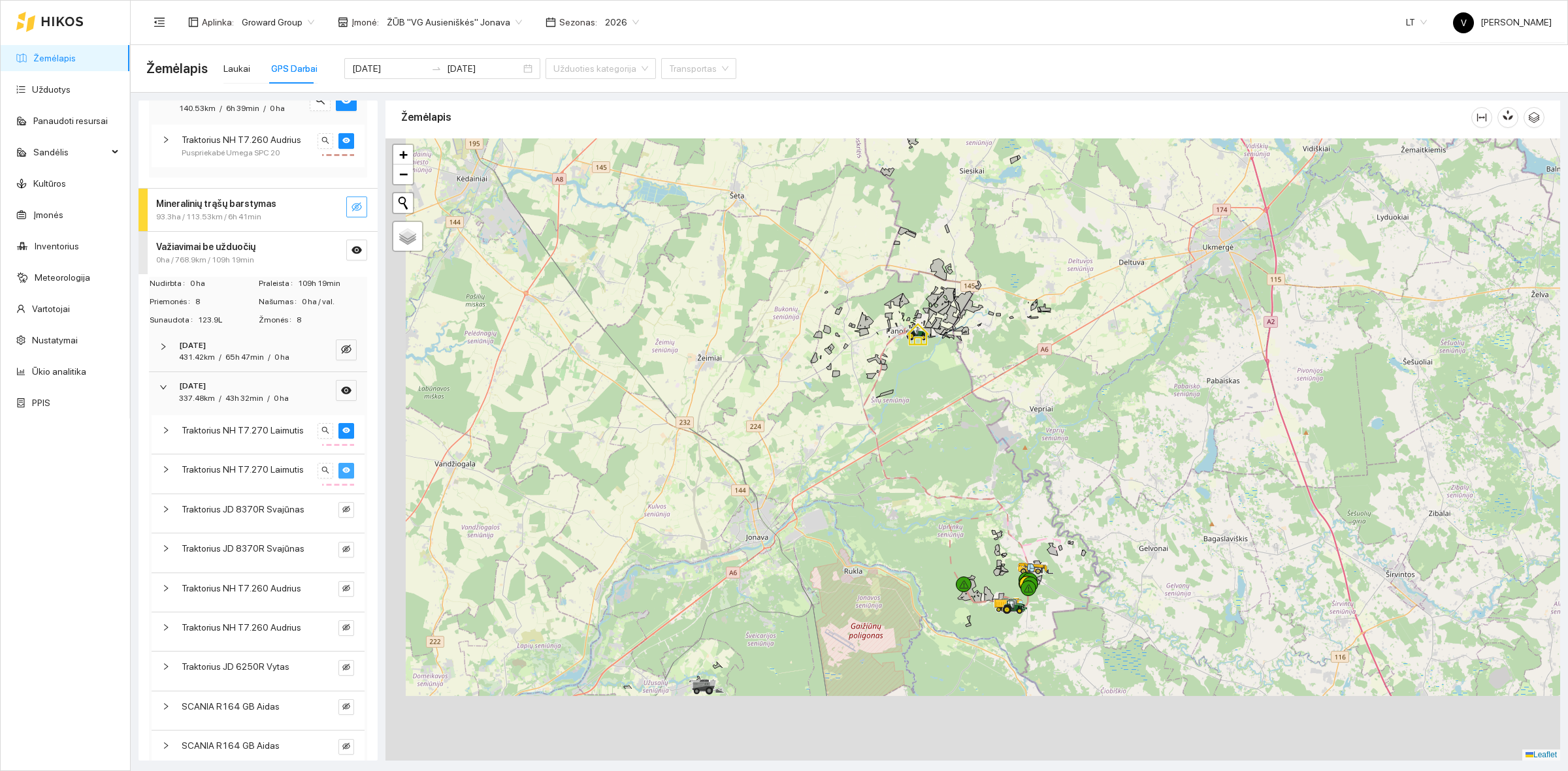
drag, startPoint x: 910, startPoint y: 534, endPoint x: 949, endPoint y: 482, distance: 65.0
click at [902, 432] on div at bounding box center [972, 450] width 1175 height 622
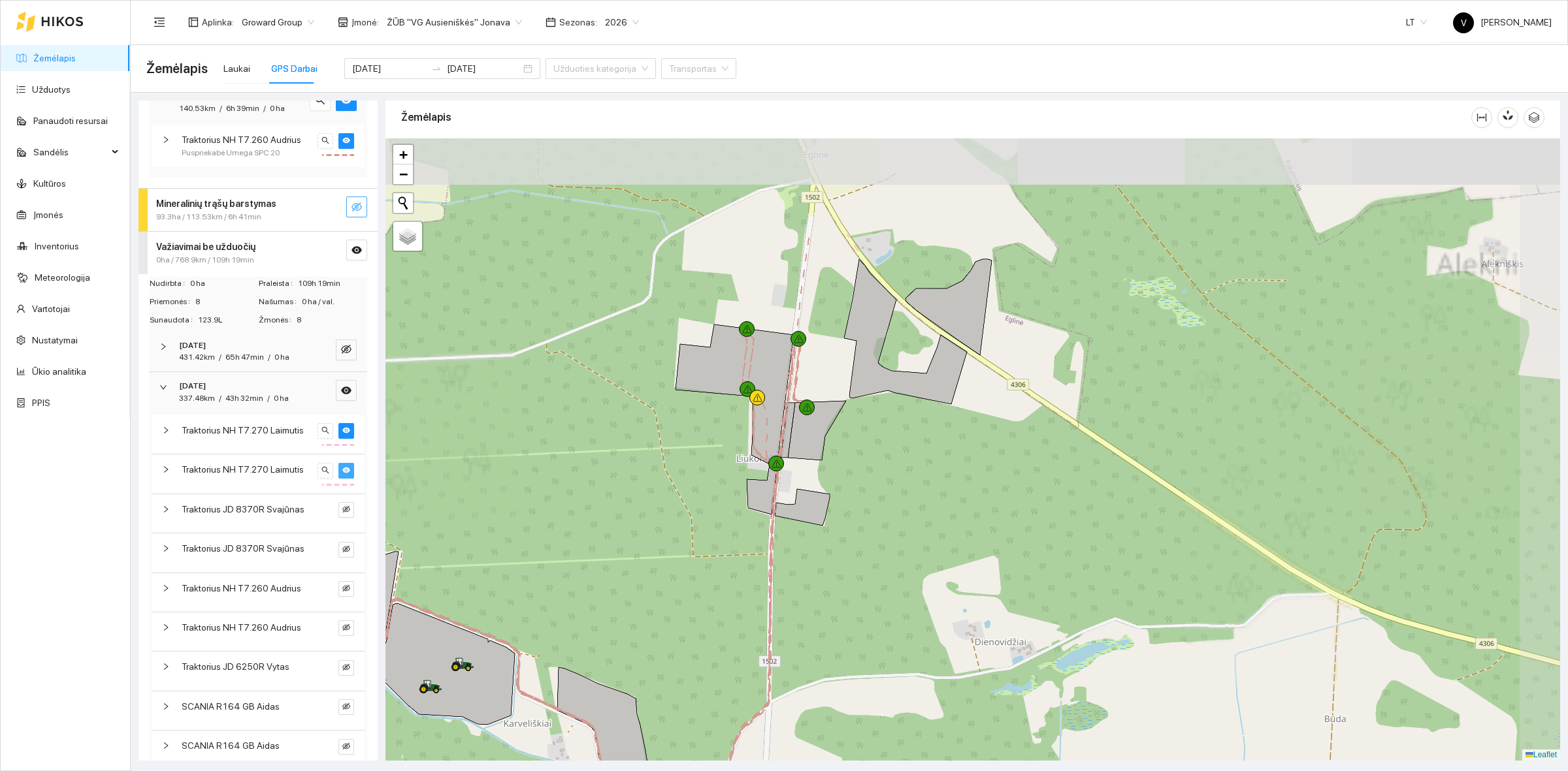
drag, startPoint x: 1017, startPoint y: 421, endPoint x: 959, endPoint y: 576, distance: 165.5
click at [964, 580] on div at bounding box center [972, 450] width 1175 height 622
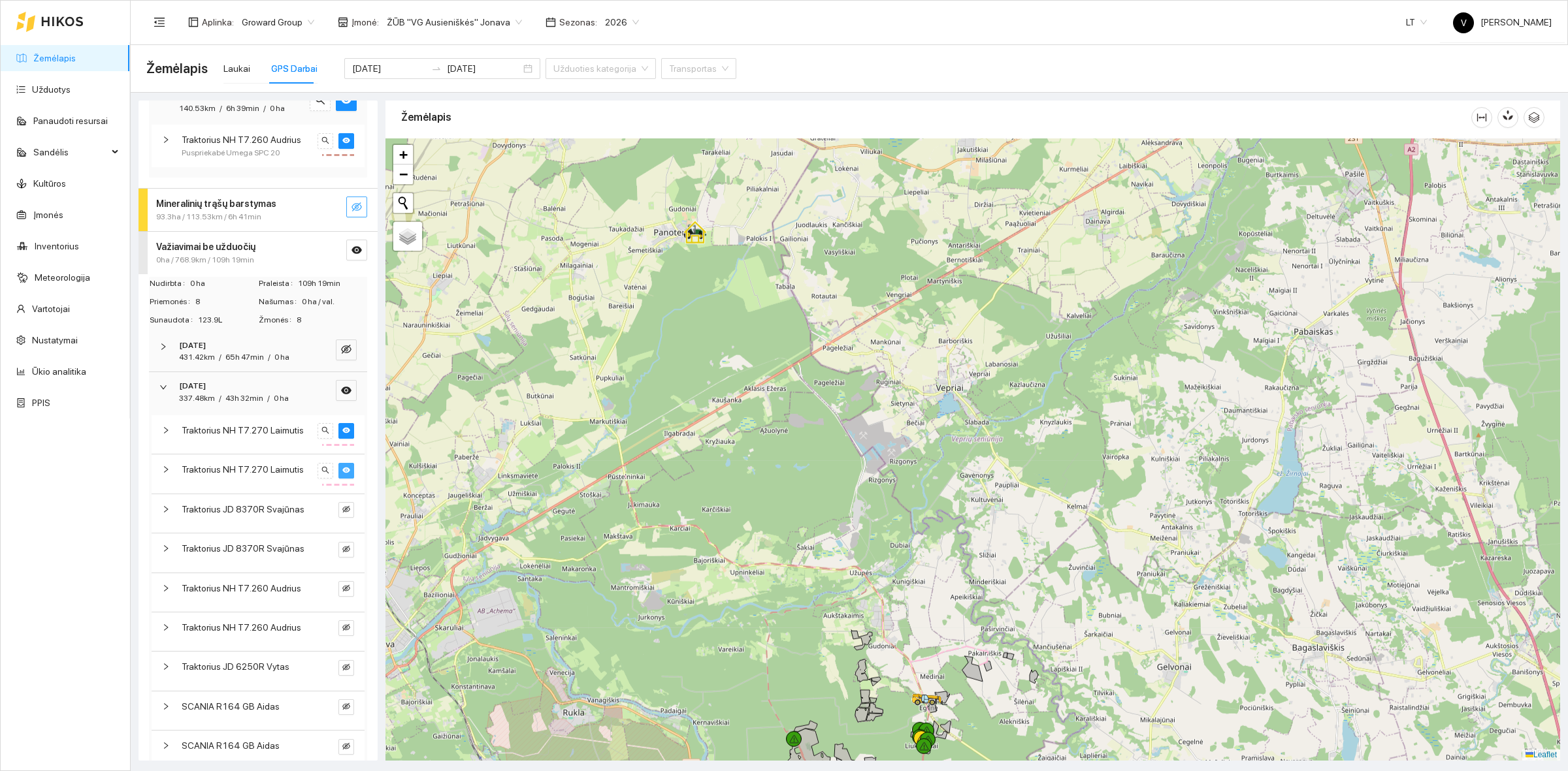
drag, startPoint x: 870, startPoint y: 437, endPoint x: 952, endPoint y: 628, distance: 207.9
click at [952, 628] on div at bounding box center [972, 450] width 1175 height 622
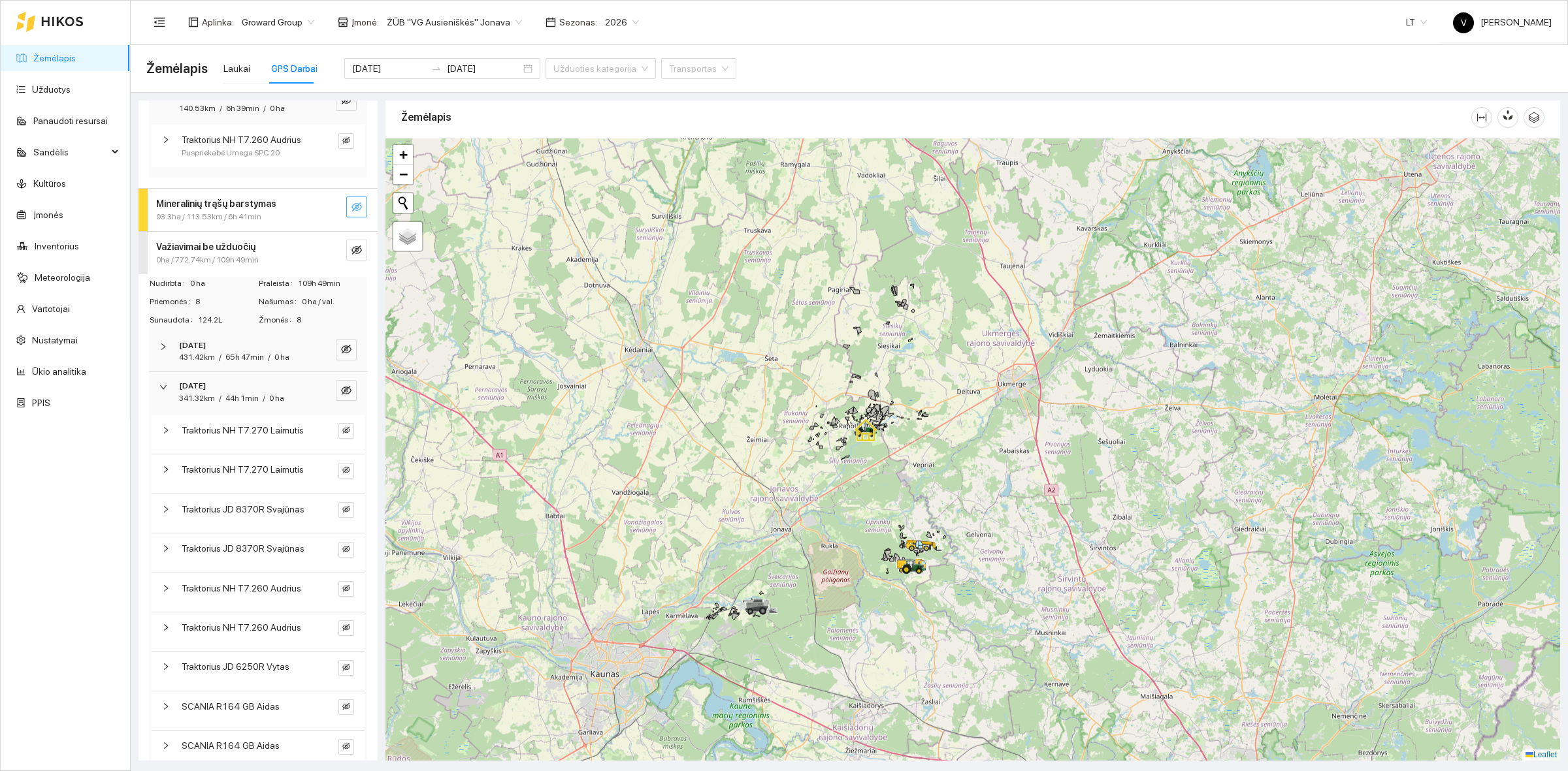
drag, startPoint x: 982, startPoint y: 602, endPoint x: 980, endPoint y: 552, distance: 50.0
click at [980, 554] on div at bounding box center [972, 450] width 1175 height 622
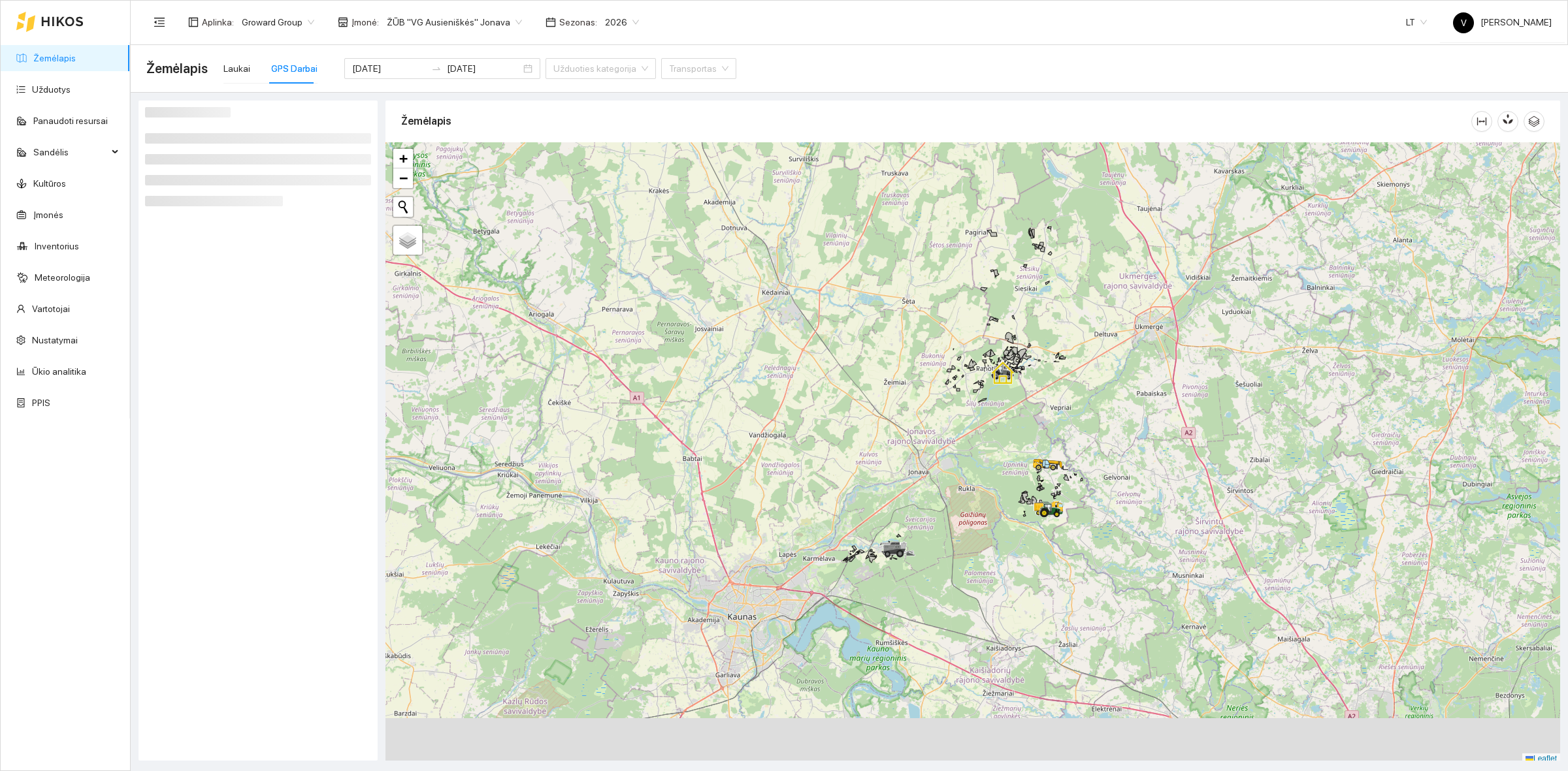
scroll to position [4, 0]
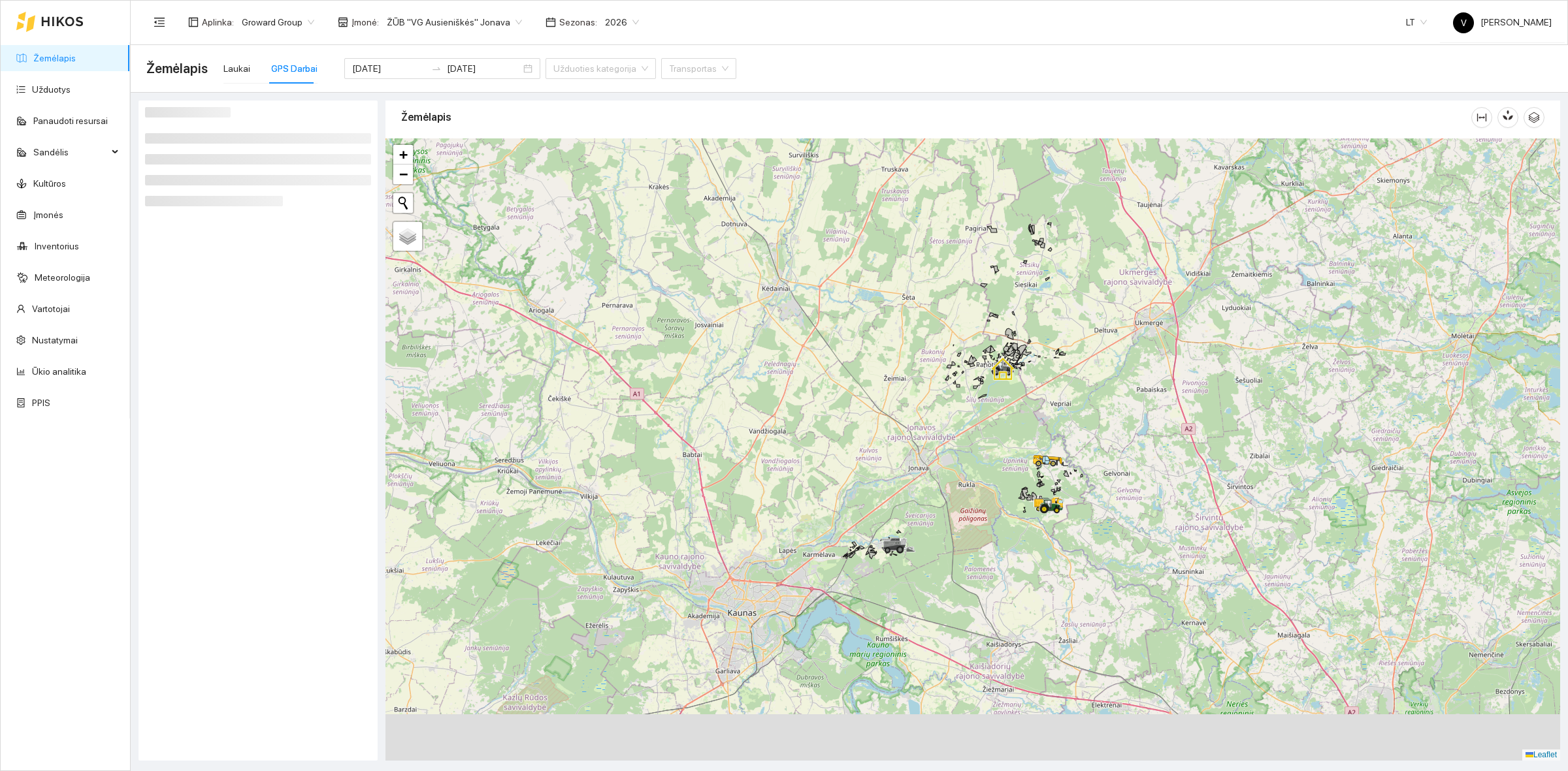
drag, startPoint x: 1001, startPoint y: 595, endPoint x: 977, endPoint y: 501, distance: 97.0
click at [977, 504] on div at bounding box center [972, 450] width 1175 height 622
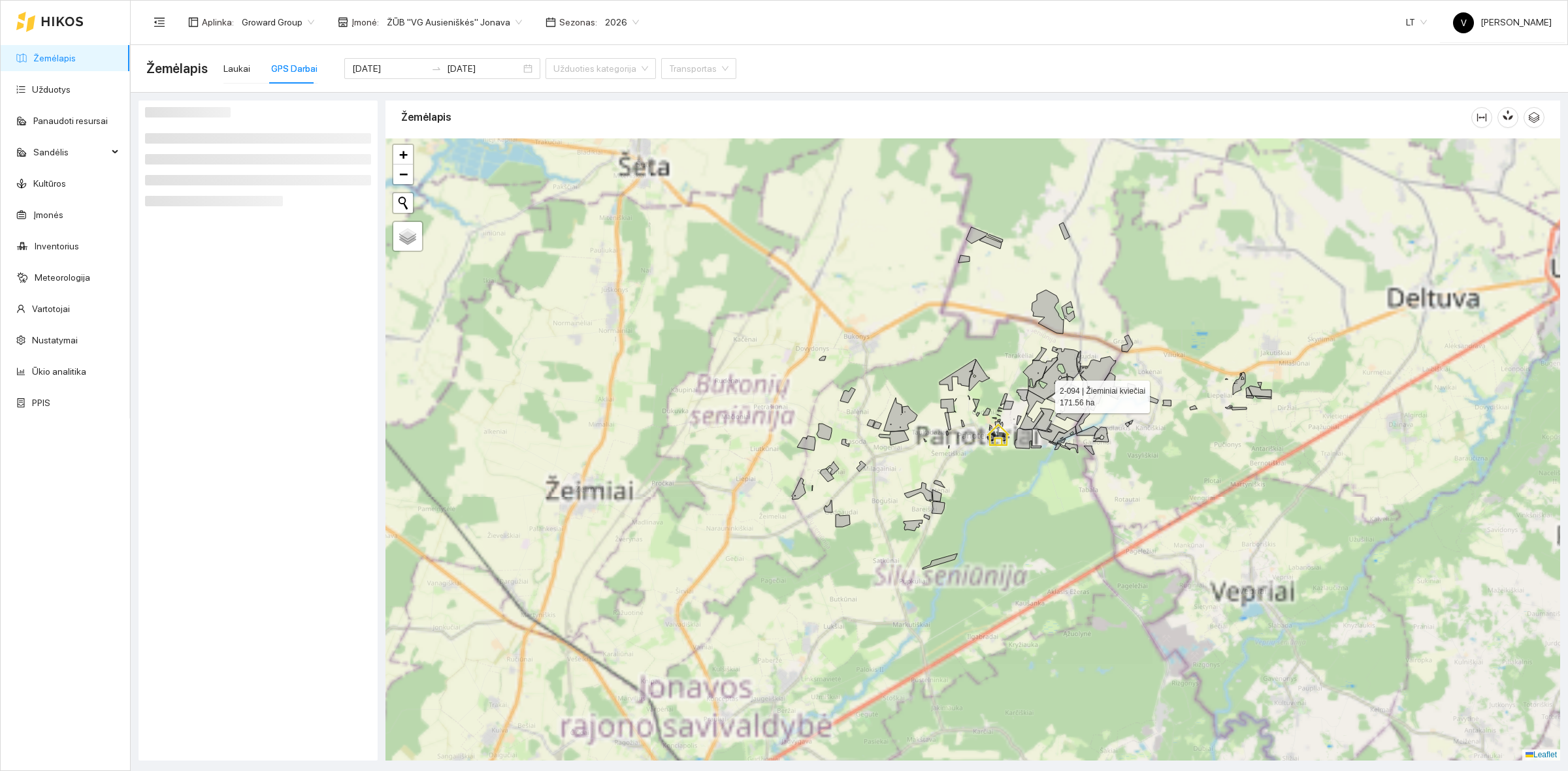
click at [906, 265] on div at bounding box center [972, 450] width 1175 height 622
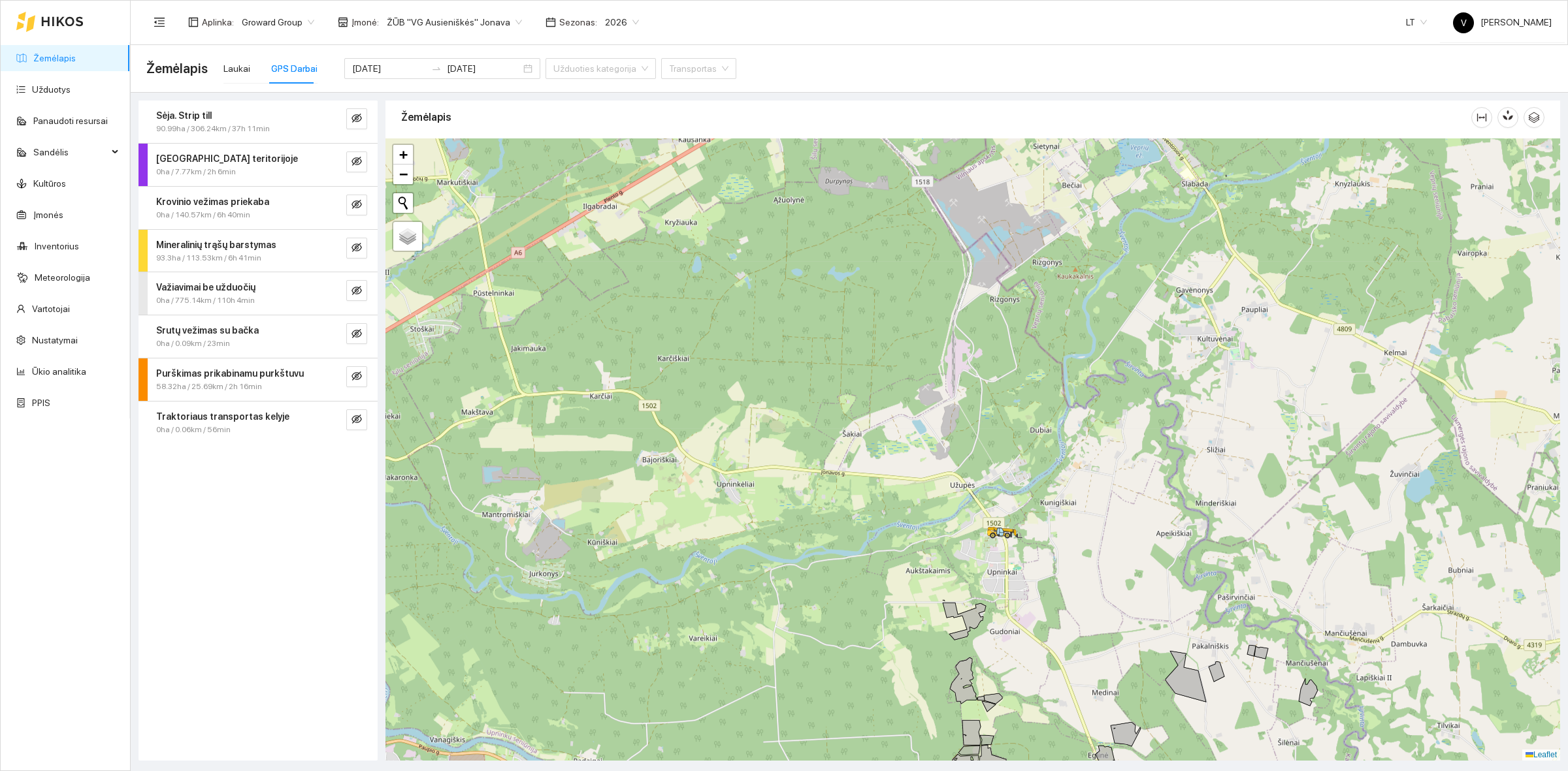
drag, startPoint x: 1050, startPoint y: 594, endPoint x: 1026, endPoint y: 473, distance: 123.4
click at [1026, 454] on div at bounding box center [972, 450] width 1175 height 622
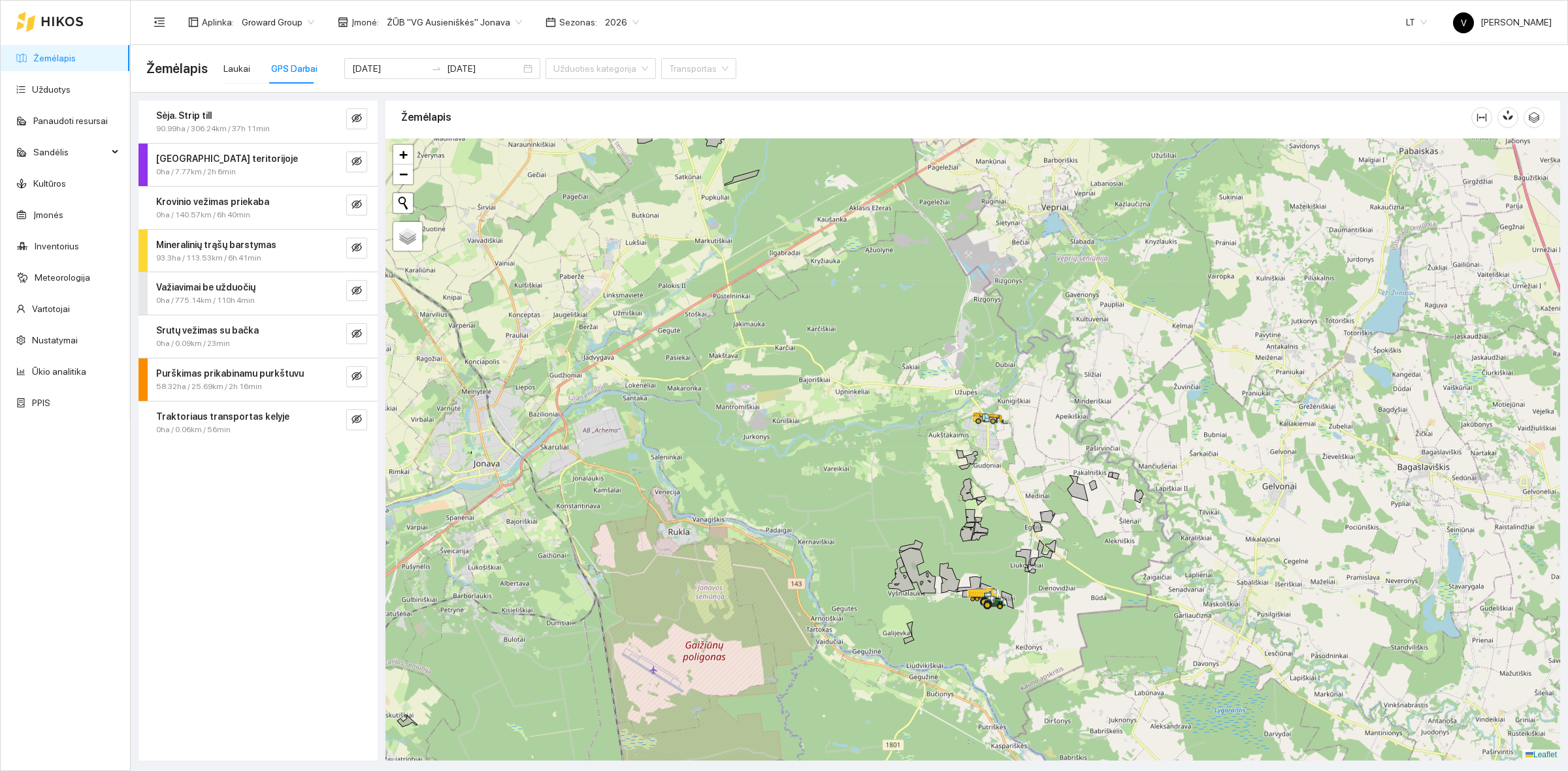
drag, startPoint x: 1046, startPoint y: 594, endPoint x: 968, endPoint y: 403, distance: 206.3
click at [968, 403] on div at bounding box center [972, 450] width 1175 height 622
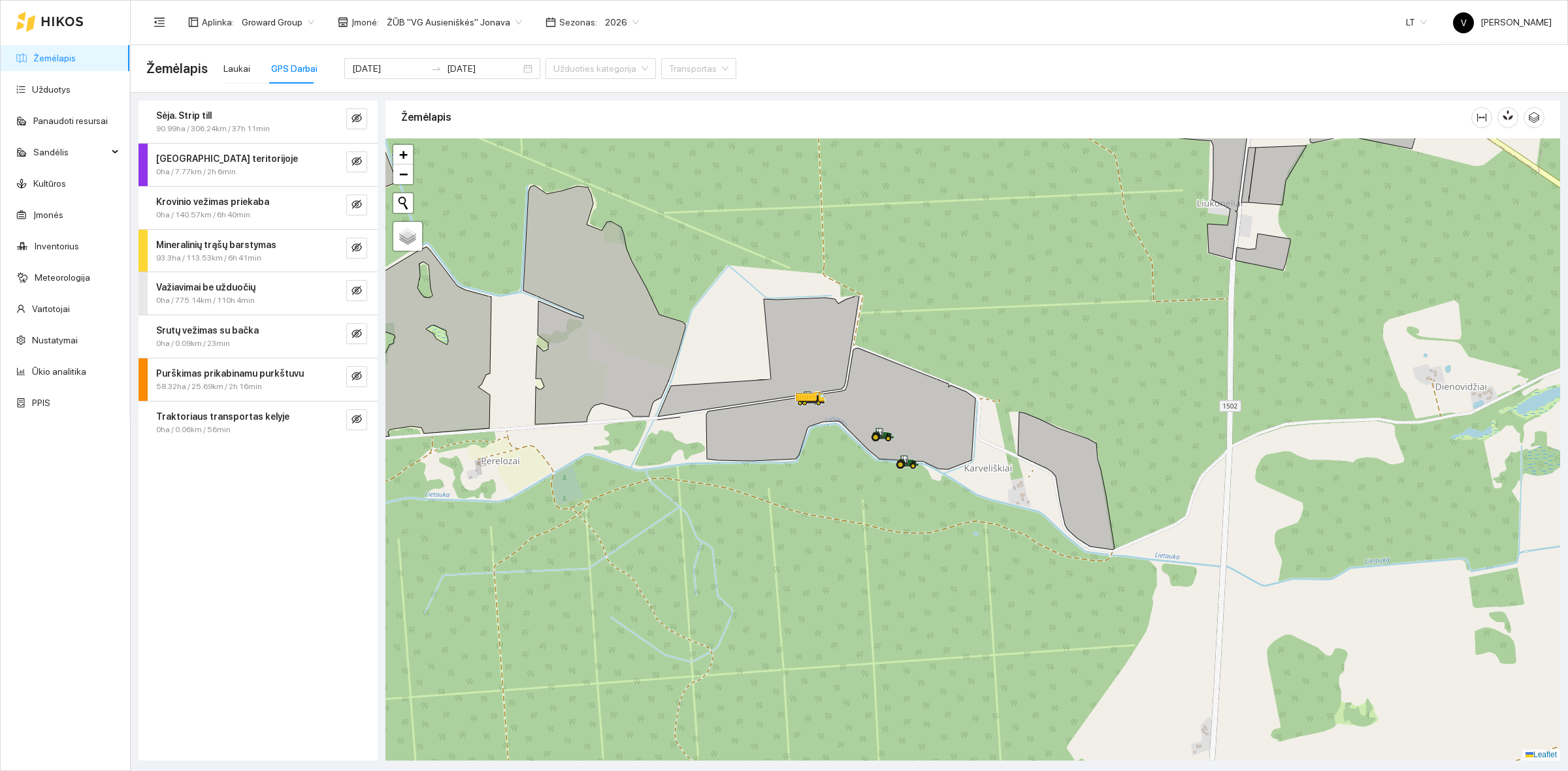
drag, startPoint x: 813, startPoint y: 505, endPoint x: 835, endPoint y: 495, distance: 24.2
click at [825, 513] on div at bounding box center [972, 450] width 1175 height 622
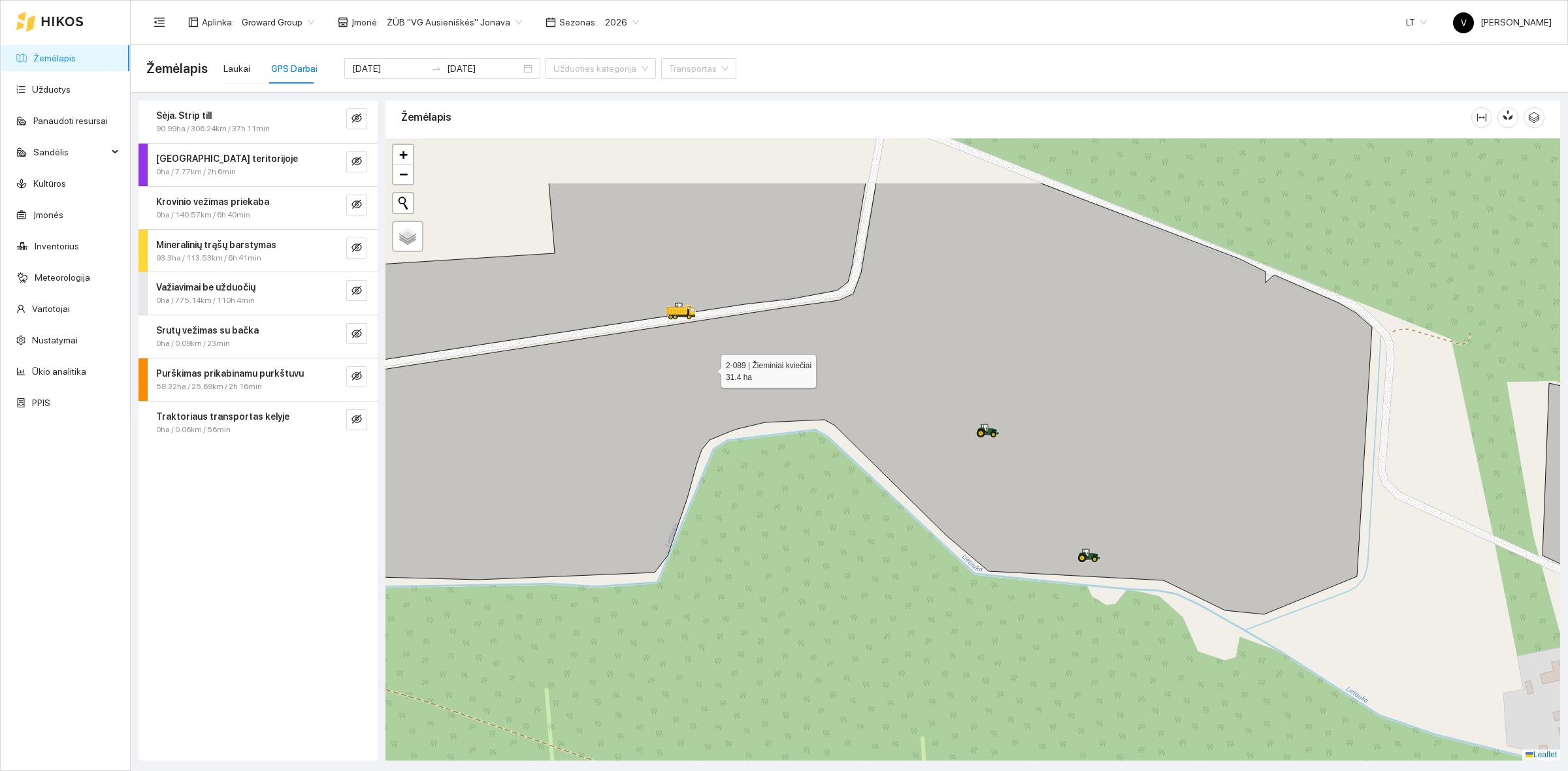
drag, startPoint x: 583, startPoint y: 250, endPoint x: 715, endPoint y: 358, distance: 170.6
click at [716, 369] on icon at bounding box center [875, 398] width 993 height 432
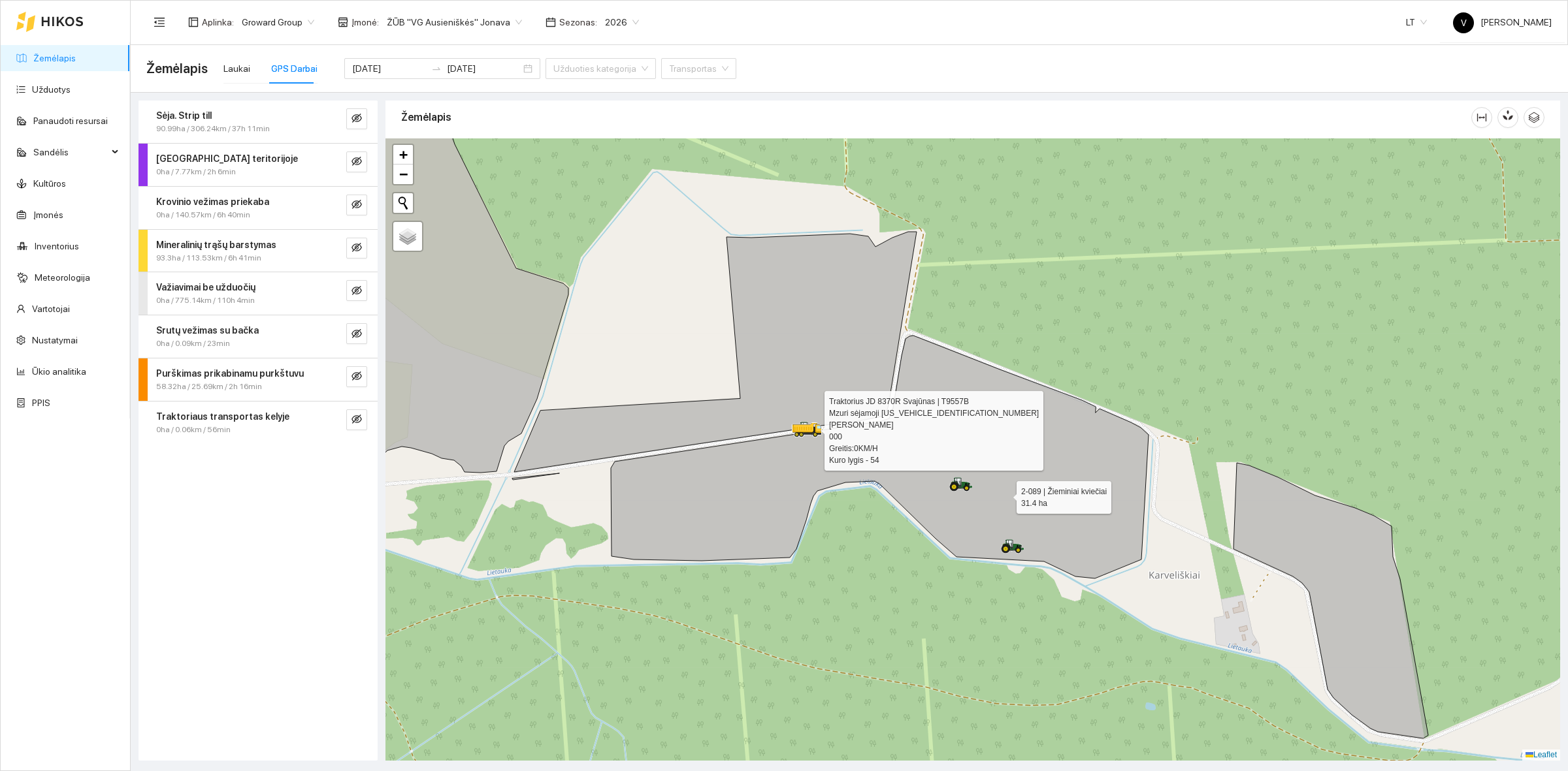
drag, startPoint x: 1094, startPoint y: 487, endPoint x: 1007, endPoint y: 495, distance: 87.4
click at [1007, 495] on icon at bounding box center [879, 457] width 537 height 243
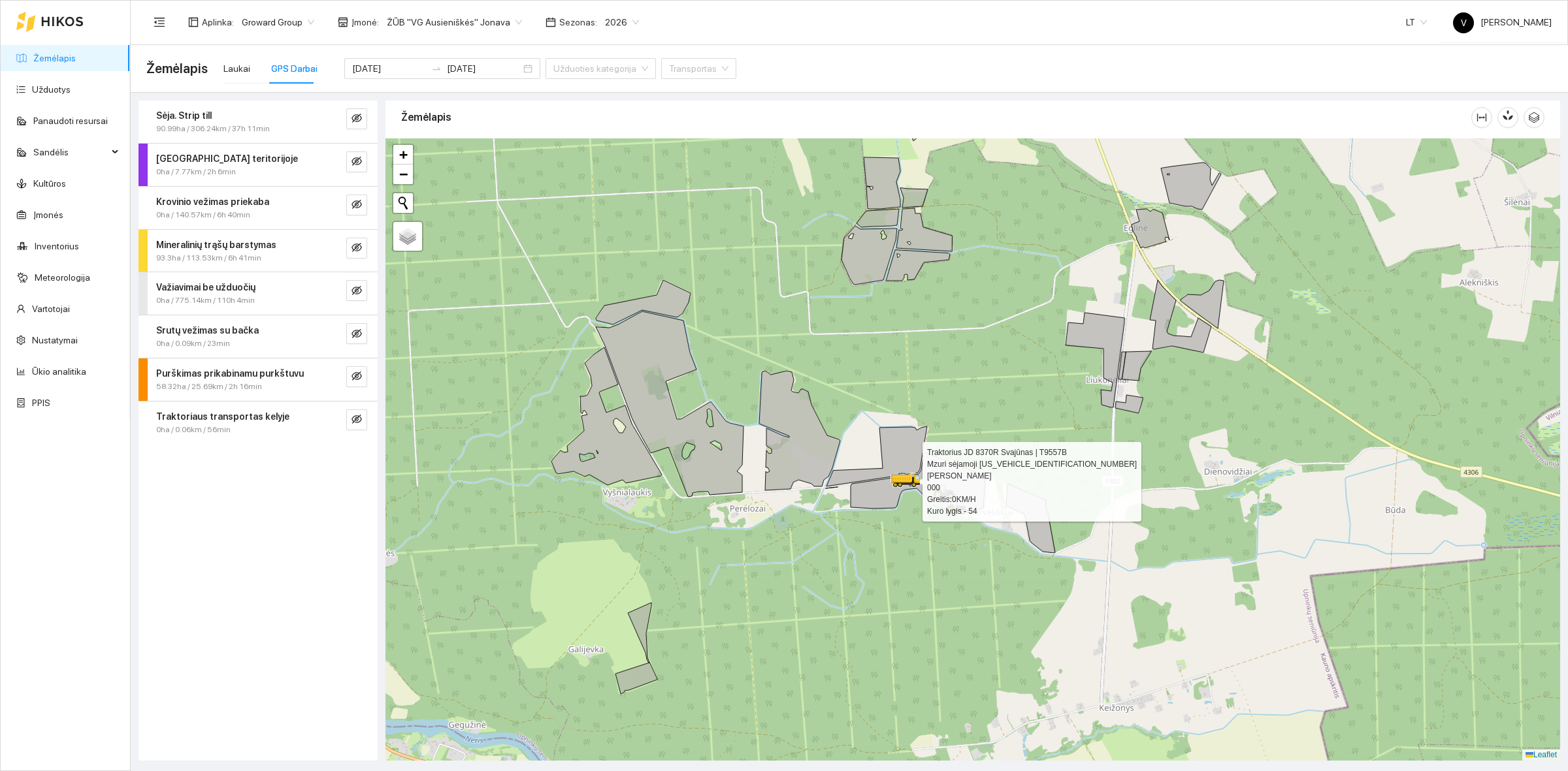
drag, startPoint x: 995, startPoint y: 628, endPoint x: 947, endPoint y: 632, distance: 48.2
click at [947, 632] on div at bounding box center [972, 450] width 1175 height 622
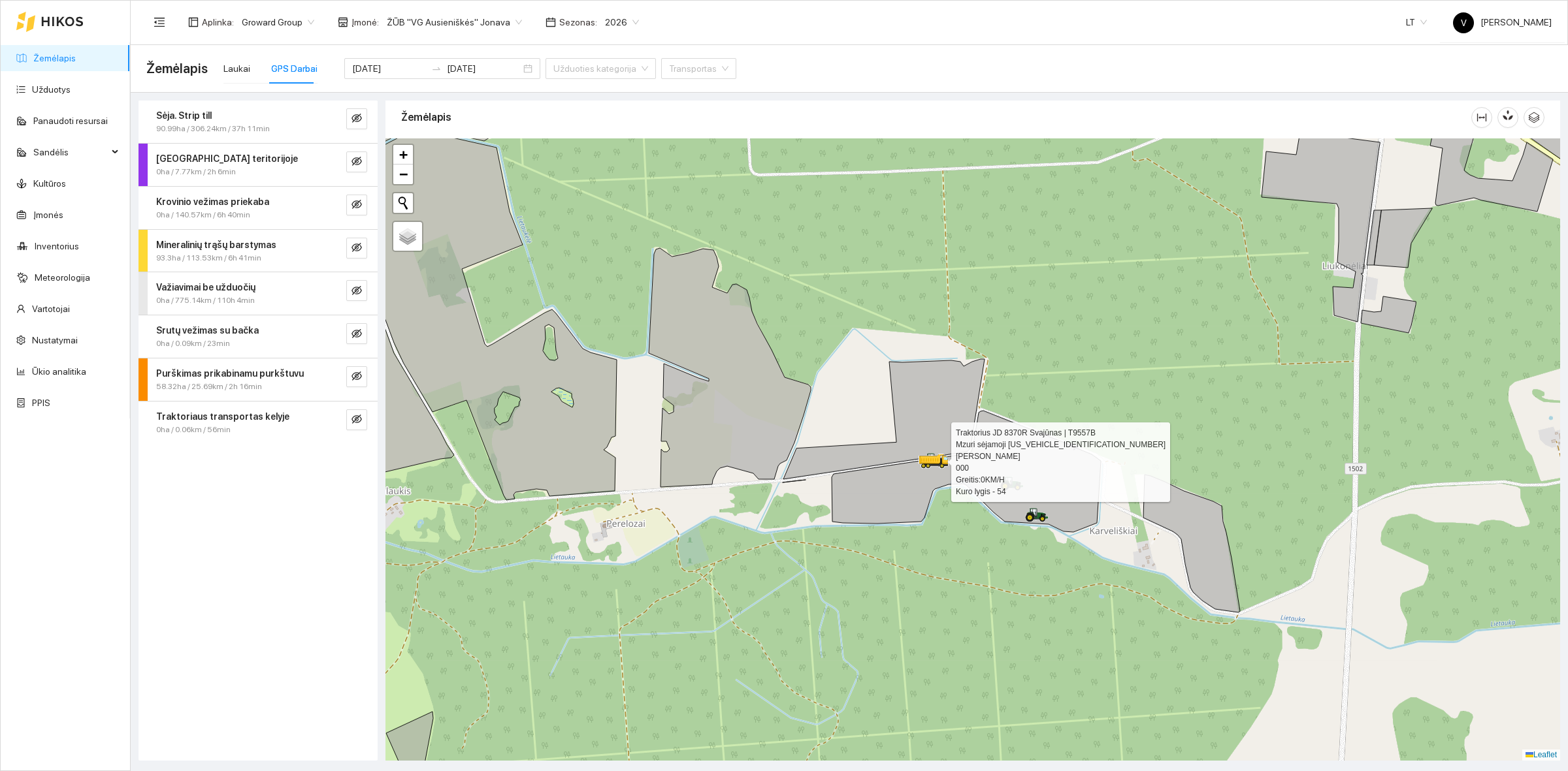
drag, startPoint x: 931, startPoint y: 642, endPoint x: 968, endPoint y: 638, distance: 37.2
click at [968, 638] on div at bounding box center [972, 450] width 1175 height 622
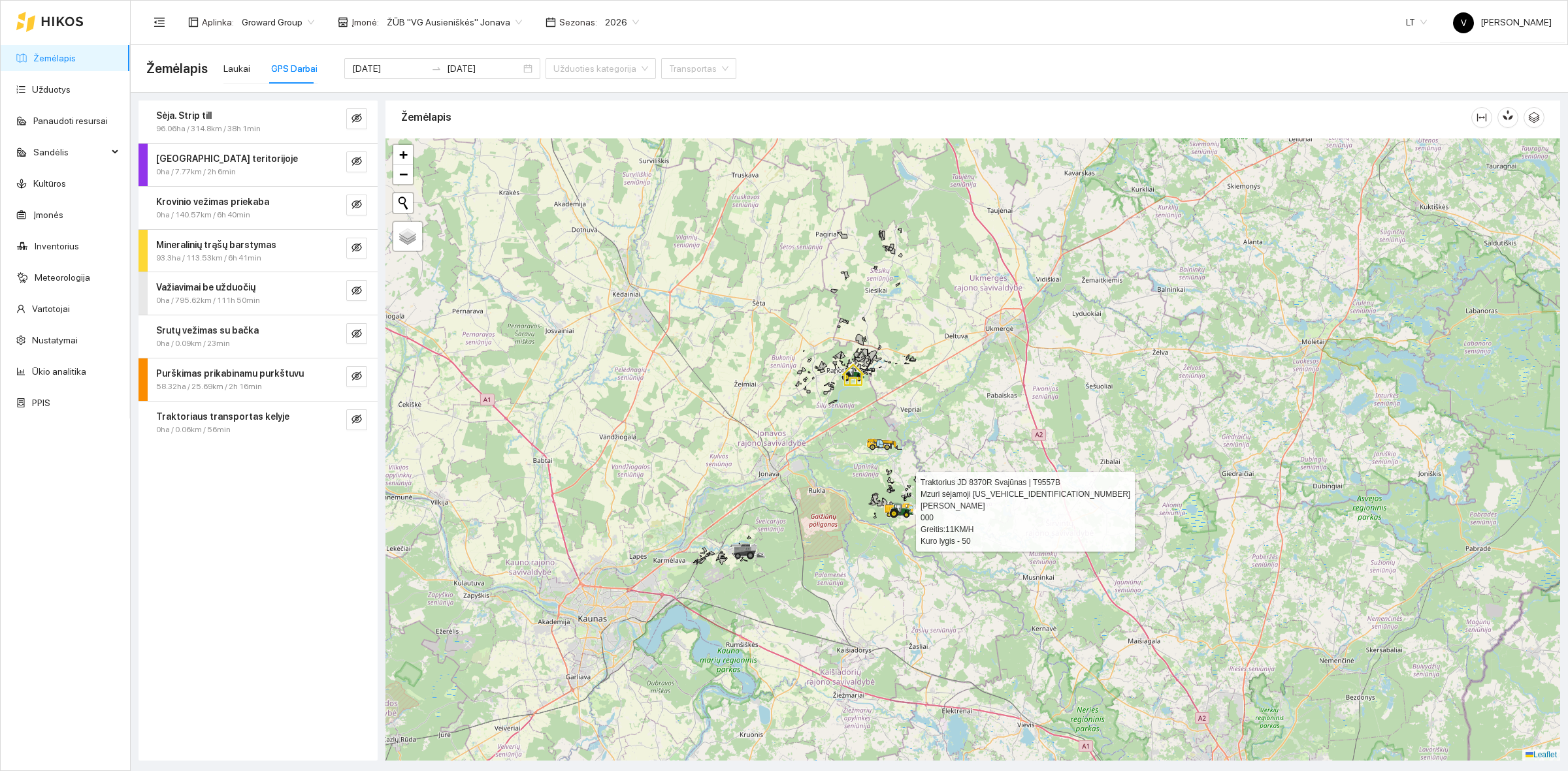
click at [420, 24] on span "ŽŪB "VG Ausieniškės" Jonava" at bounding box center [455, 22] width 136 height 20
click at [467, 20] on span "ŽŪB "VG Ausieniškės" Jonava" at bounding box center [455, 22] width 136 height 20
click at [510, 20] on div "ŽŪB "VG Ausieniškės" Jonava" at bounding box center [455, 22] width 151 height 21
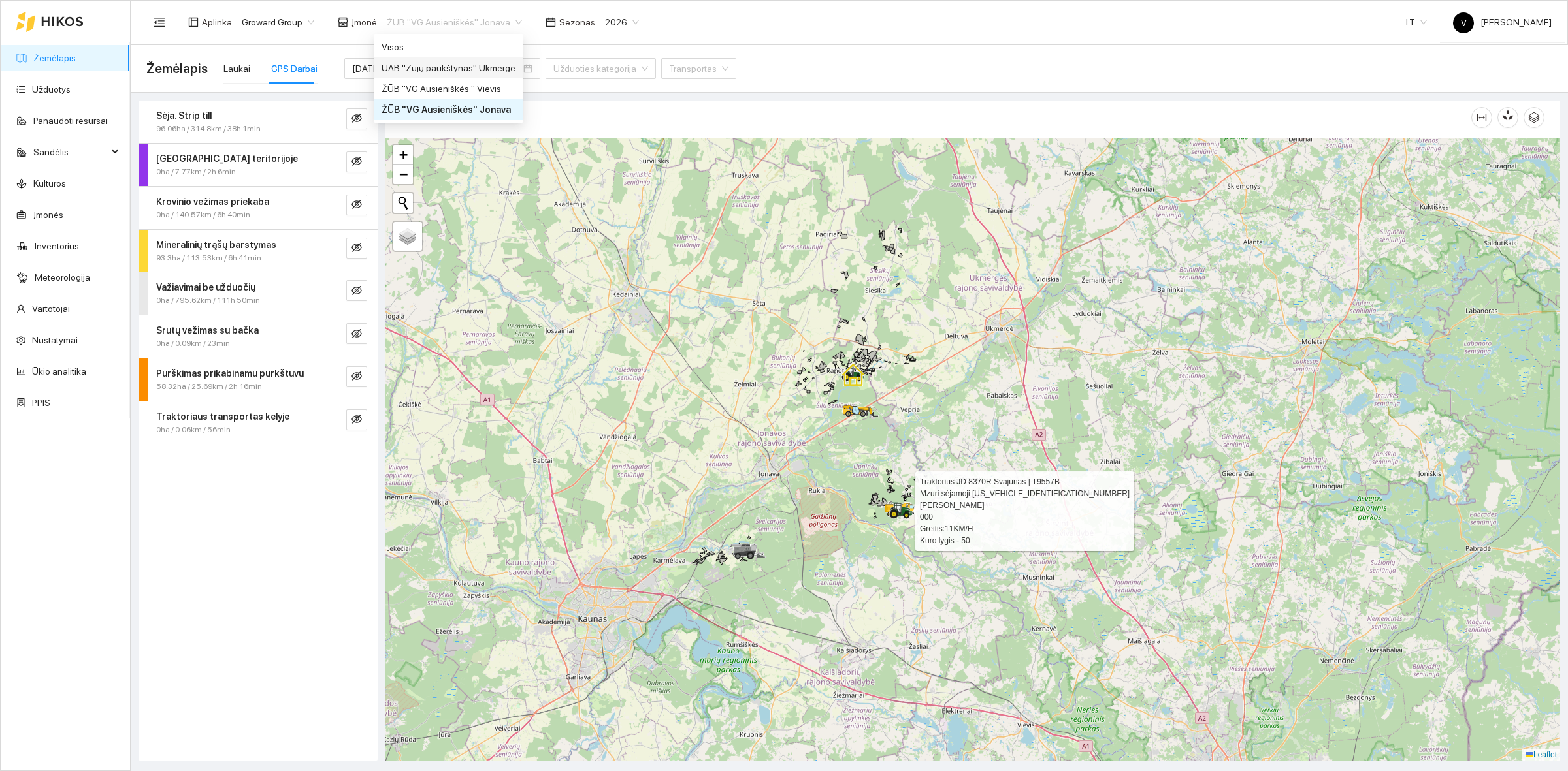
click at [493, 67] on div "UAB "Zujų paukštynas" Ukmerge" at bounding box center [448, 68] width 134 height 14
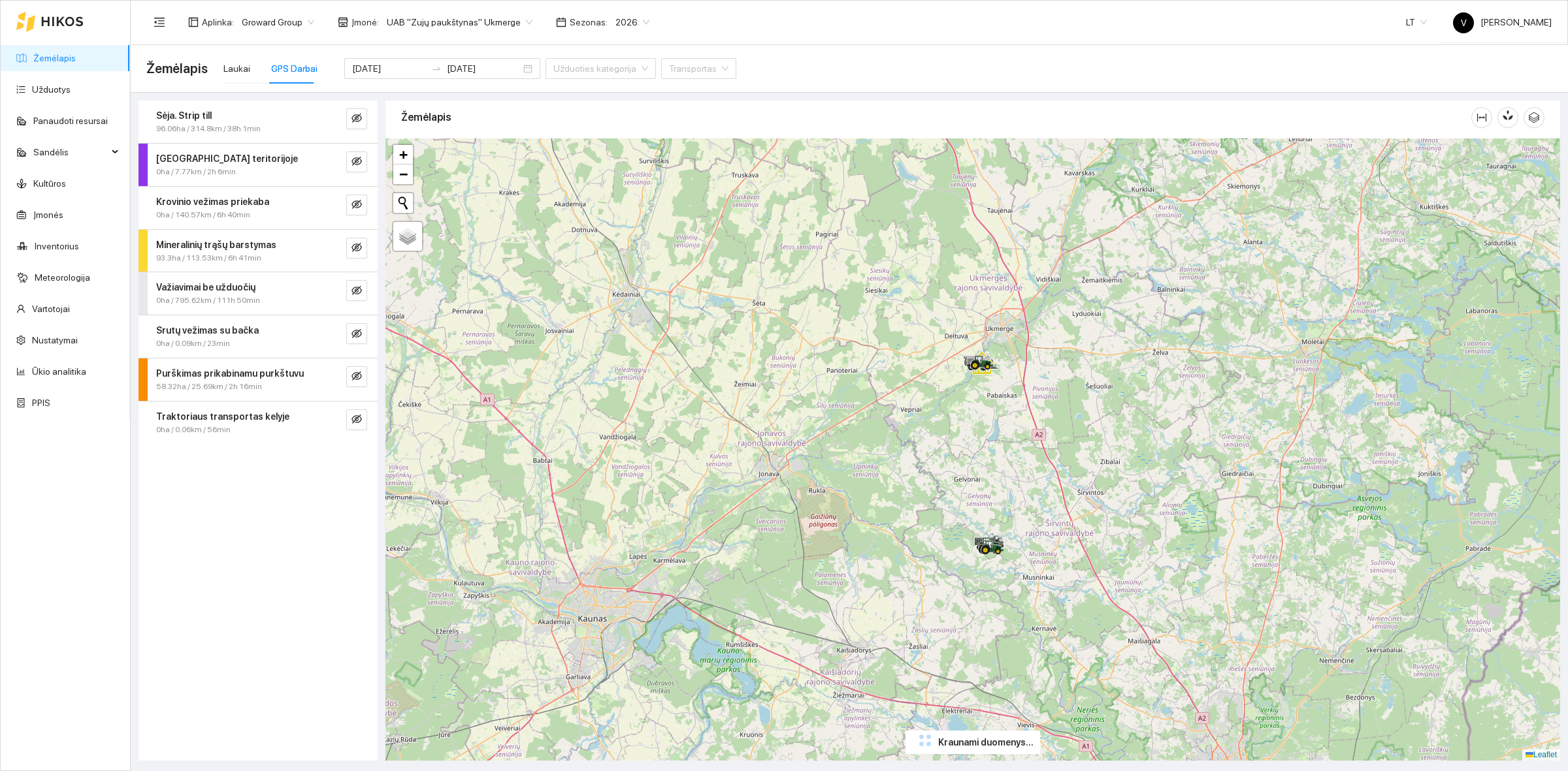
click at [626, 17] on span "2026" at bounding box center [632, 22] width 34 height 20
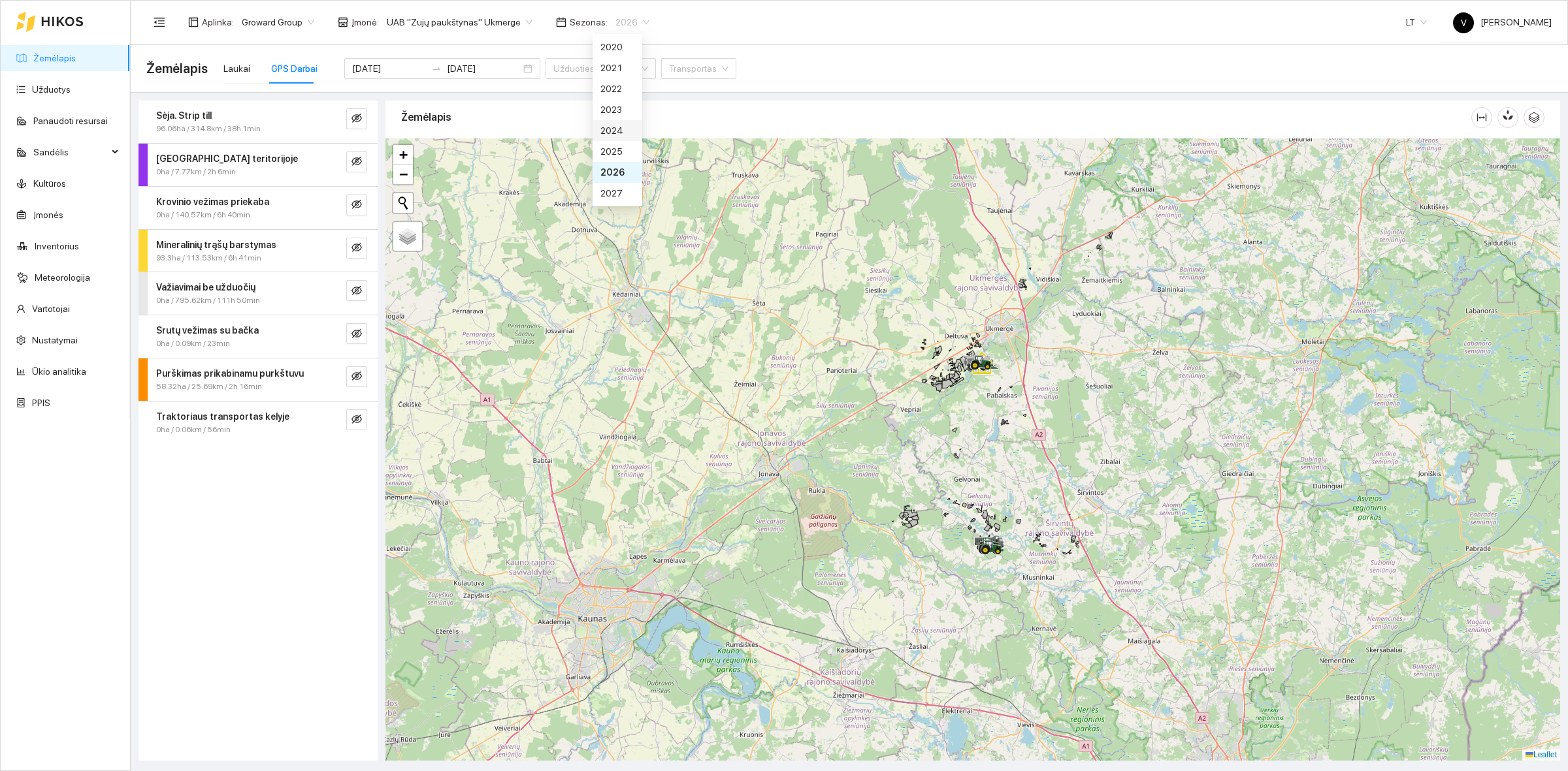
click at [611, 132] on div "2024" at bounding box center [617, 131] width 34 height 14
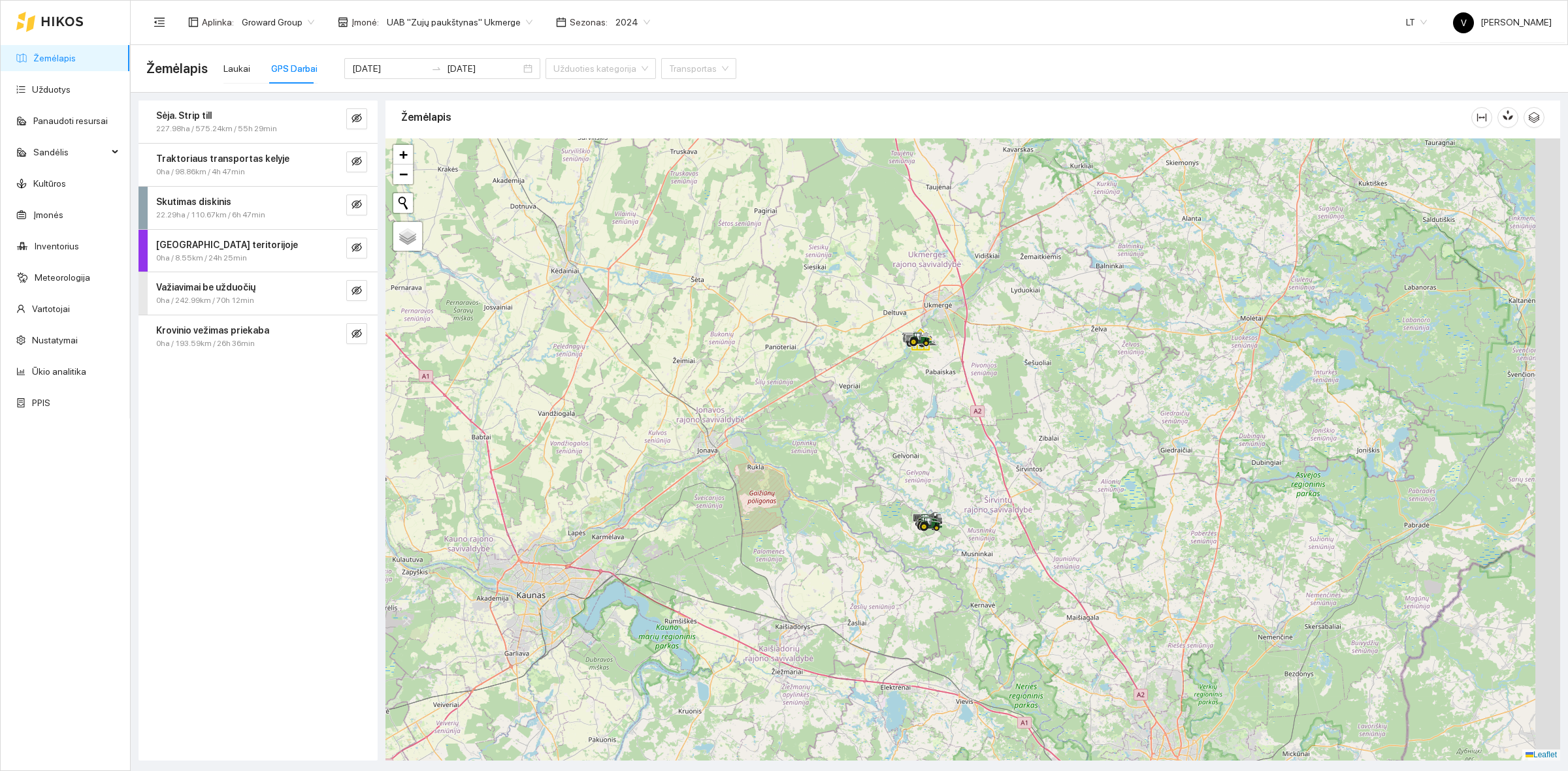
click at [1040, 490] on div at bounding box center [972, 450] width 1175 height 622
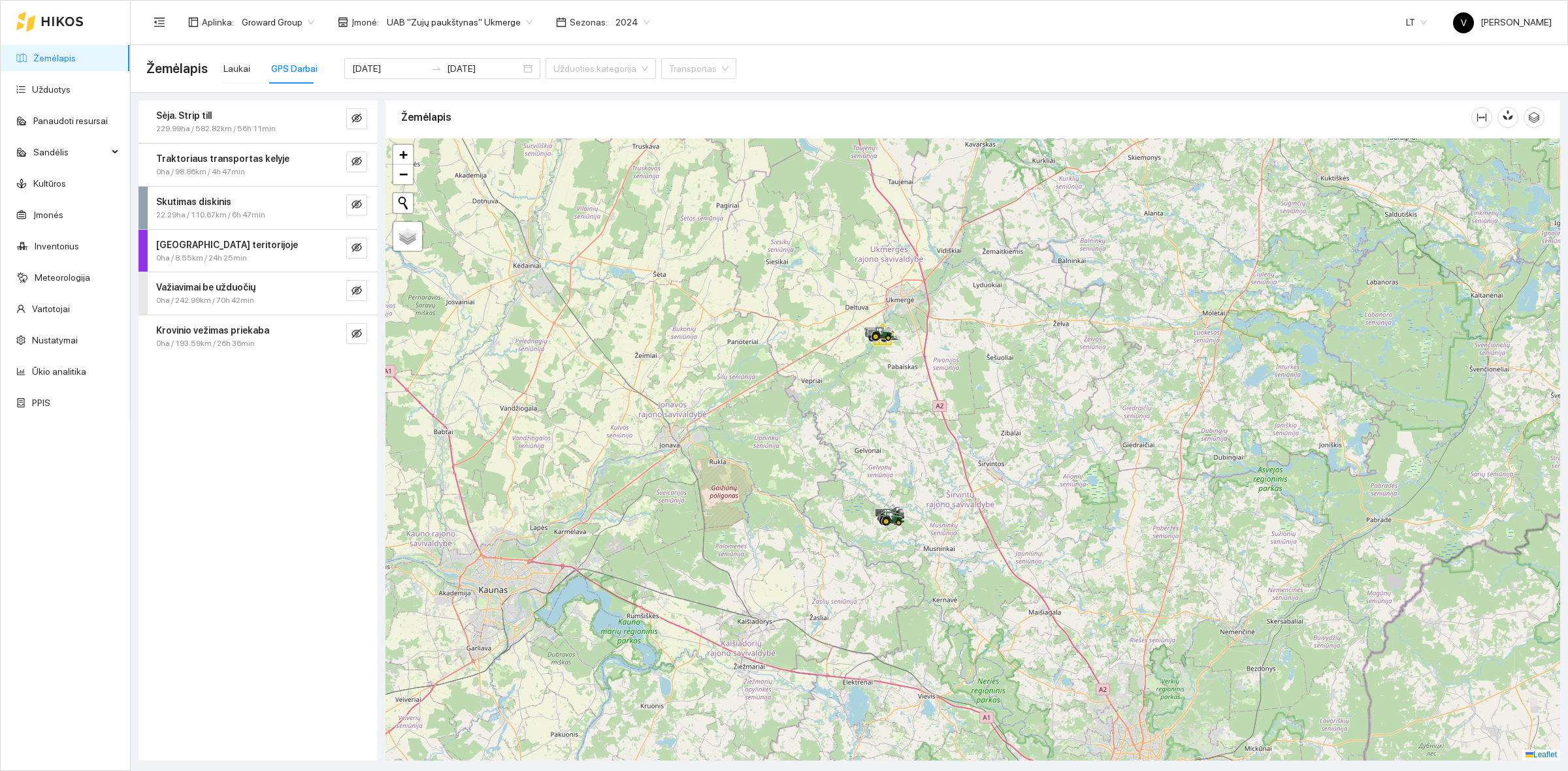
drag, startPoint x: 975, startPoint y: 369, endPoint x: 915, endPoint y: 356, distance: 61.4
click at [915, 356] on div at bounding box center [972, 450] width 1175 height 622
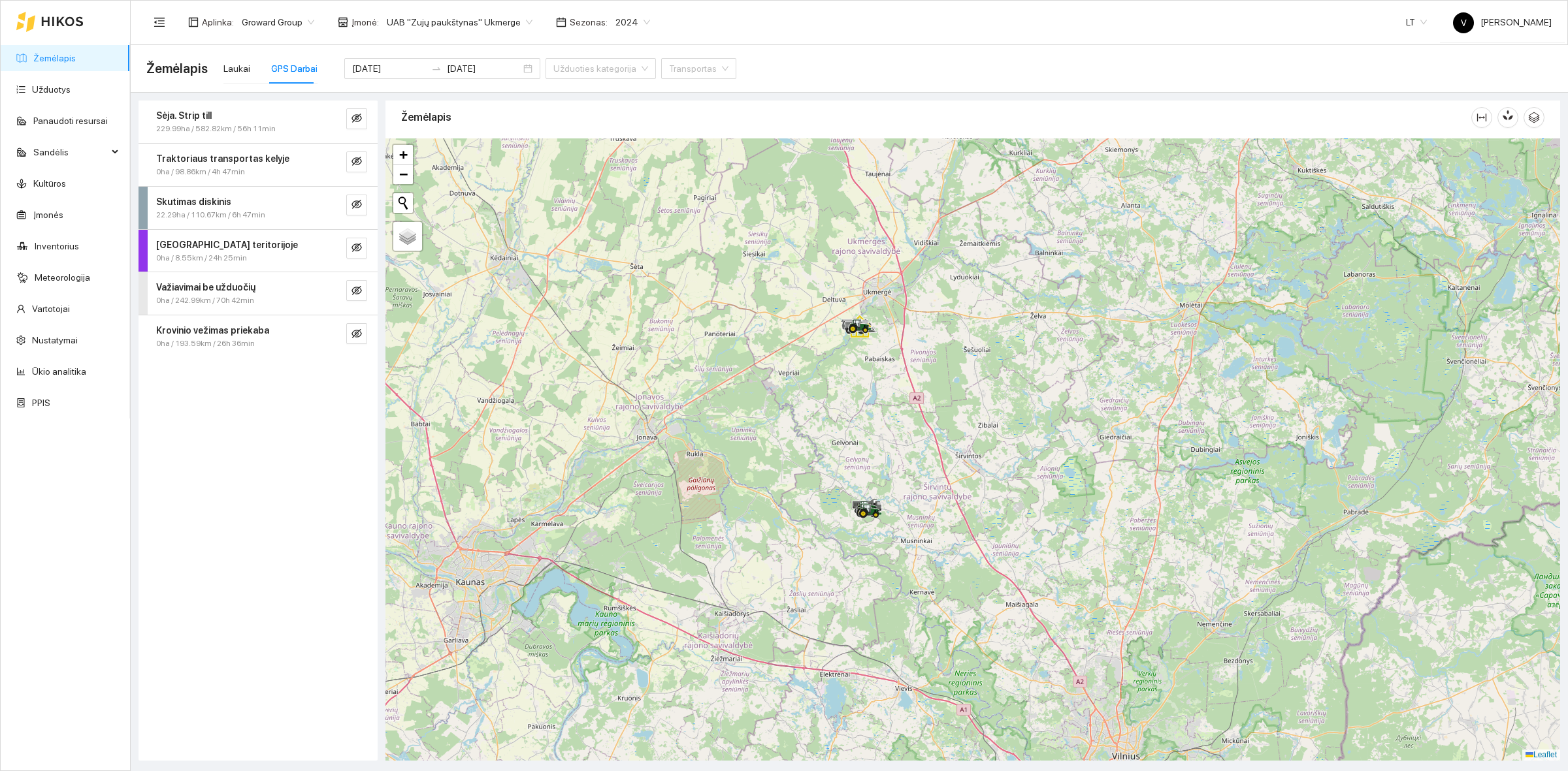
click at [471, 17] on span "UAB "Zujų paukštynas" Ukmerge" at bounding box center [459, 22] width 146 height 20
click at [468, 71] on div "UAB "Zujų paukštynas" Ukmerge" at bounding box center [452, 68] width 143 height 14
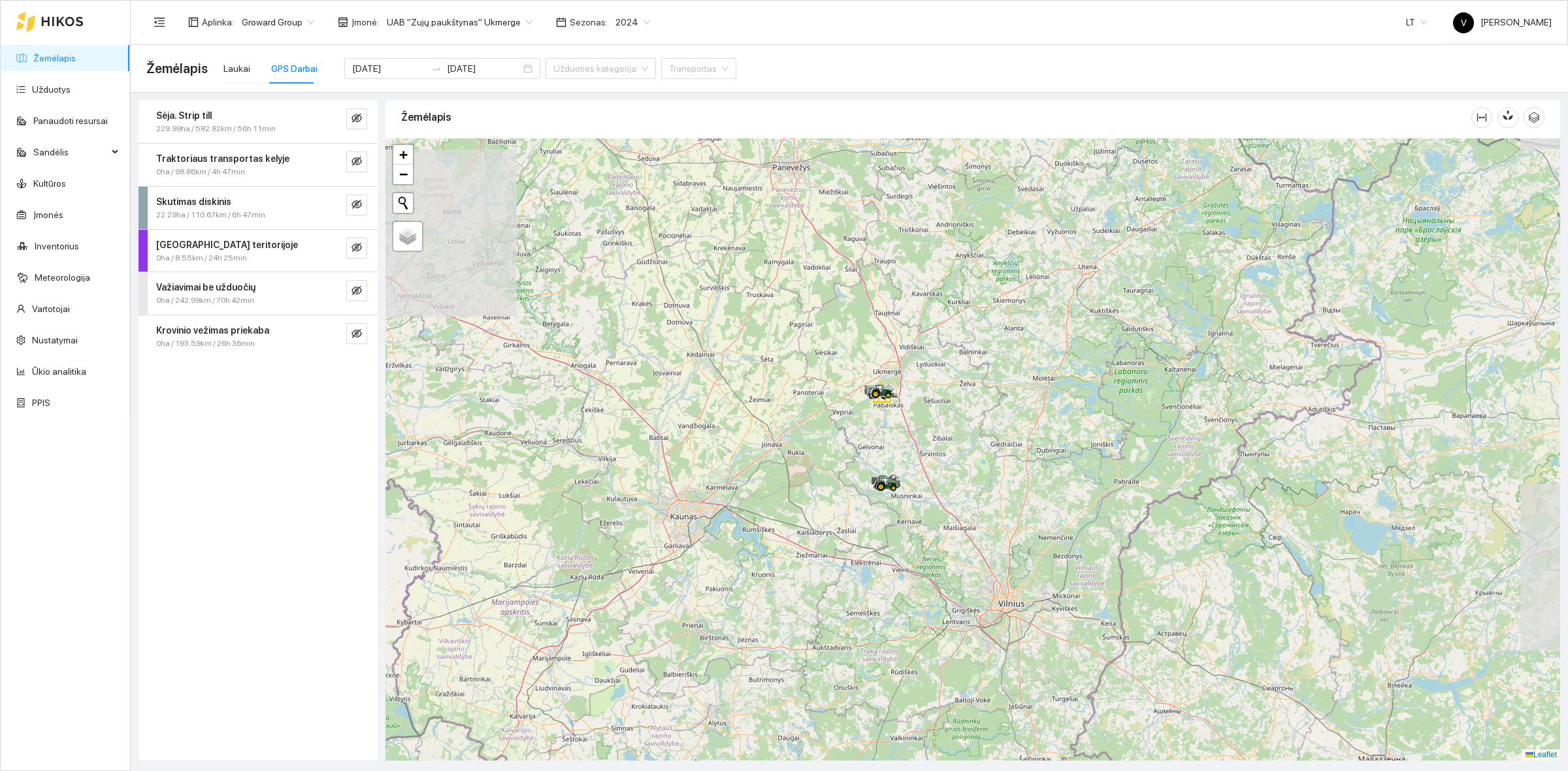
drag, startPoint x: 945, startPoint y: 456, endPoint x: 760, endPoint y: 451, distance: 185.1
click at [919, 453] on div at bounding box center [972, 450] width 1175 height 622
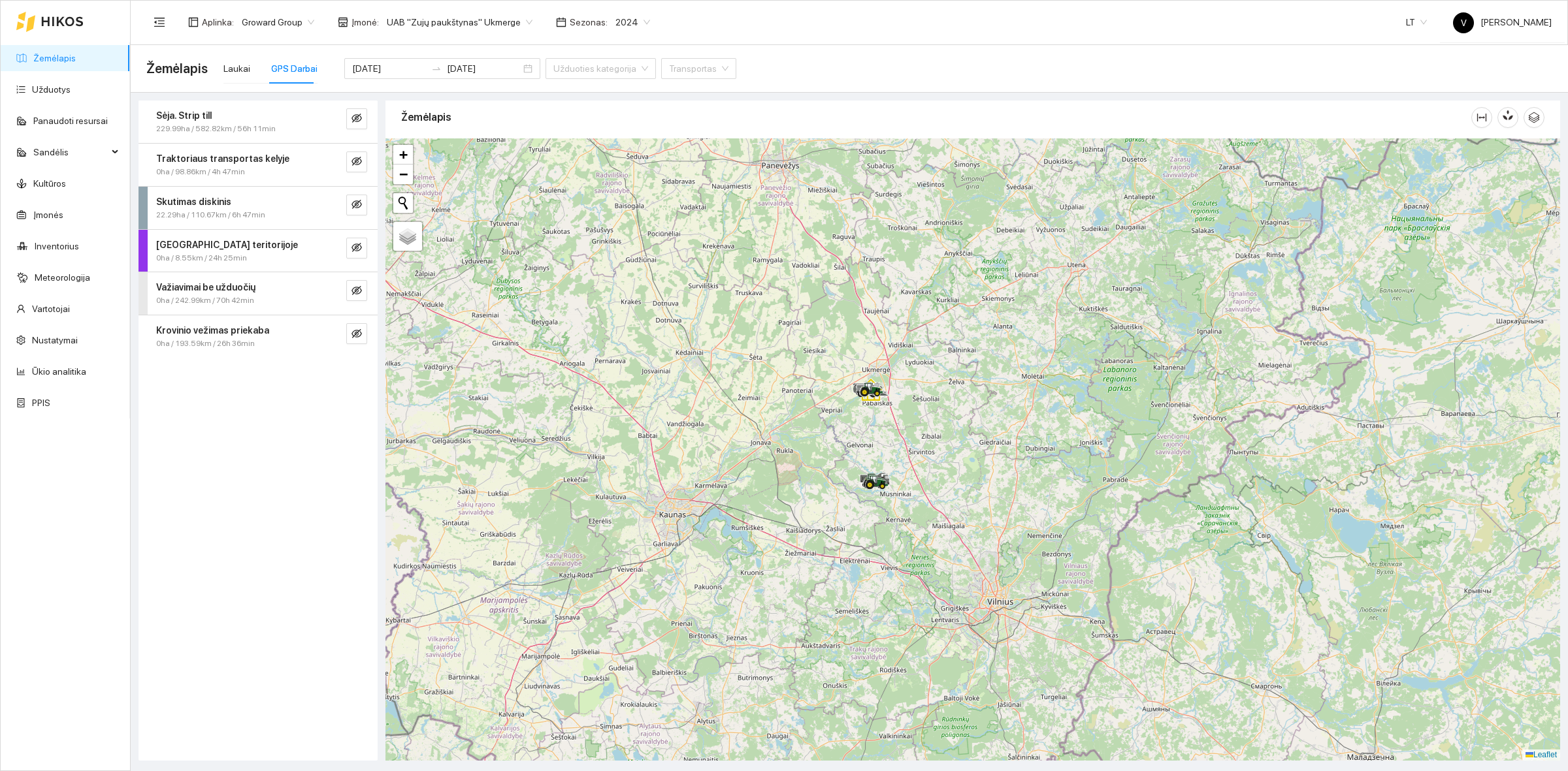
click at [52, 55] on link "Žemėlapis" at bounding box center [54, 57] width 43 height 10
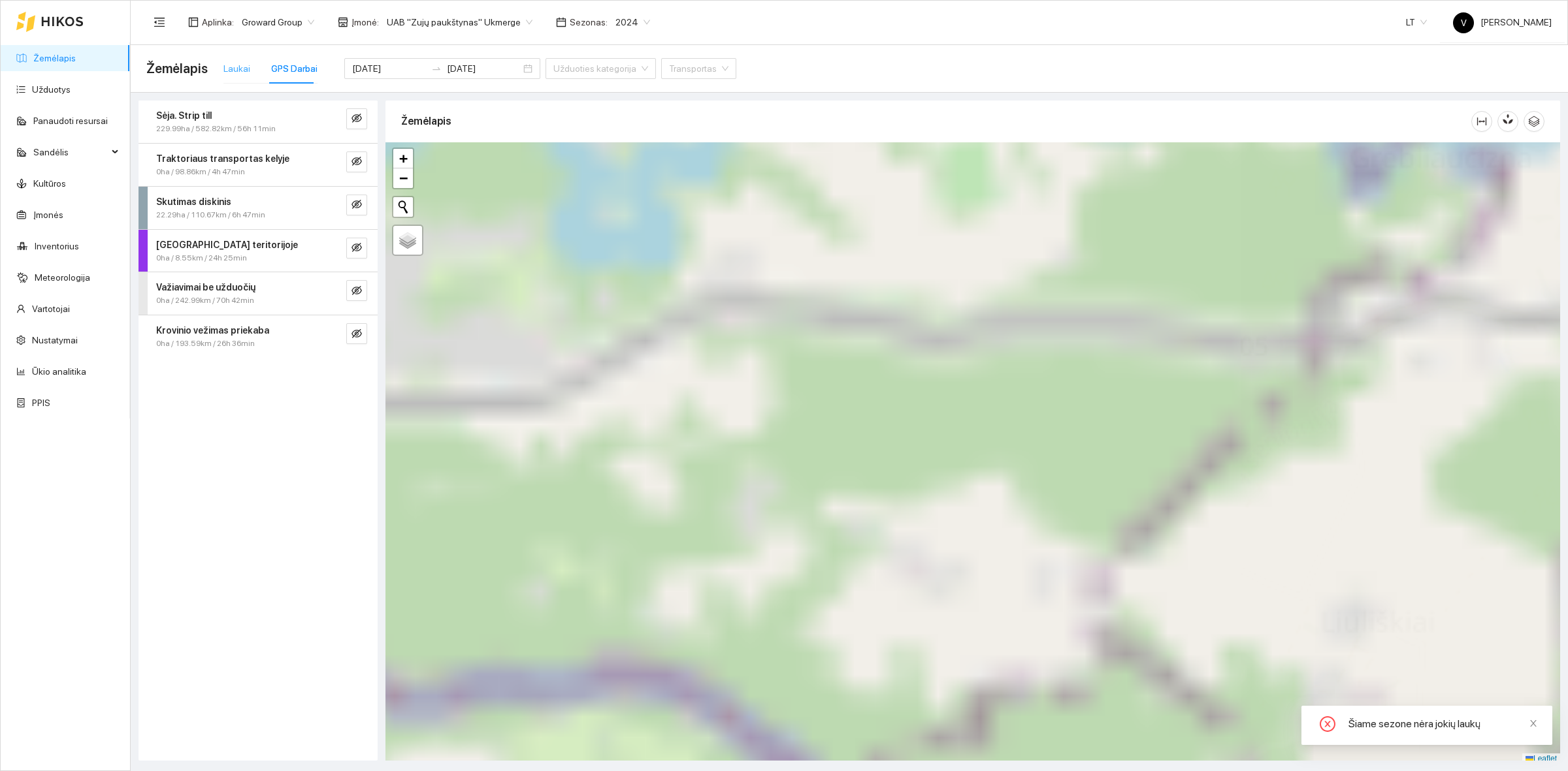
click at [874, 531] on div at bounding box center [972, 454] width 1175 height 622
click at [870, 417] on div at bounding box center [972, 454] width 1175 height 622
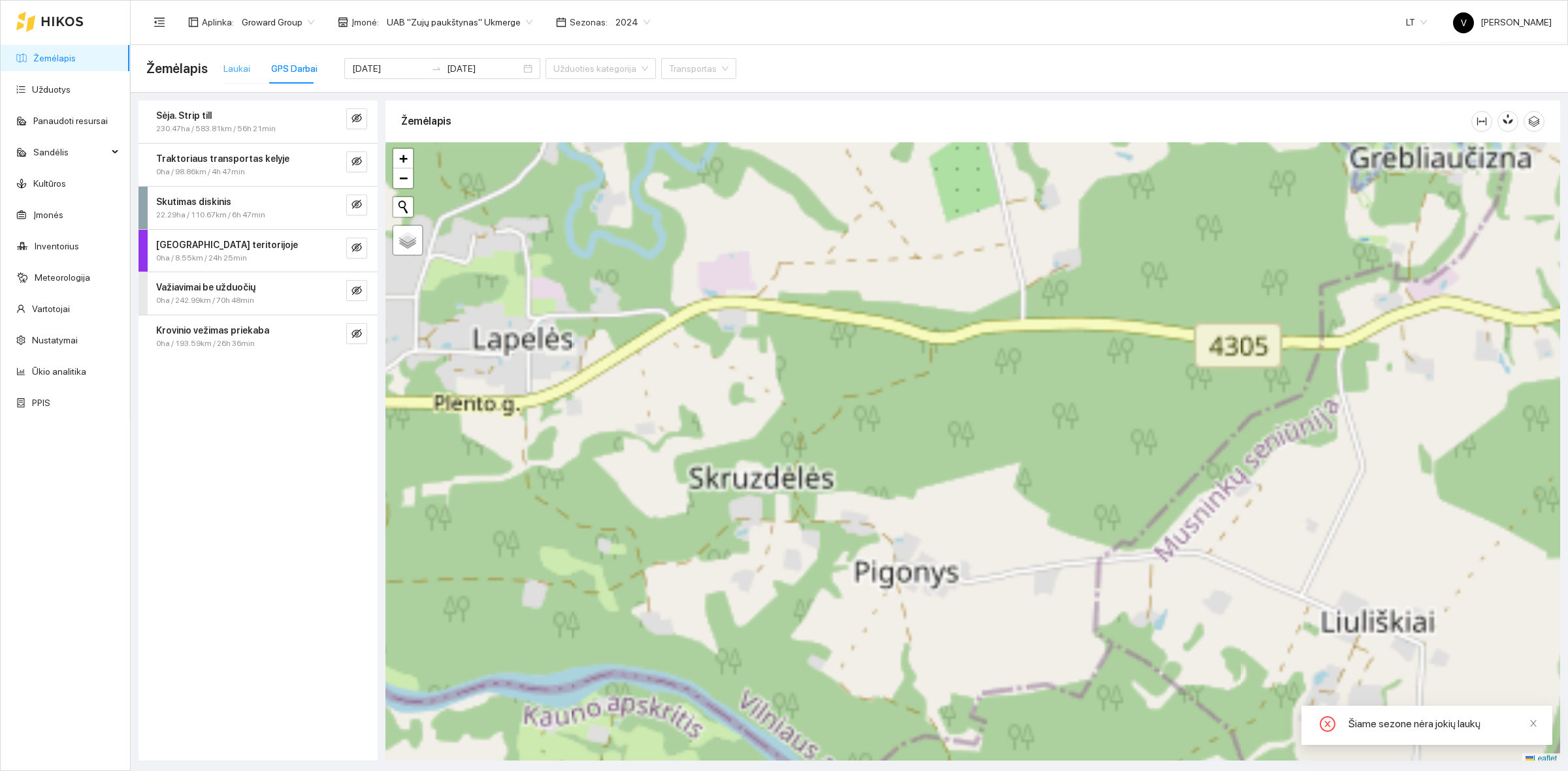
scroll to position [4, 0]
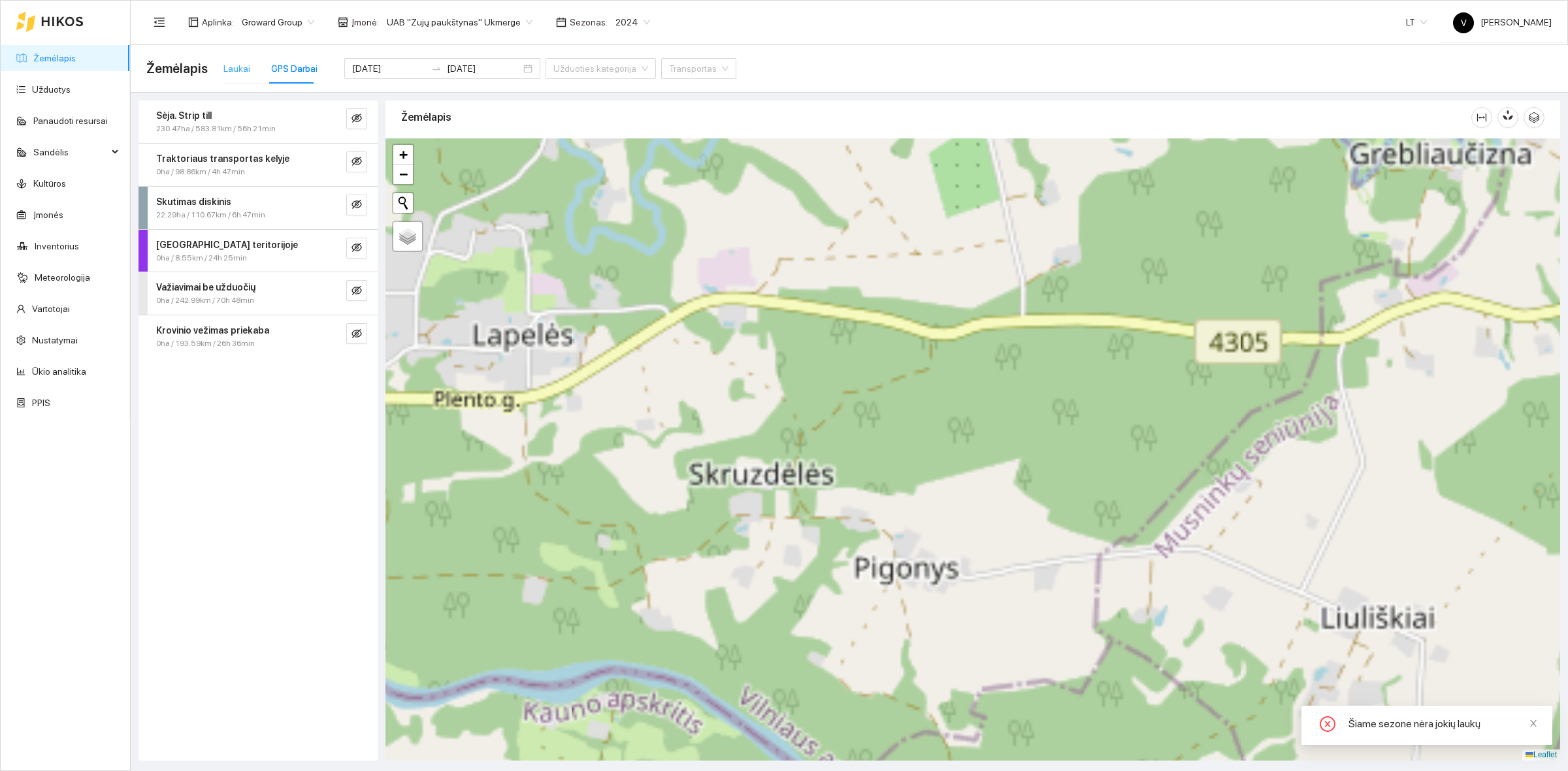
click at [236, 77] on div "Laukai" at bounding box center [237, 69] width 27 height 30
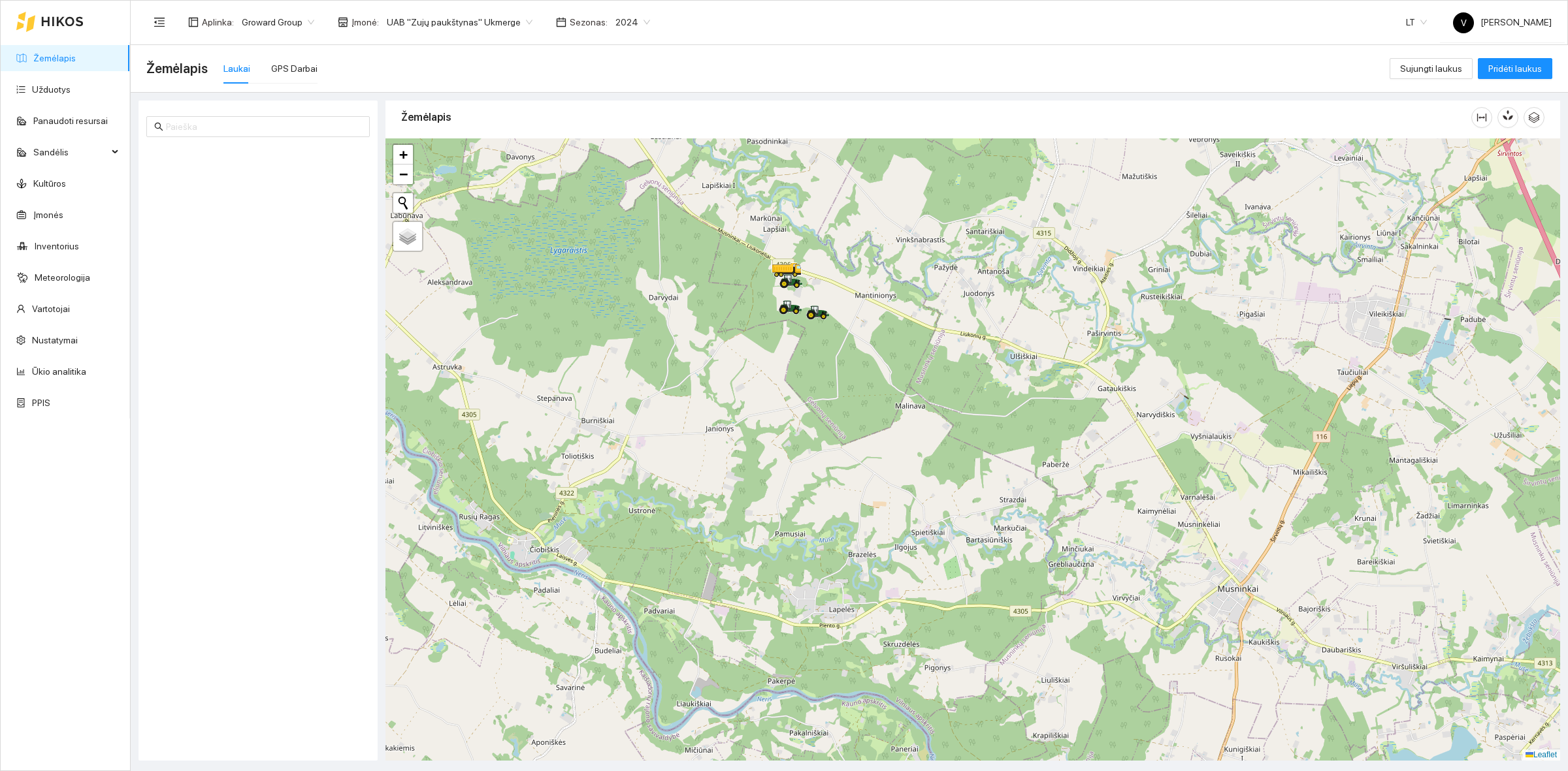
click at [615, 30] on span "2024" at bounding box center [633, 22] width 35 height 20
click at [613, 172] on div "2026" at bounding box center [617, 172] width 34 height 14
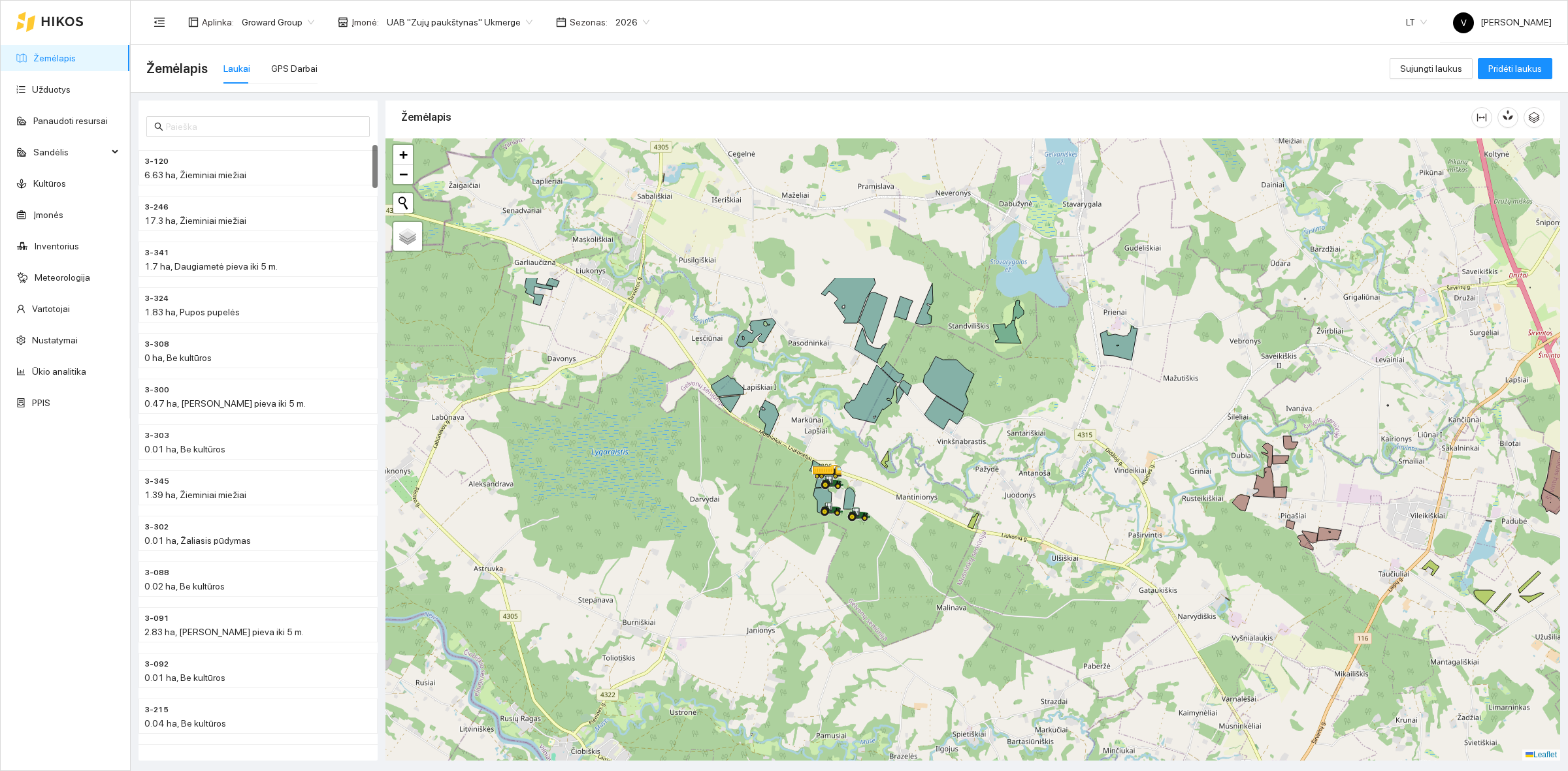
drag, startPoint x: 778, startPoint y: 310, endPoint x: 812, endPoint y: 481, distance: 174.3
click at [812, 481] on div at bounding box center [972, 450] width 1175 height 622
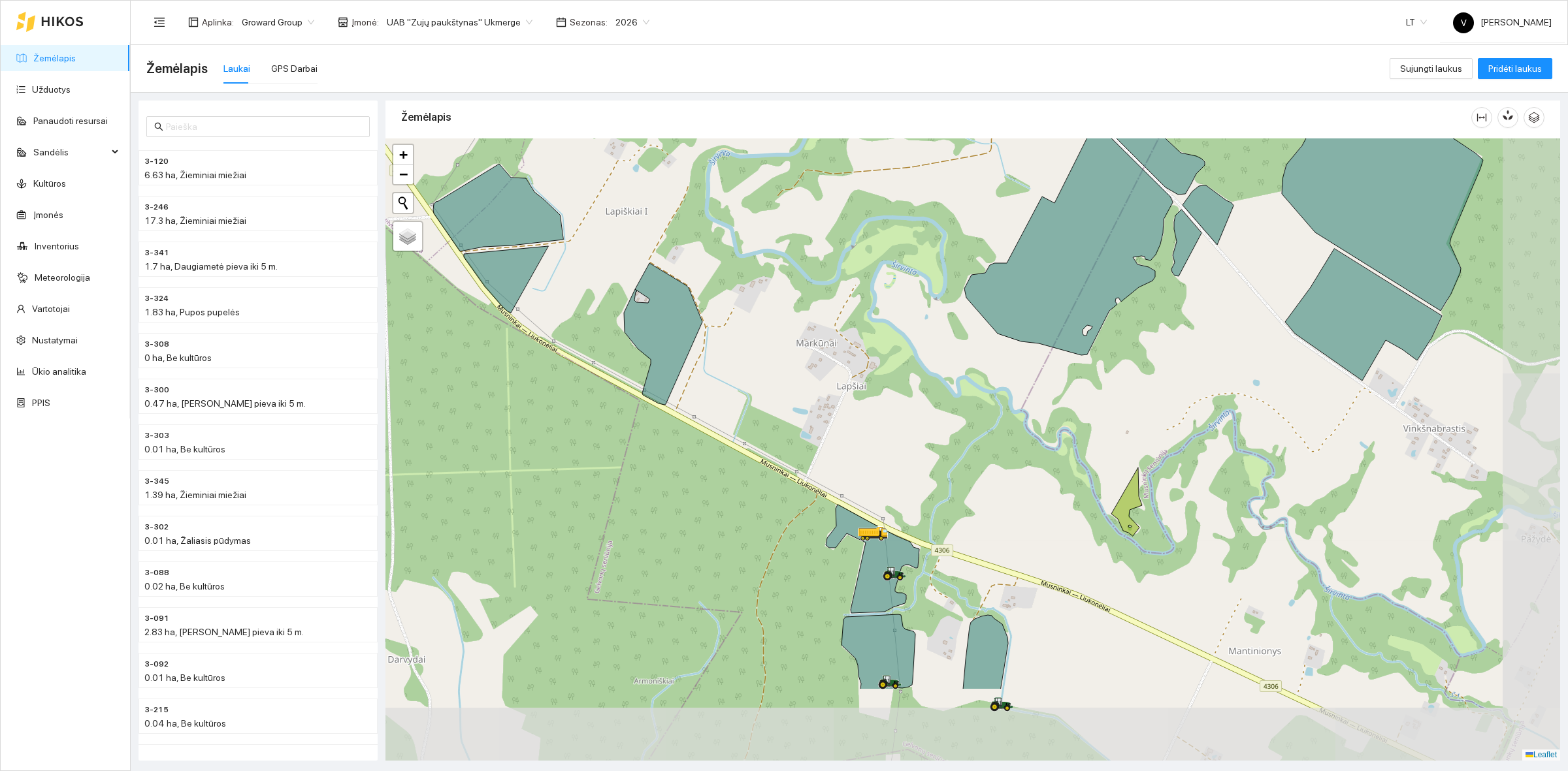
drag, startPoint x: 1030, startPoint y: 502, endPoint x: 942, endPoint y: 426, distance: 116.3
click at [968, 422] on div at bounding box center [972, 450] width 1175 height 622
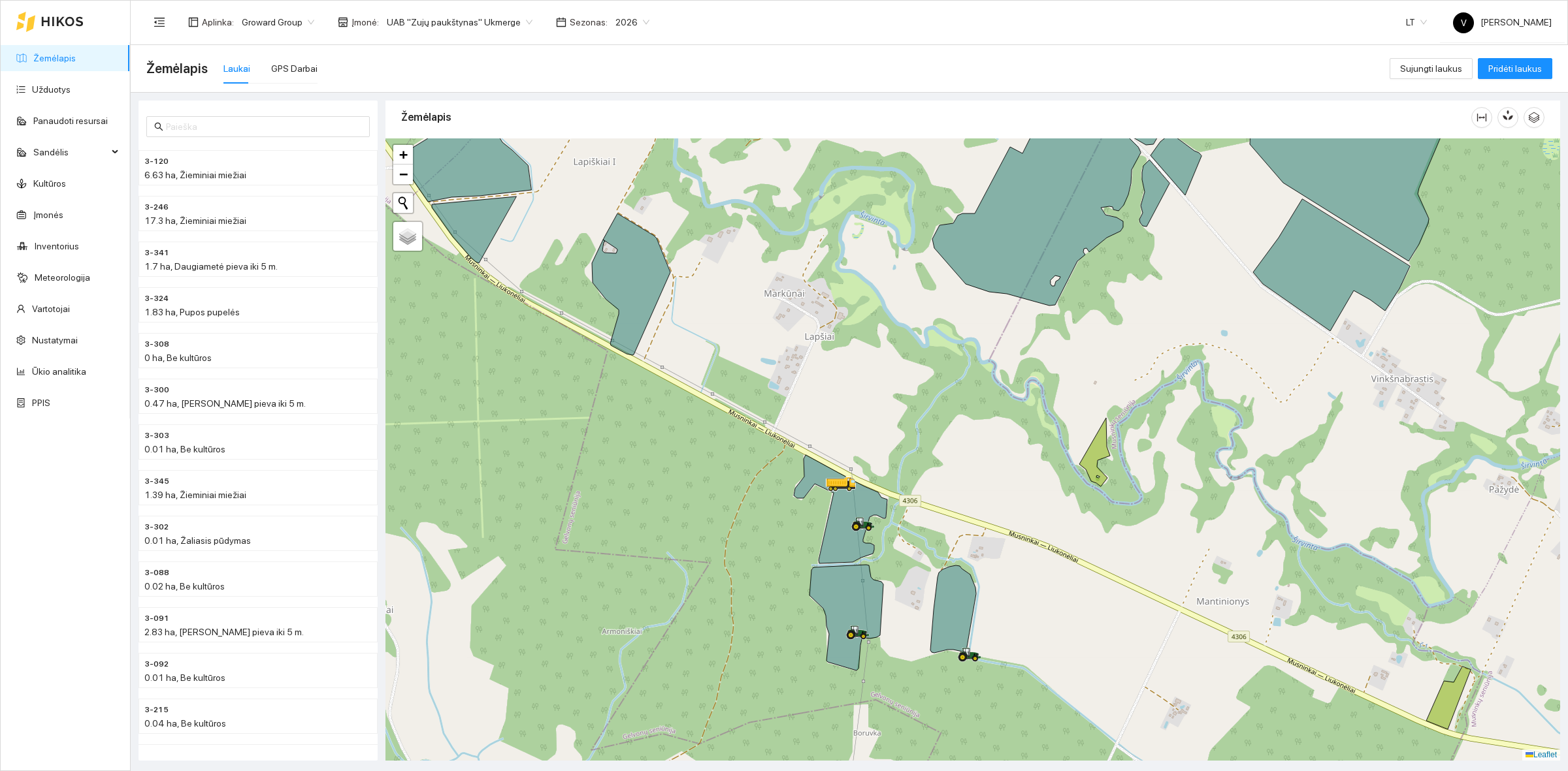
drag, startPoint x: 1050, startPoint y: 569, endPoint x: 1007, endPoint y: 516, distance: 68.2
click at [1021, 524] on div at bounding box center [972, 450] width 1175 height 622
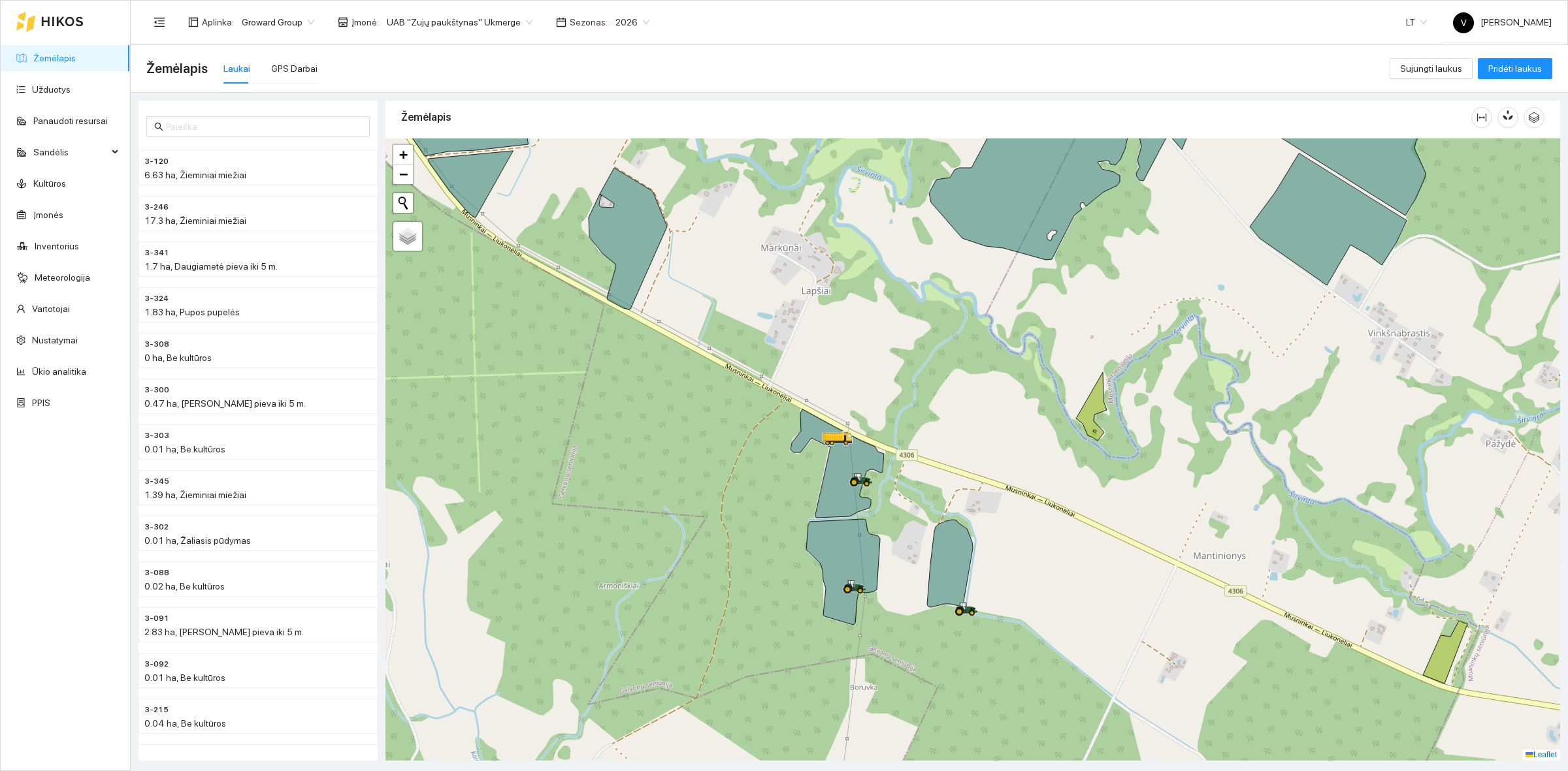
drag, startPoint x: 949, startPoint y: 545, endPoint x: 947, endPoint y: 501, distance: 44.0
click at [947, 501] on div at bounding box center [972, 450] width 1175 height 622
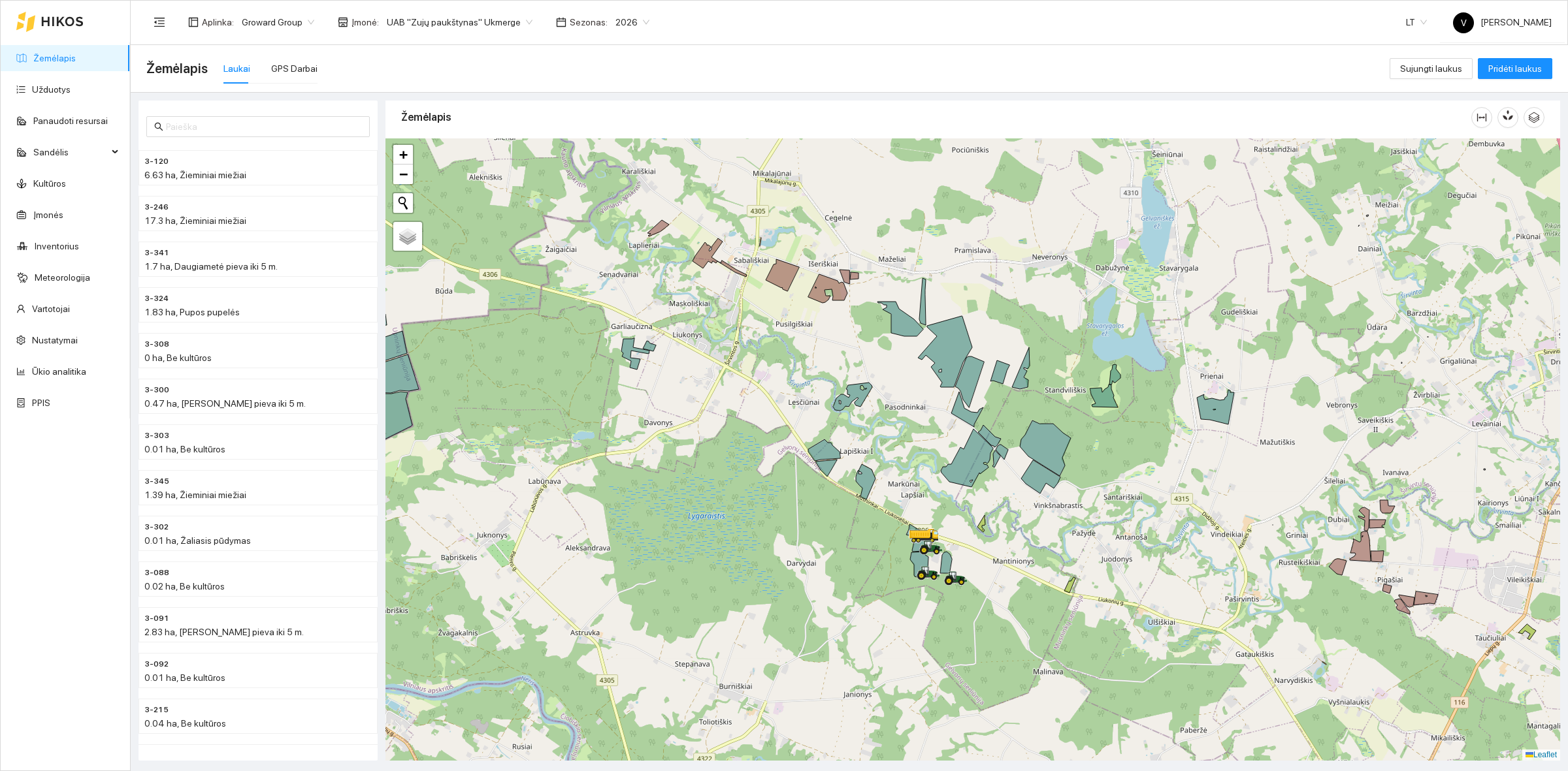
drag, startPoint x: 831, startPoint y: 410, endPoint x: 830, endPoint y: 459, distance: 49.0
click at [830, 459] on icon at bounding box center [824, 450] width 32 height 21
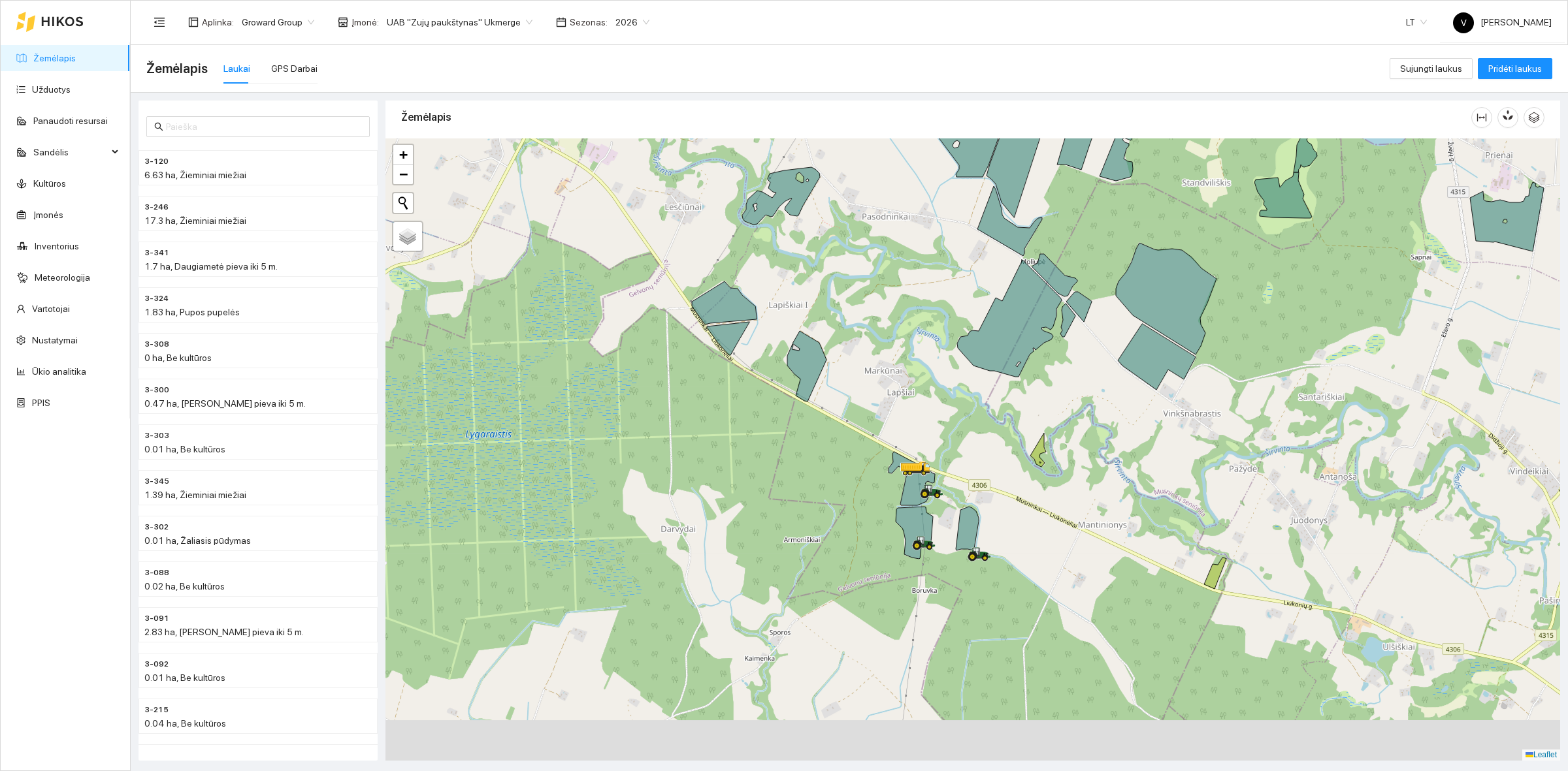
drag, startPoint x: 927, startPoint y: 536, endPoint x: 884, endPoint y: 387, distance: 155.1
click at [885, 376] on div at bounding box center [972, 450] width 1175 height 622
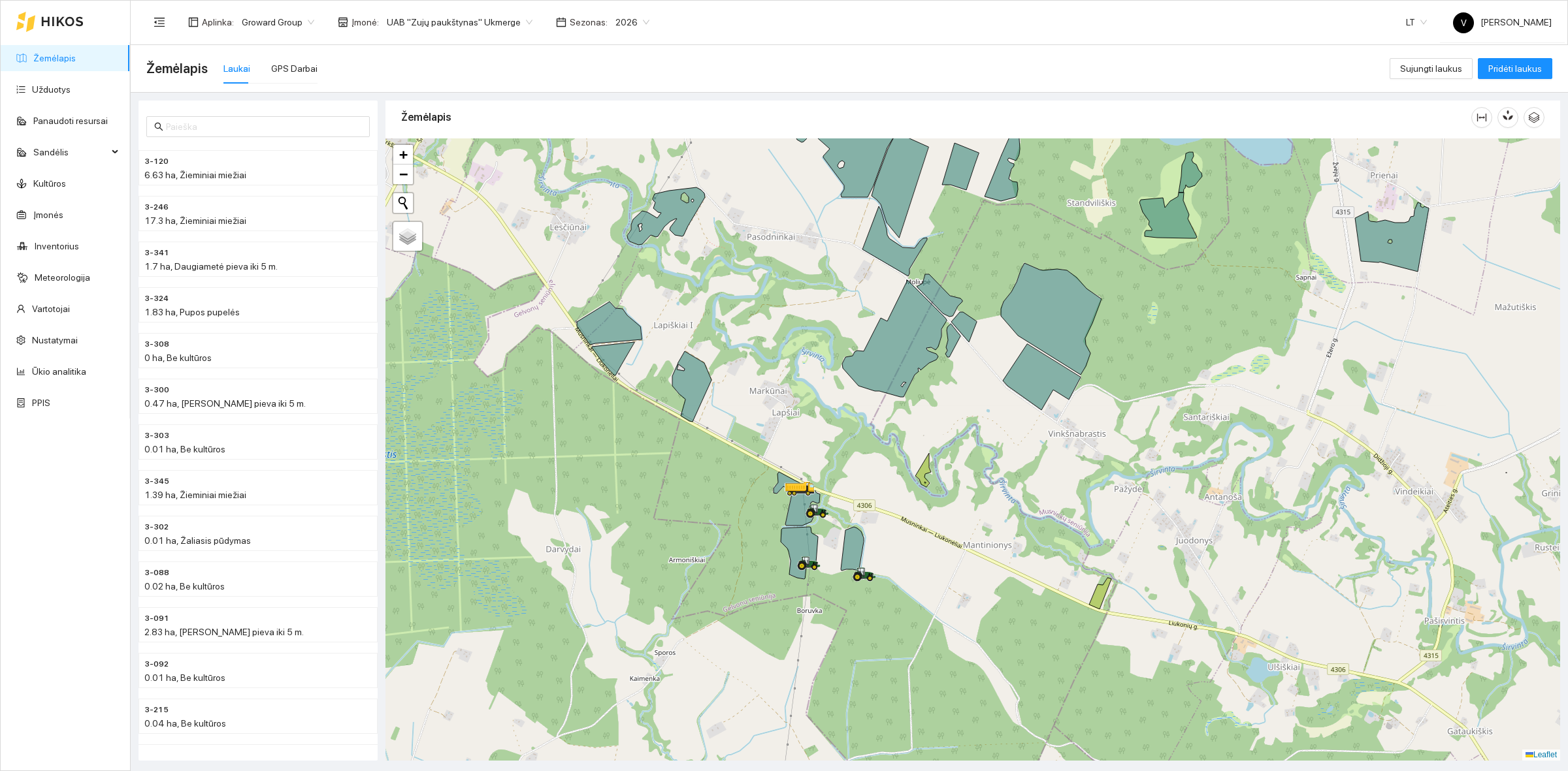
drag, startPoint x: 968, startPoint y: 462, endPoint x: 871, endPoint y: 487, distance: 100.2
click at [871, 487] on div at bounding box center [972, 450] width 1175 height 622
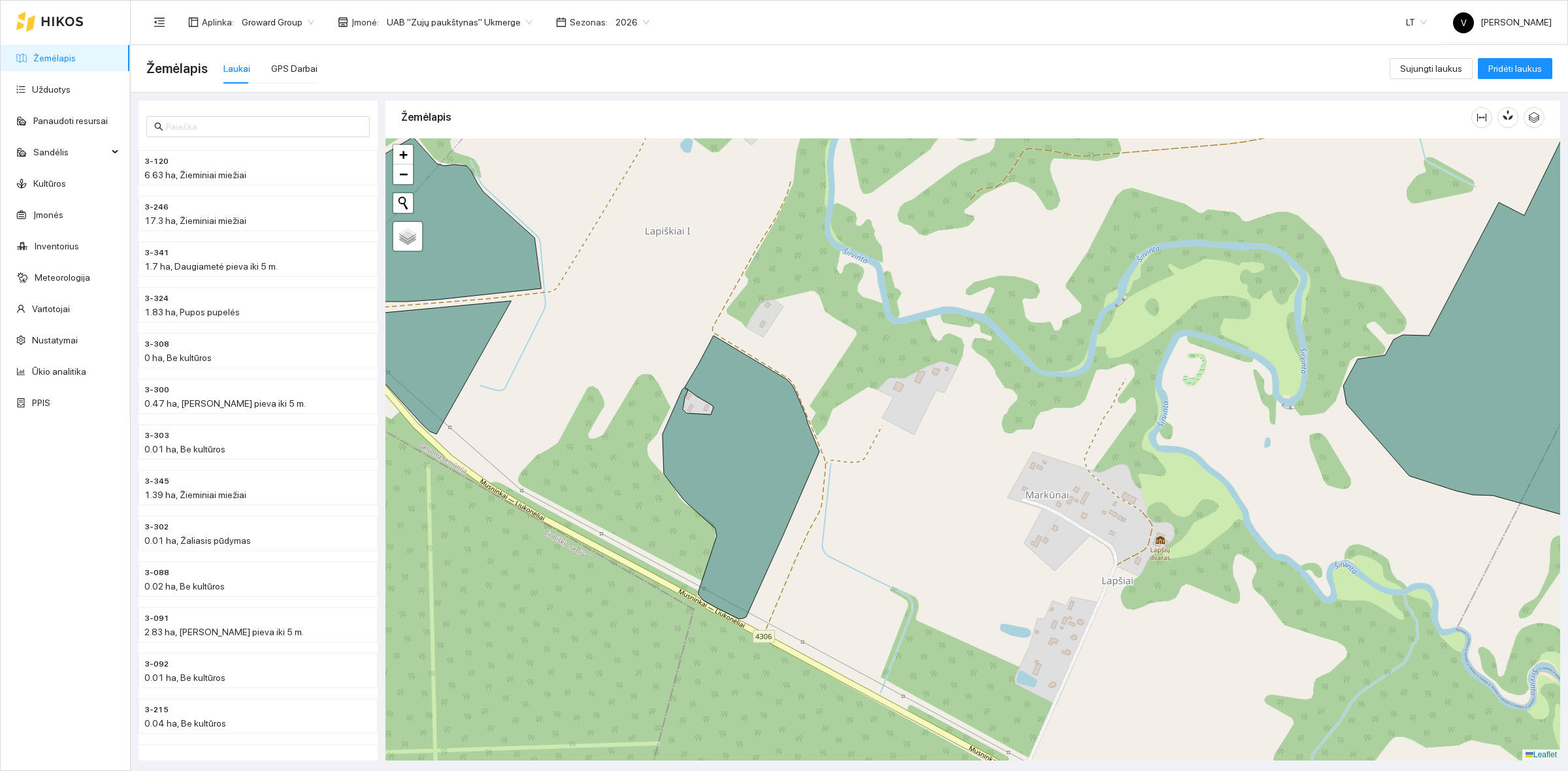
drag, startPoint x: 694, startPoint y: 317, endPoint x: 706, endPoint y: 330, distance: 17.7
click at [722, 327] on div at bounding box center [972, 450] width 1175 height 622
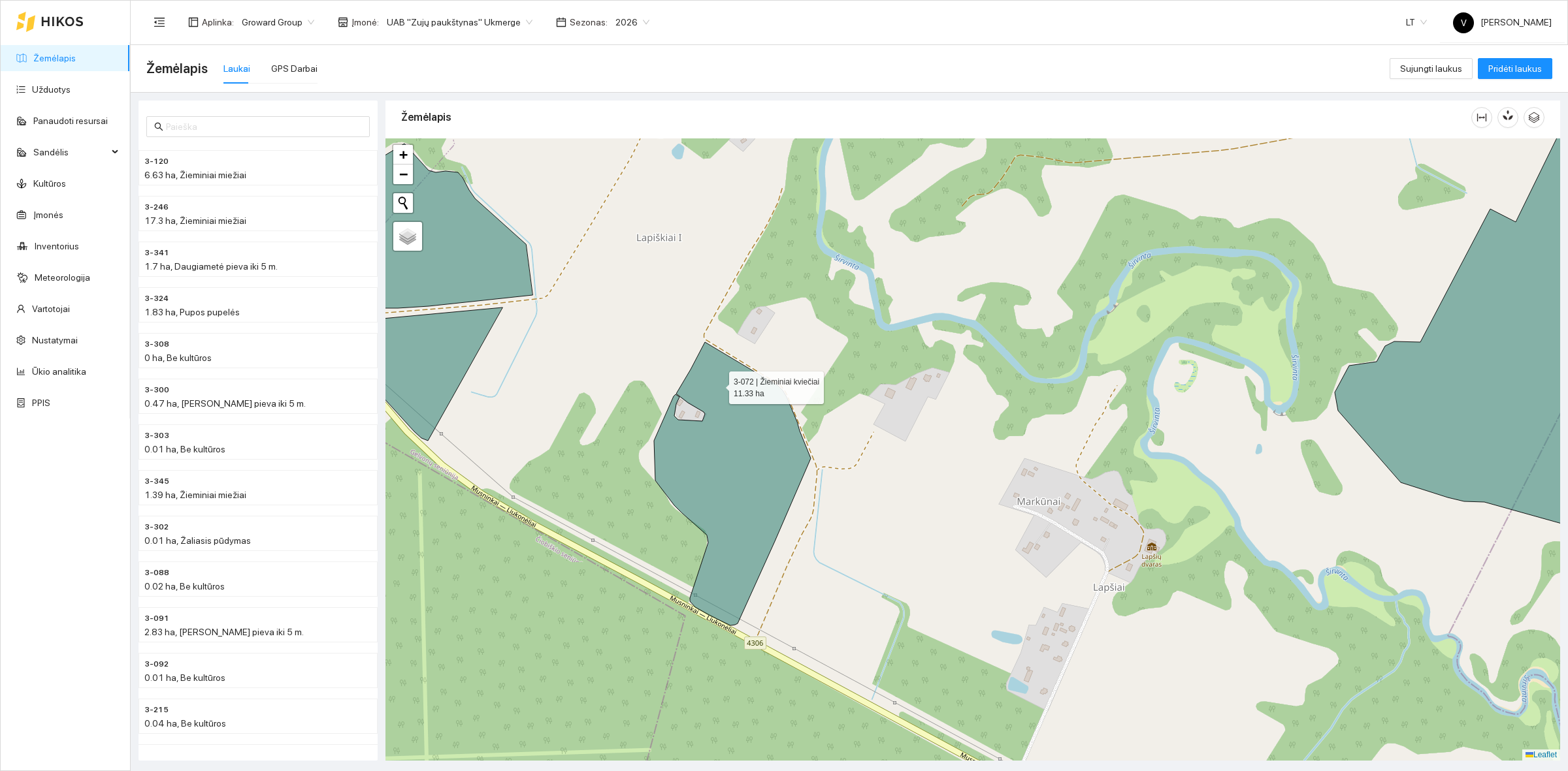
click at [720, 380] on icon at bounding box center [732, 484] width 157 height 284
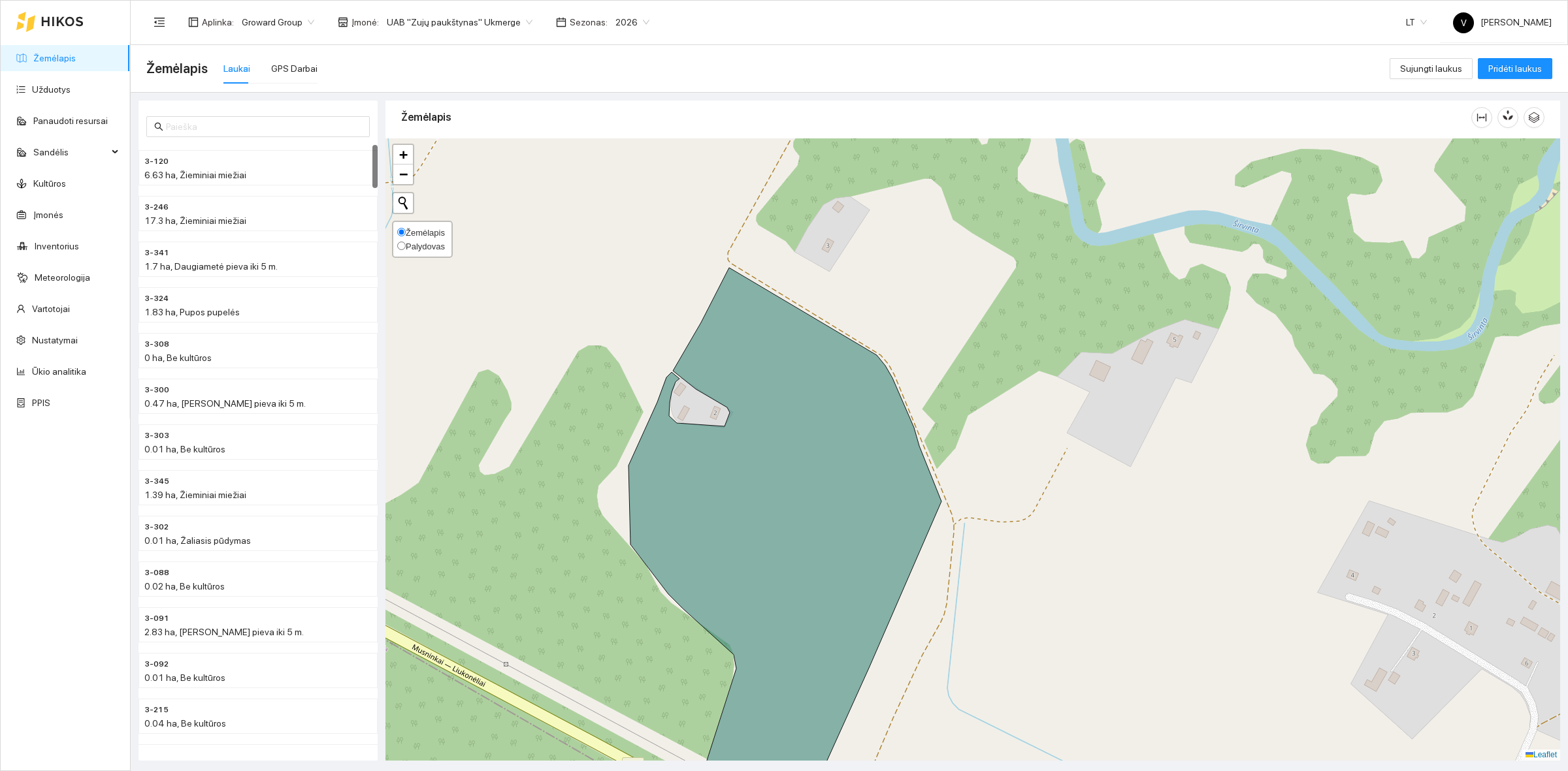
click at [411, 229] on span "Žemėlapis" at bounding box center [425, 232] width 39 height 9
click at [406, 229] on input "Žemėlapis" at bounding box center [401, 232] width 9 height 9
click at [419, 249] on label "Palydovas" at bounding box center [421, 246] width 48 height 13
click at [406, 249] on input "Palydovas" at bounding box center [401, 246] width 9 height 9
radio input "true"
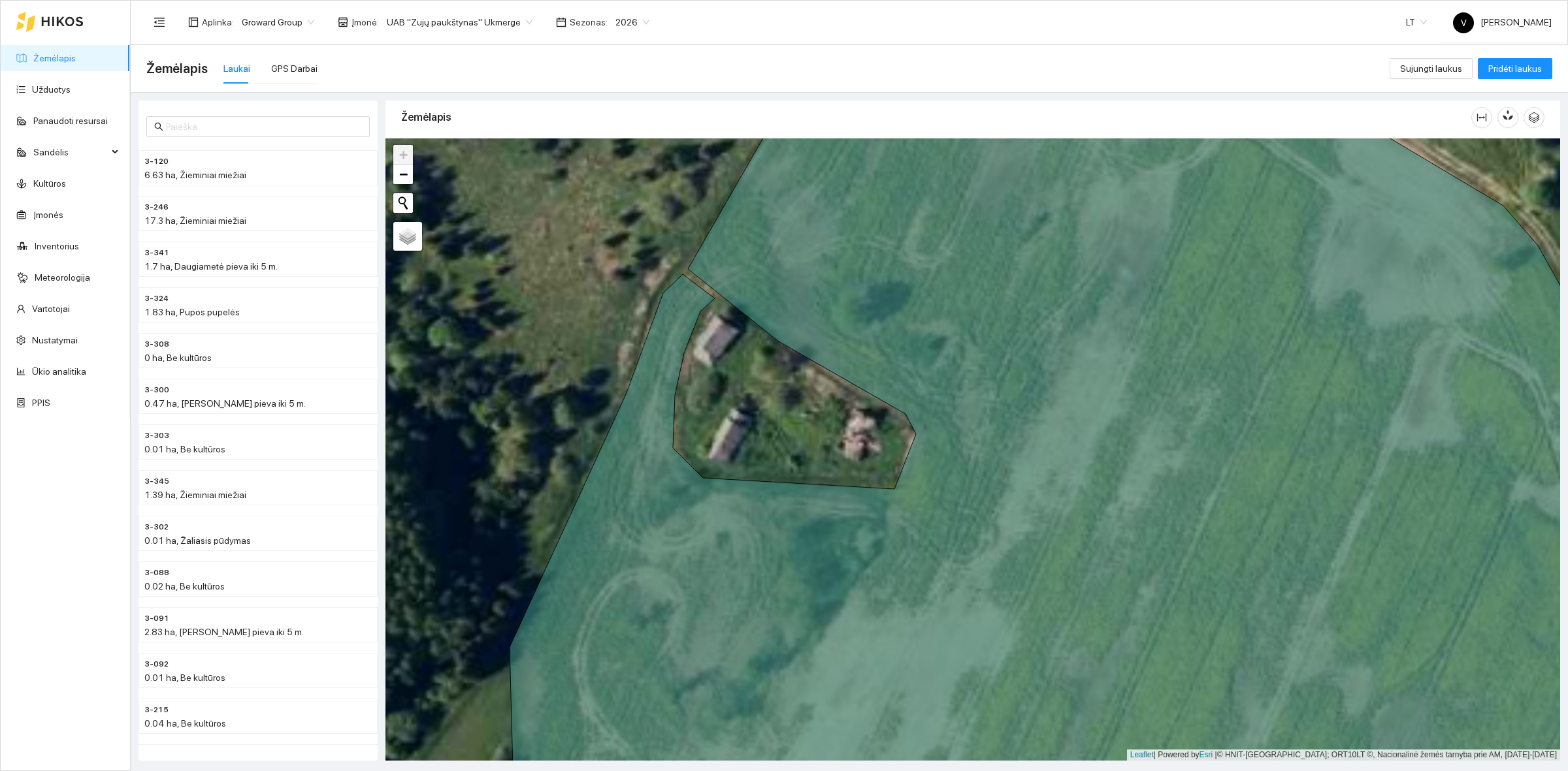
drag, startPoint x: 676, startPoint y: 327, endPoint x: 745, endPoint y: 311, distance: 70.8
click at [742, 314] on div at bounding box center [972, 450] width 1175 height 622
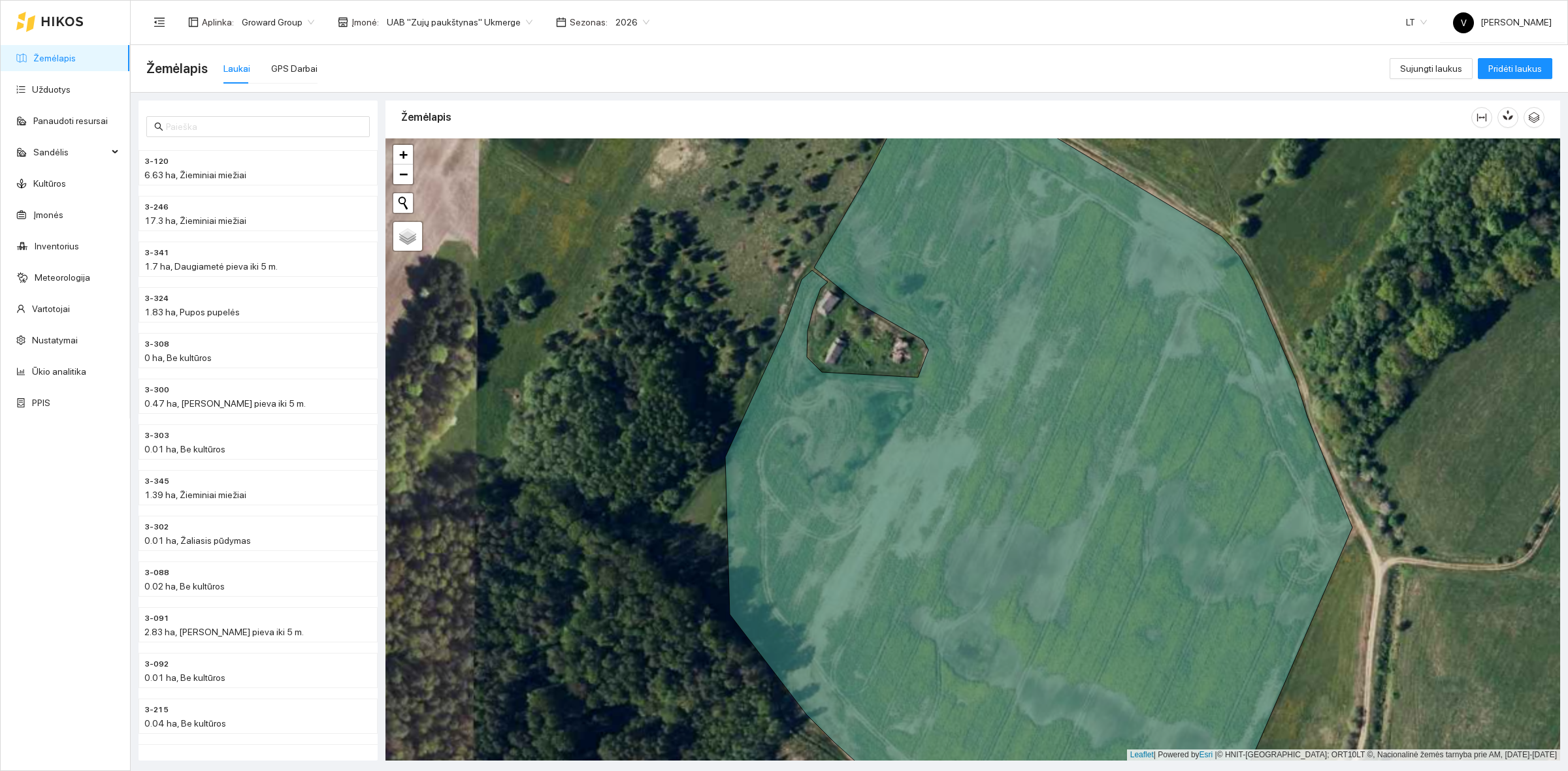
drag, startPoint x: 699, startPoint y: 337, endPoint x: 815, endPoint y: 324, distance: 116.7
click at [815, 324] on div at bounding box center [972, 450] width 1175 height 622
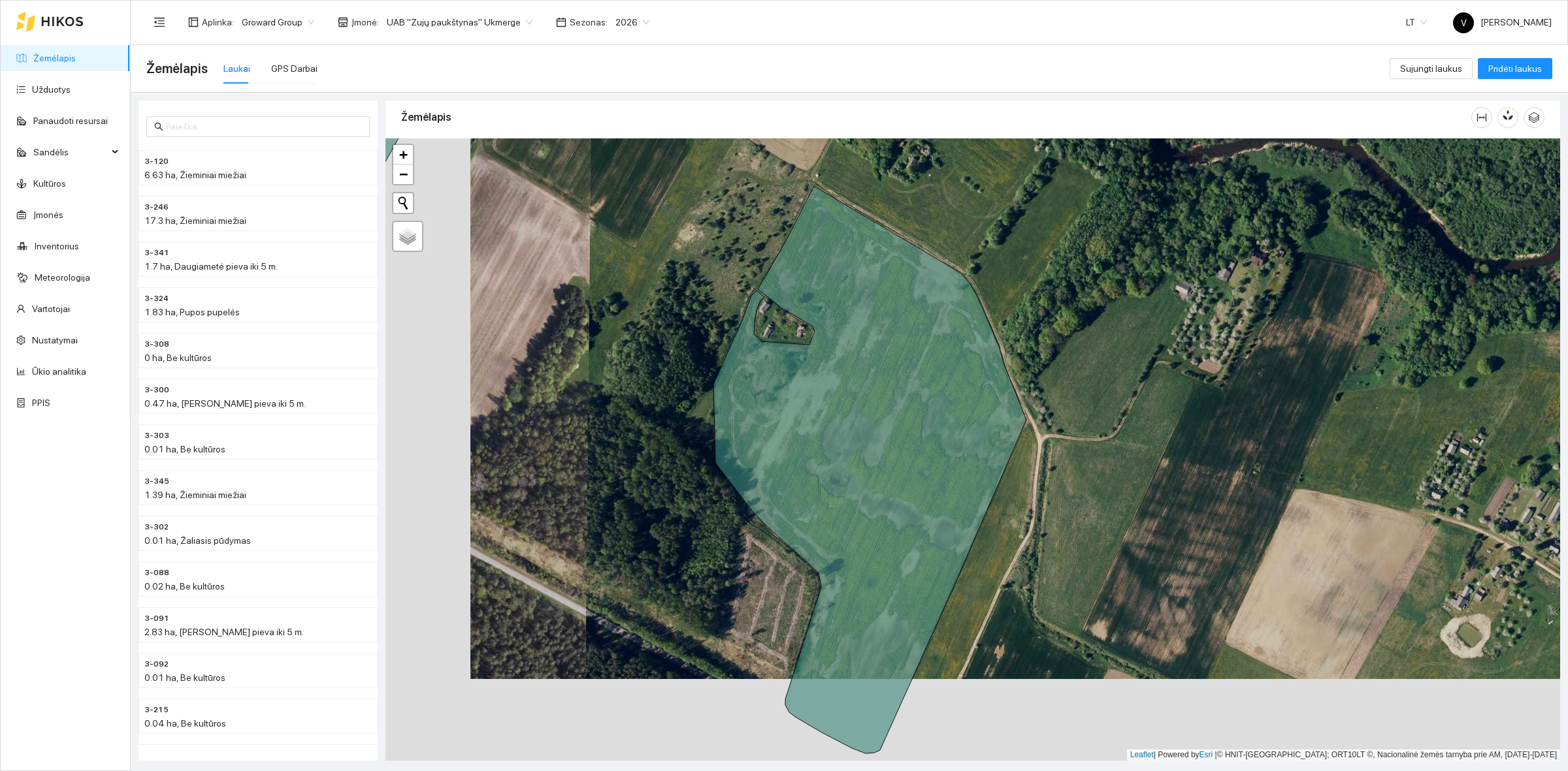
drag, startPoint x: 1168, startPoint y: 428, endPoint x: 1168, endPoint y: 400, distance: 28.0
click at [1168, 400] on div at bounding box center [972, 450] width 1175 height 622
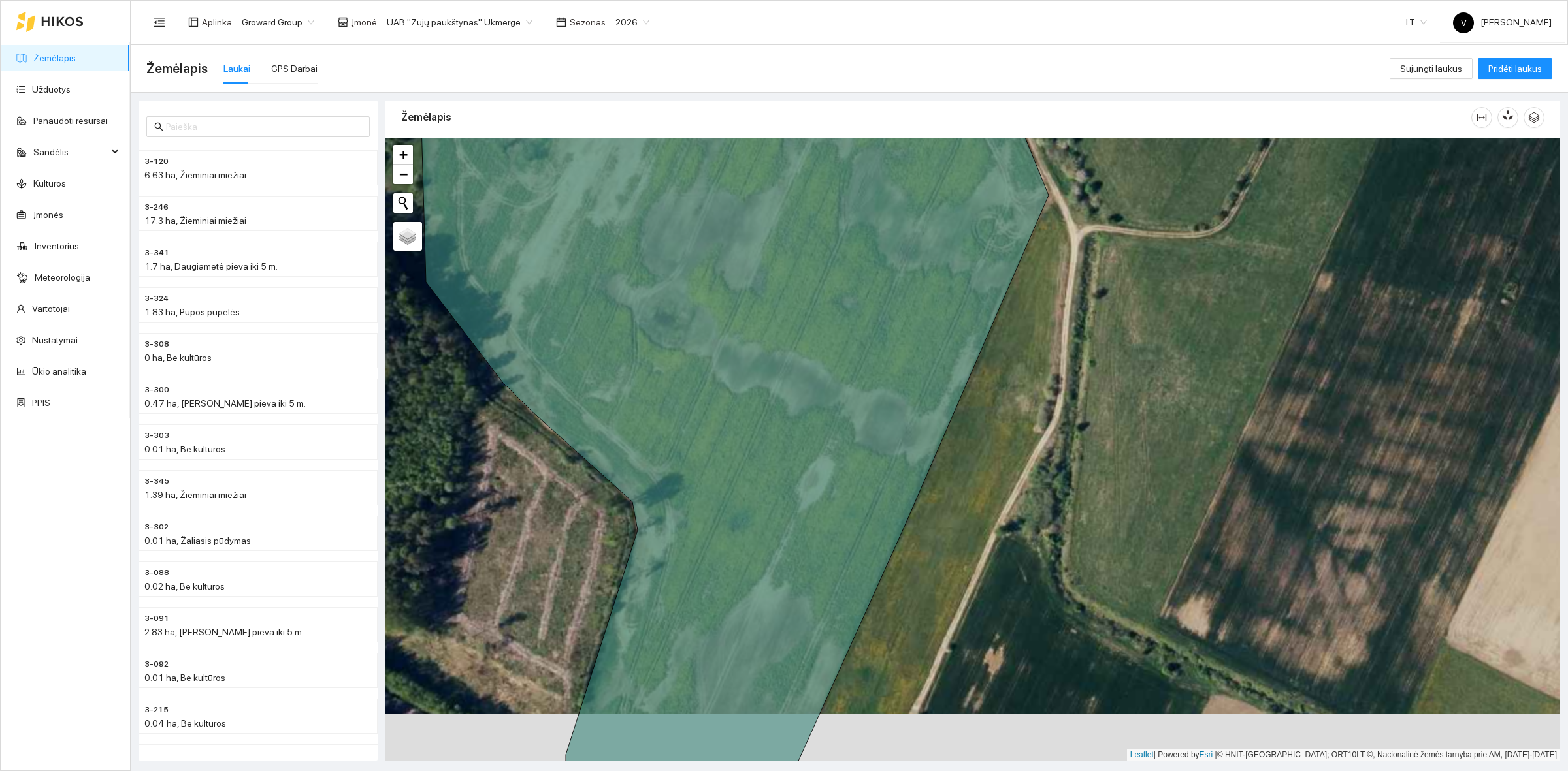
drag, startPoint x: 987, startPoint y: 464, endPoint x: 930, endPoint y: 395, distance: 89.5
click at [1008, 428] on div at bounding box center [972, 450] width 1175 height 622
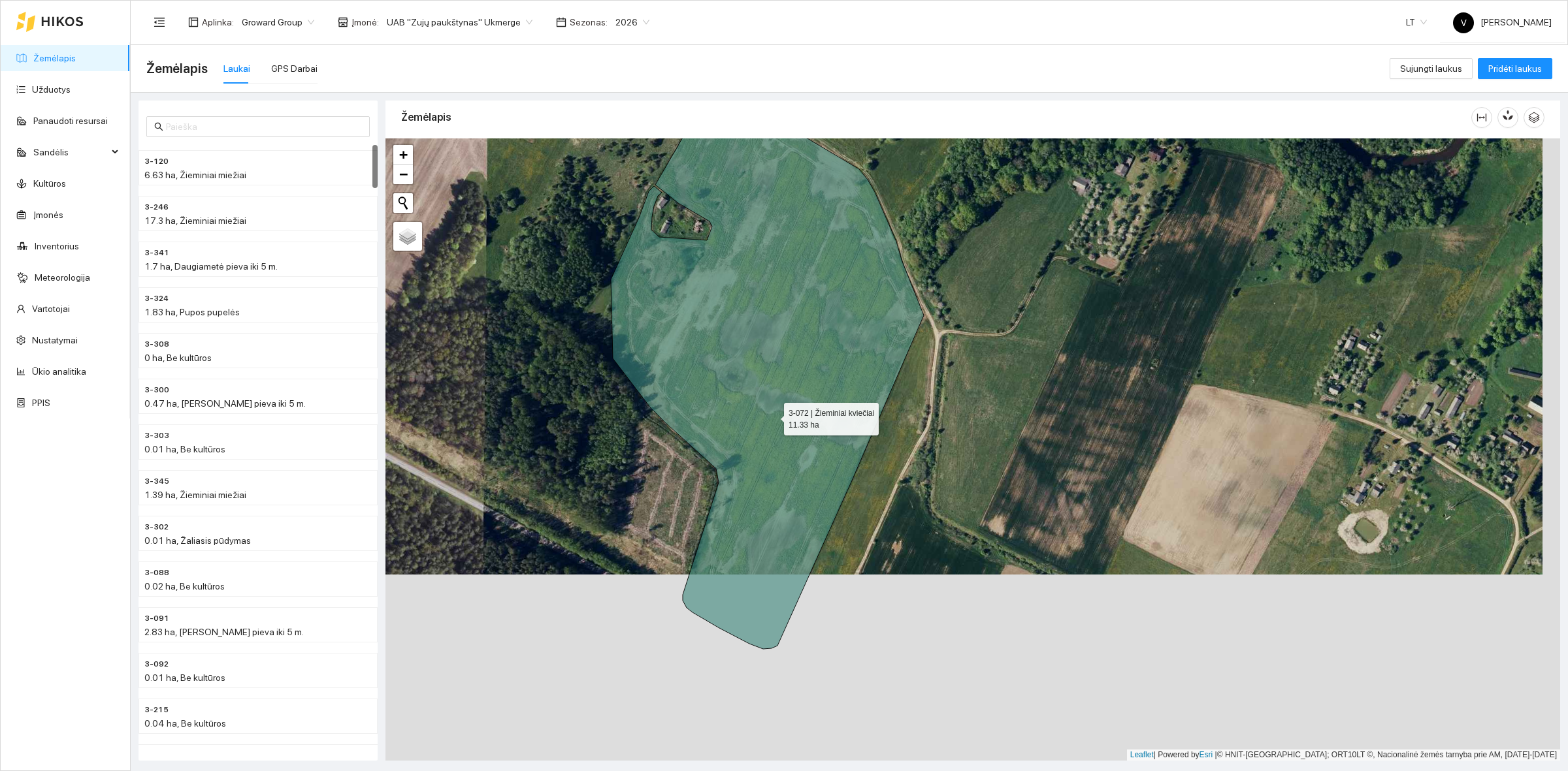
drag, startPoint x: 690, startPoint y: 371, endPoint x: 763, endPoint y: 408, distance: 81.8
click at [763, 408] on icon at bounding box center [767, 384] width 313 height 529
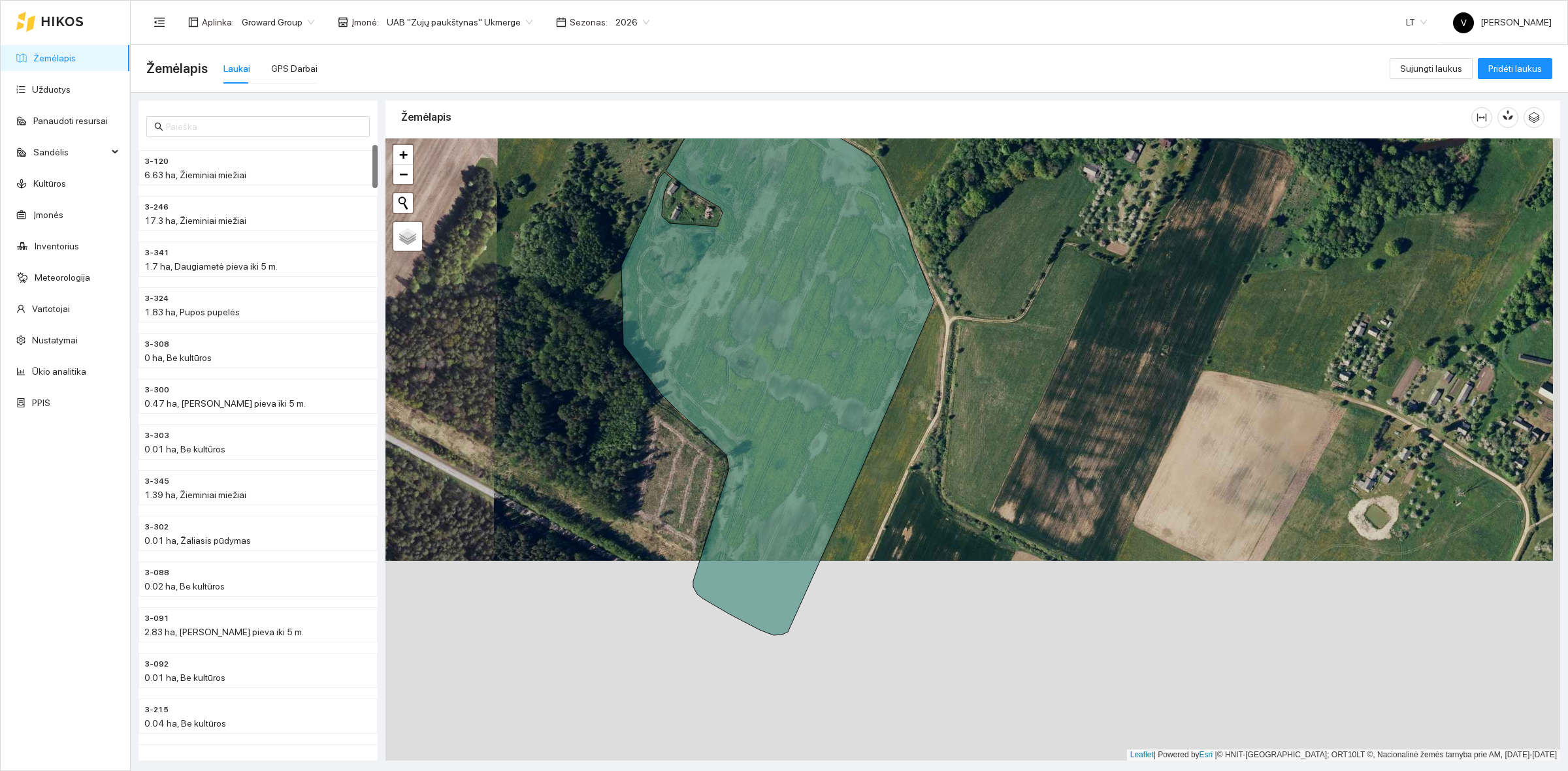
drag, startPoint x: 1006, startPoint y: 426, endPoint x: 1027, endPoint y: 418, distance: 22.5
click at [1027, 418] on div at bounding box center [972, 450] width 1175 height 622
click at [407, 242] on span "Palydovas" at bounding box center [425, 246] width 39 height 9
click at [406, 242] on input "Palydovas" at bounding box center [401, 246] width 9 height 9
click at [413, 232] on span "Žemėlapis" at bounding box center [425, 232] width 39 height 9
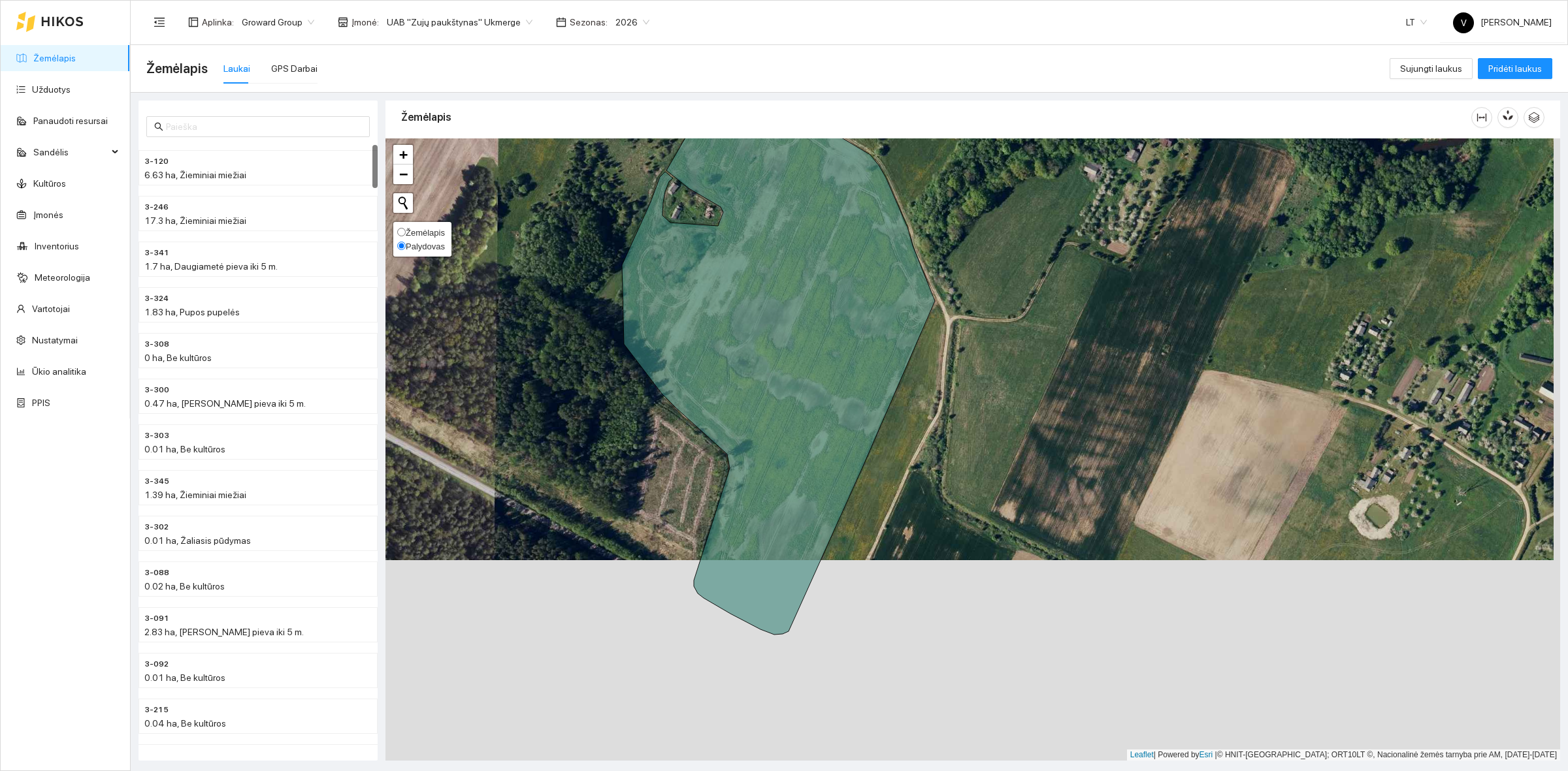
click at [406, 232] on input "Žemėlapis" at bounding box center [401, 232] width 9 height 9
radio input "true"
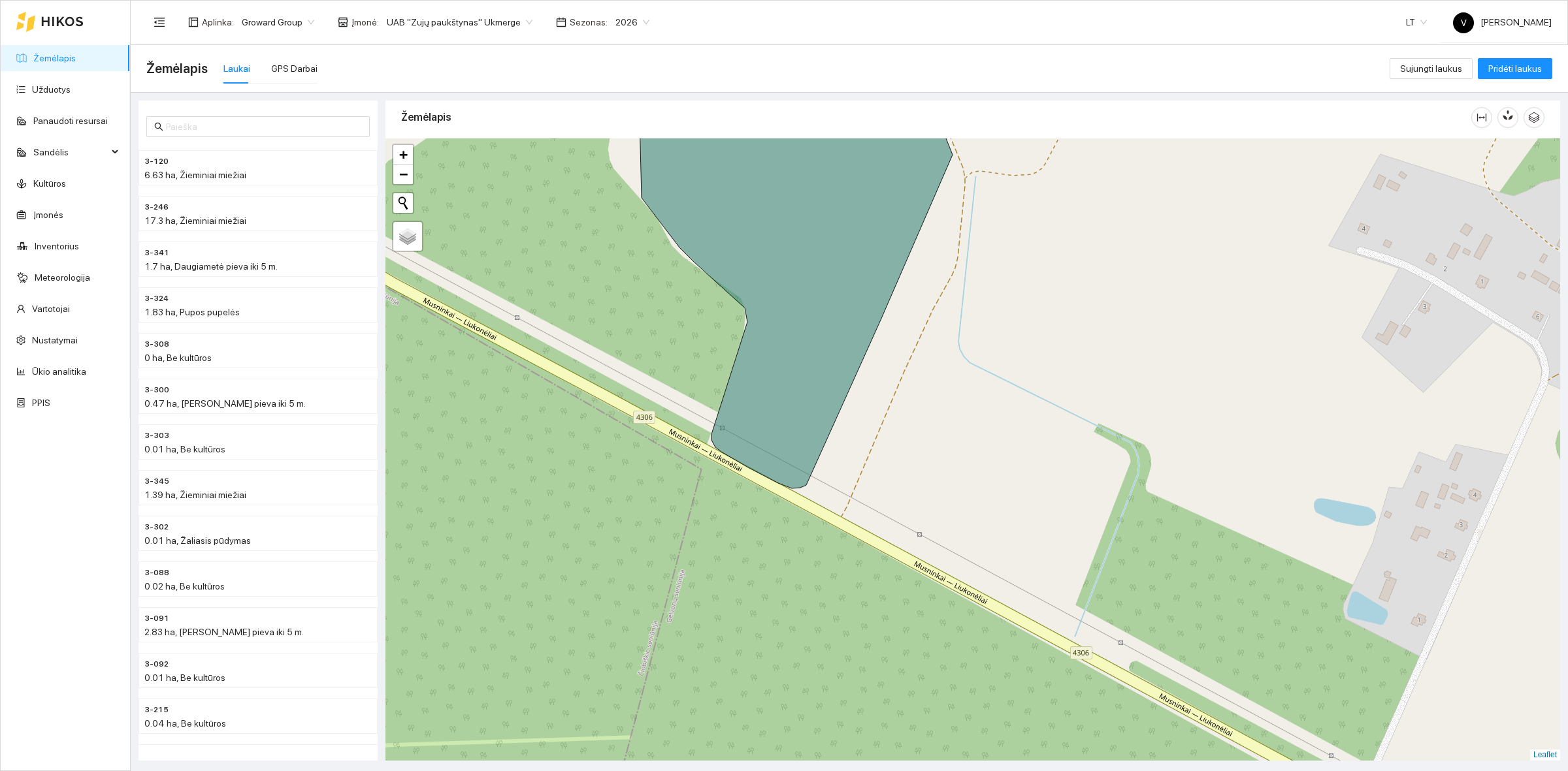
drag, startPoint x: 938, startPoint y: 476, endPoint x: 953, endPoint y: 334, distance: 142.8
click at [953, 333] on div at bounding box center [972, 450] width 1175 height 622
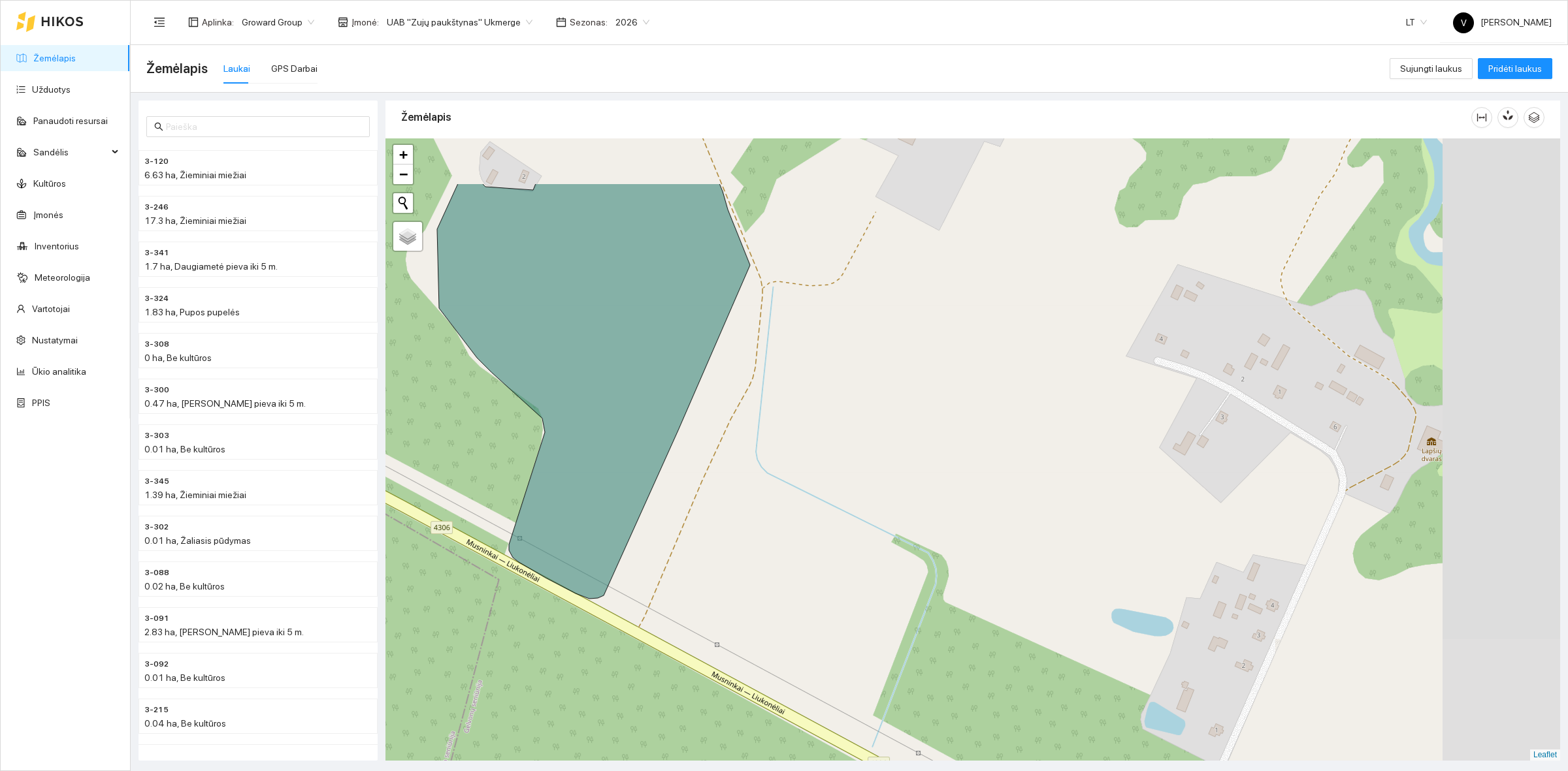
drag, startPoint x: 1126, startPoint y: 402, endPoint x: 926, endPoint y: 510, distance: 227.3
click at [926, 510] on div at bounding box center [972, 450] width 1175 height 622
